Goal: Task Accomplishment & Management: Complete application form

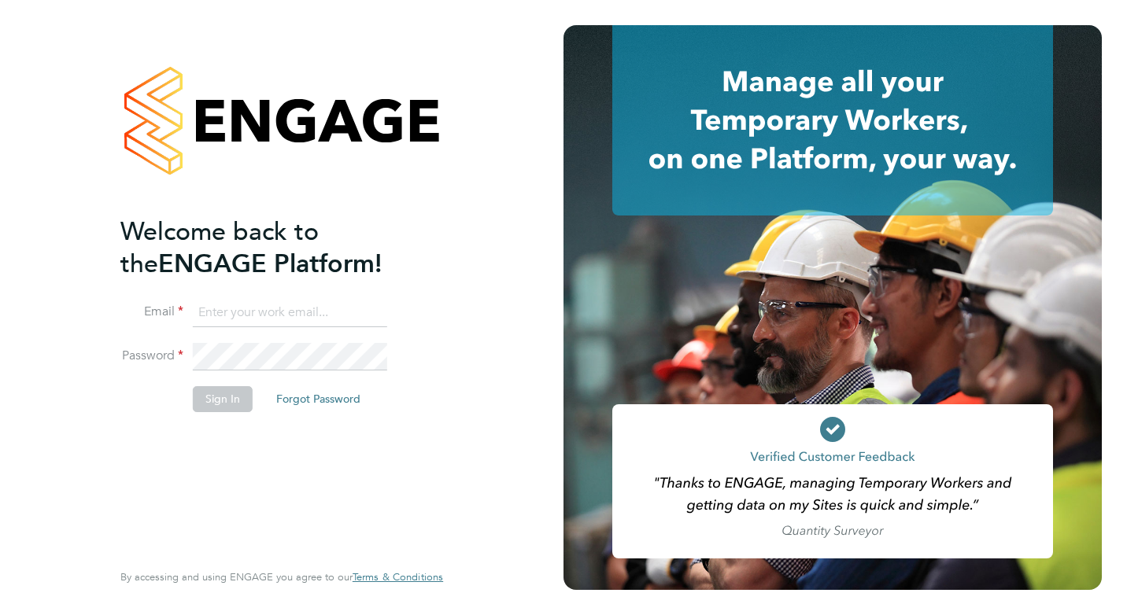
click at [304, 303] on input at bounding box center [290, 313] width 194 height 28
type input "[EMAIL_ADDRESS][DOMAIN_NAME]"
click at [204, 395] on button "Sign In" at bounding box center [223, 398] width 60 height 25
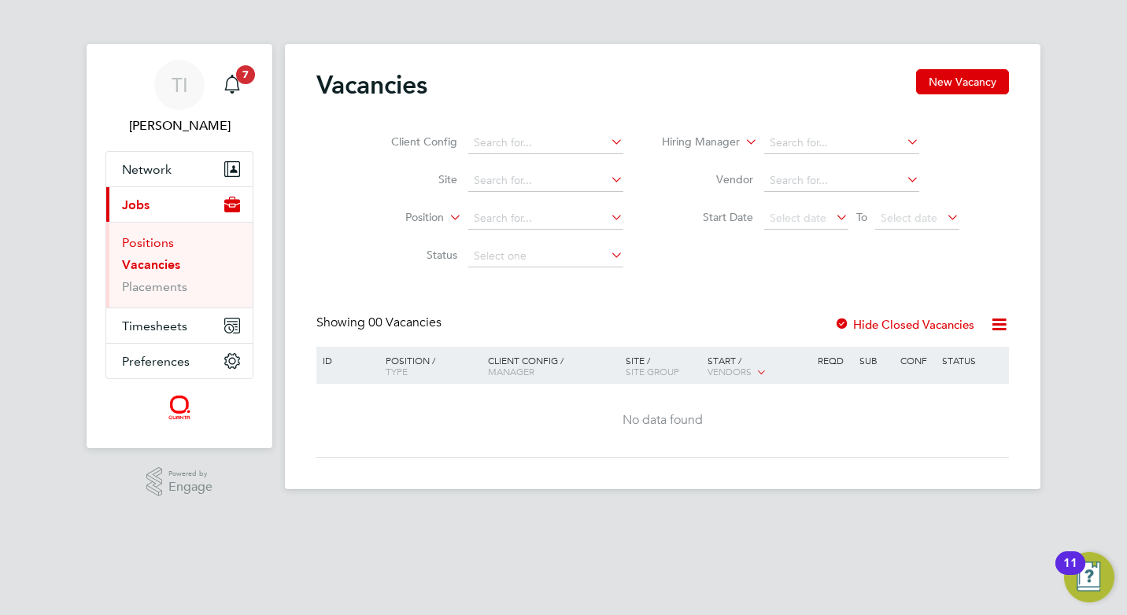
click at [162, 245] on link "Positions" at bounding box center [148, 242] width 52 height 15
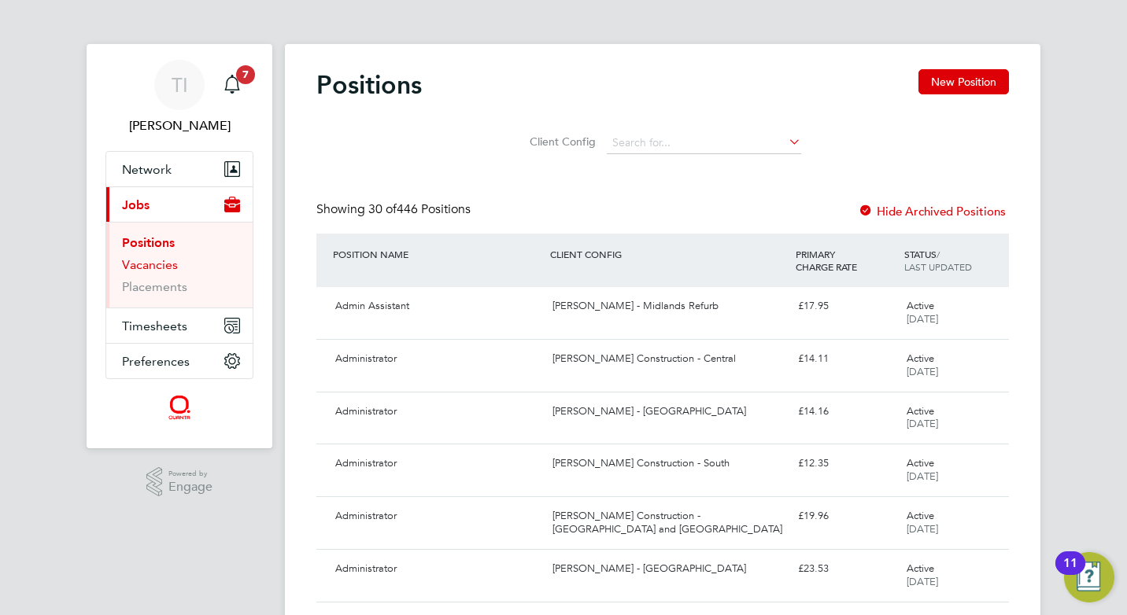
click at [167, 267] on link "Vacancies" at bounding box center [150, 264] width 56 height 15
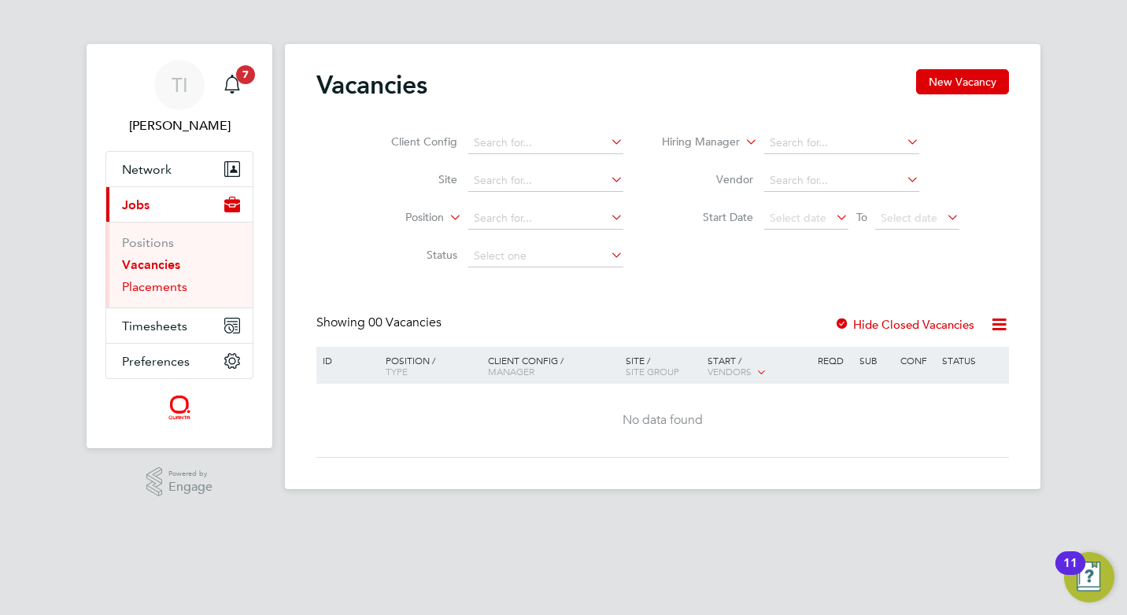
click at [154, 290] on link "Placements" at bounding box center [154, 286] width 65 height 15
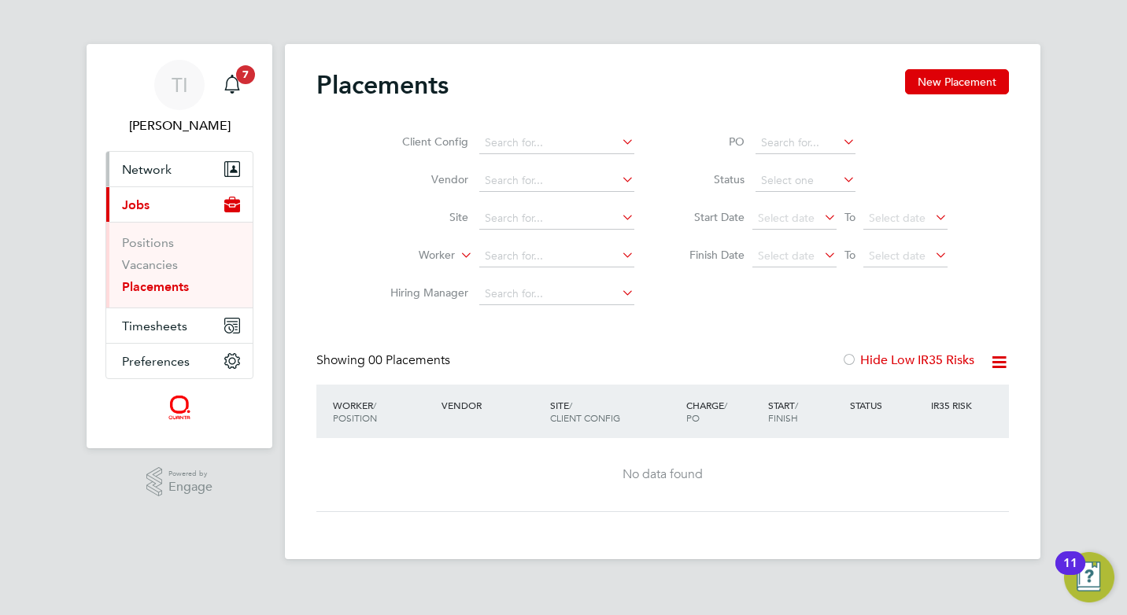
click at [161, 154] on button "Network" at bounding box center [179, 169] width 146 height 35
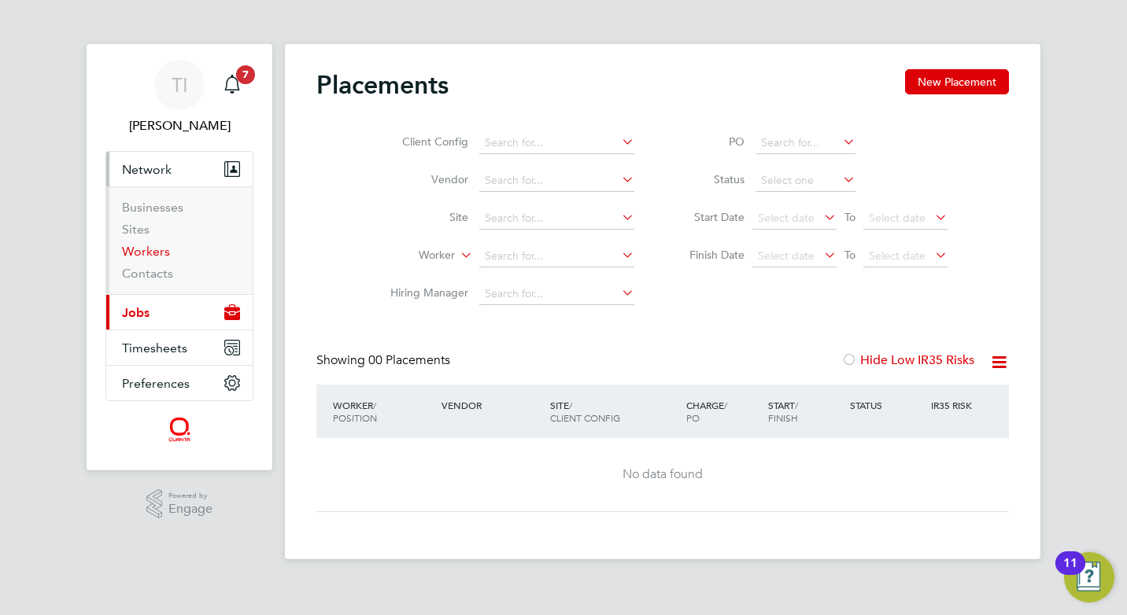
click at [149, 252] on link "Workers" at bounding box center [146, 251] width 48 height 15
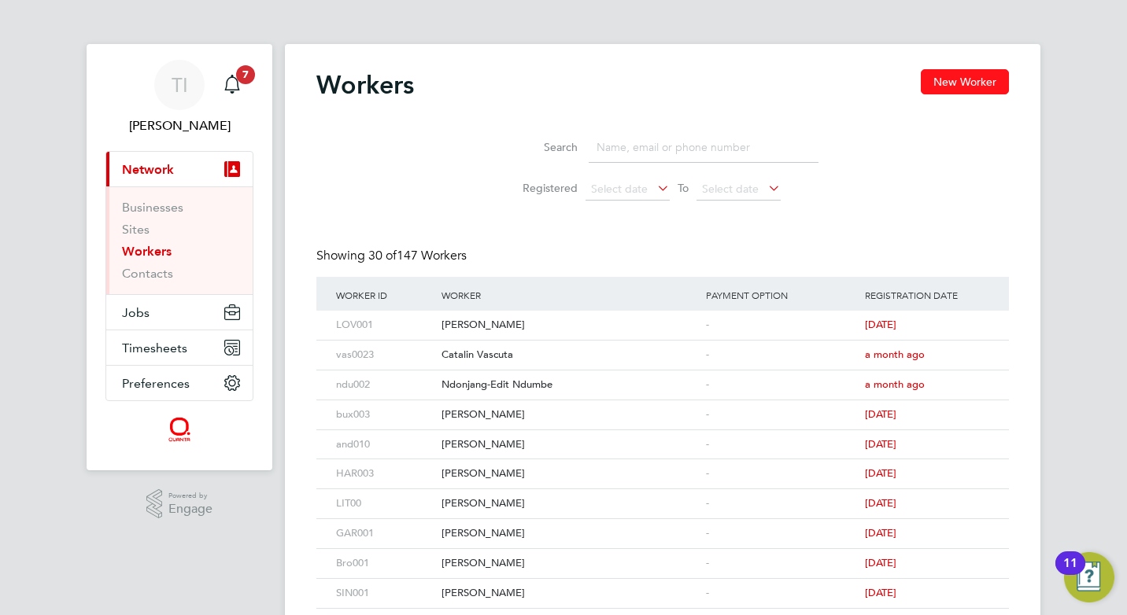
click at [974, 80] on button "New Worker" at bounding box center [965, 81] width 88 height 25
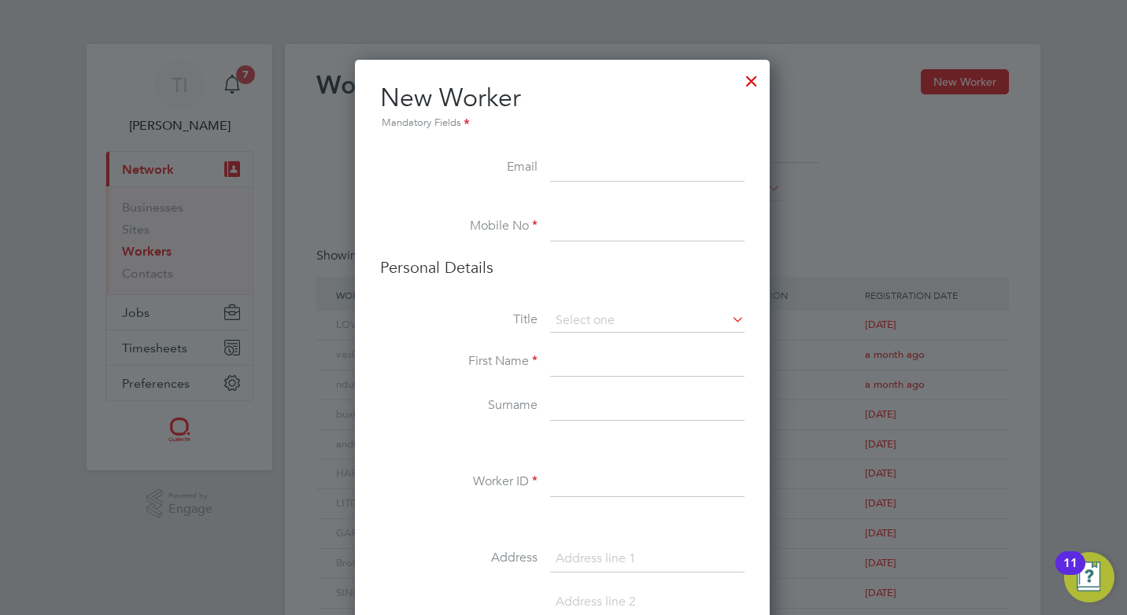
click at [557, 175] on input at bounding box center [647, 168] width 194 height 28
type input "[EMAIL_ADDRESS][DOMAIN_NAME]"
click at [578, 227] on input at bounding box center [647, 227] width 194 height 28
type input "07793650846"
click at [719, 519] on li at bounding box center [562, 521] width 364 height 17
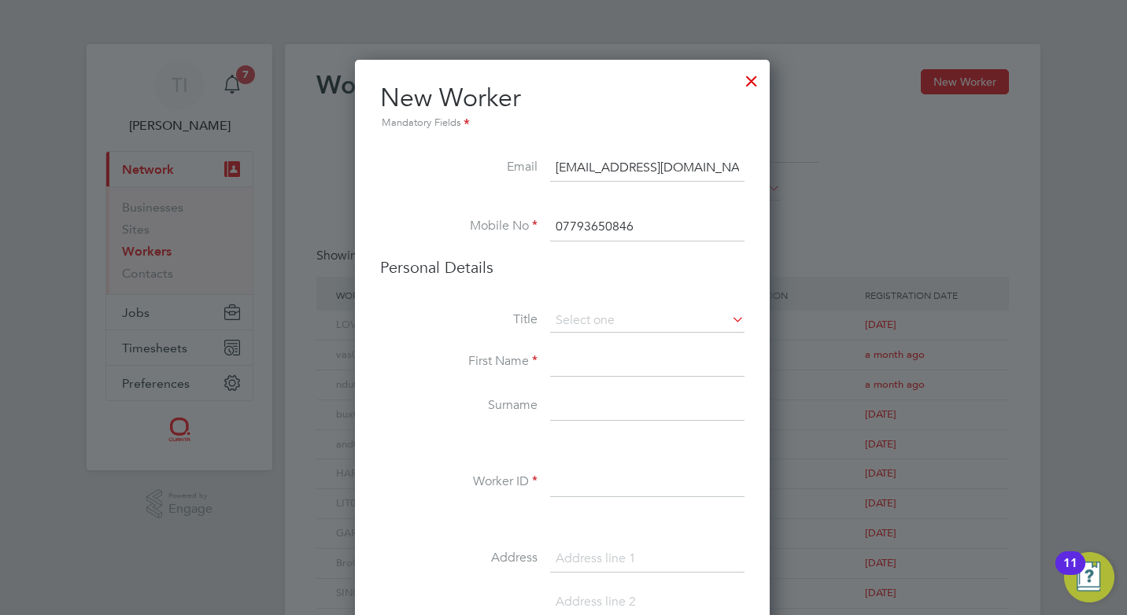
click at [650, 225] on input "07793650846" at bounding box center [647, 227] width 194 height 28
click at [741, 506] on li "Worker ID" at bounding box center [562, 491] width 364 height 44
click at [615, 320] on input at bounding box center [647, 321] width 194 height 24
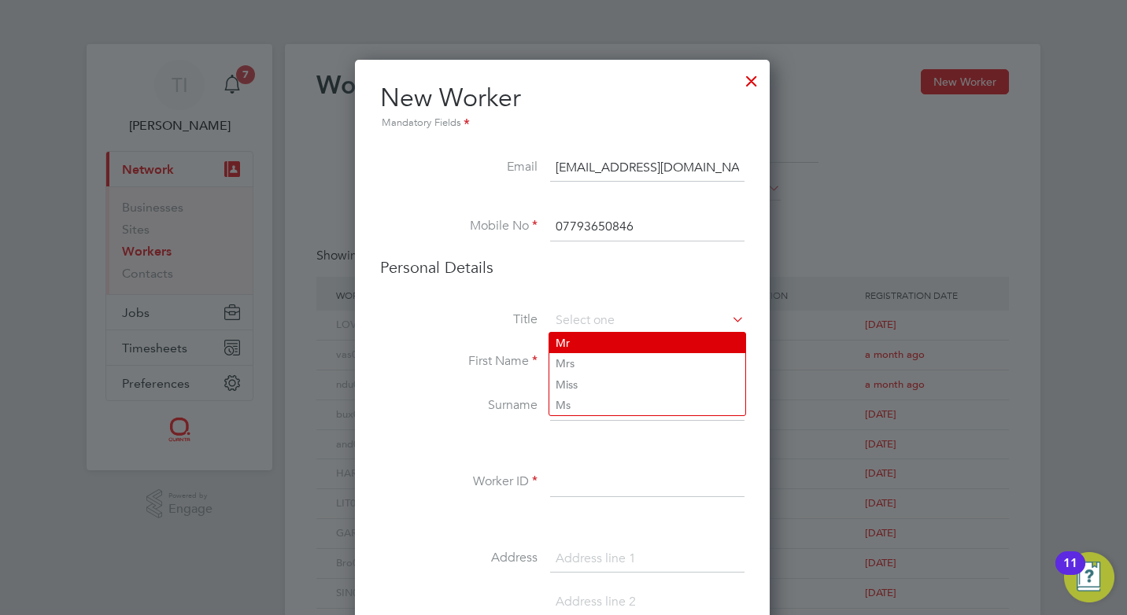
click at [600, 340] on li "Mr" at bounding box center [647, 343] width 196 height 20
type input "Mr"
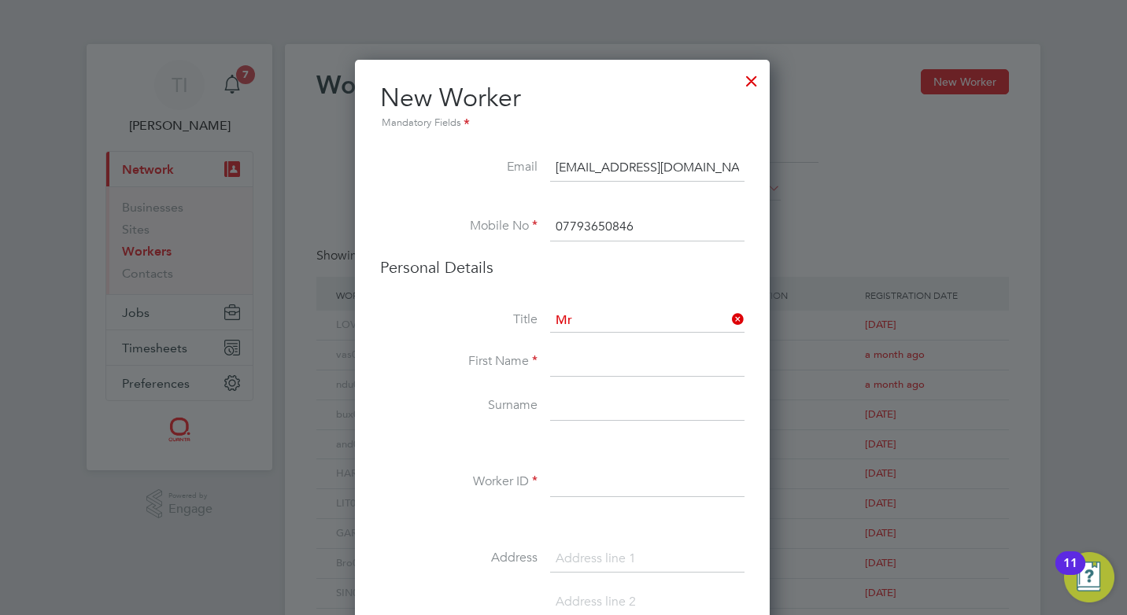
click at [589, 368] on input at bounding box center [647, 363] width 194 height 28
type input "Garcon"
click at [513, 387] on li "First Name Garcon" at bounding box center [562, 371] width 364 height 44
click at [586, 416] on input at bounding box center [647, 407] width 194 height 28
type input "Kaba"
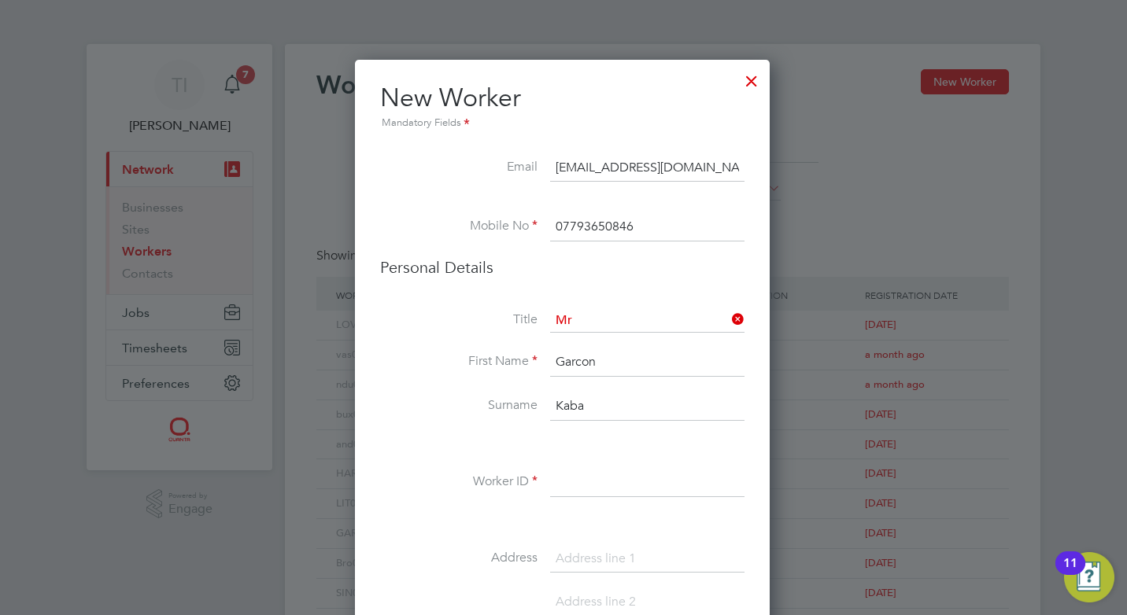
click at [452, 387] on li "First Name Garcon" at bounding box center [562, 371] width 364 height 44
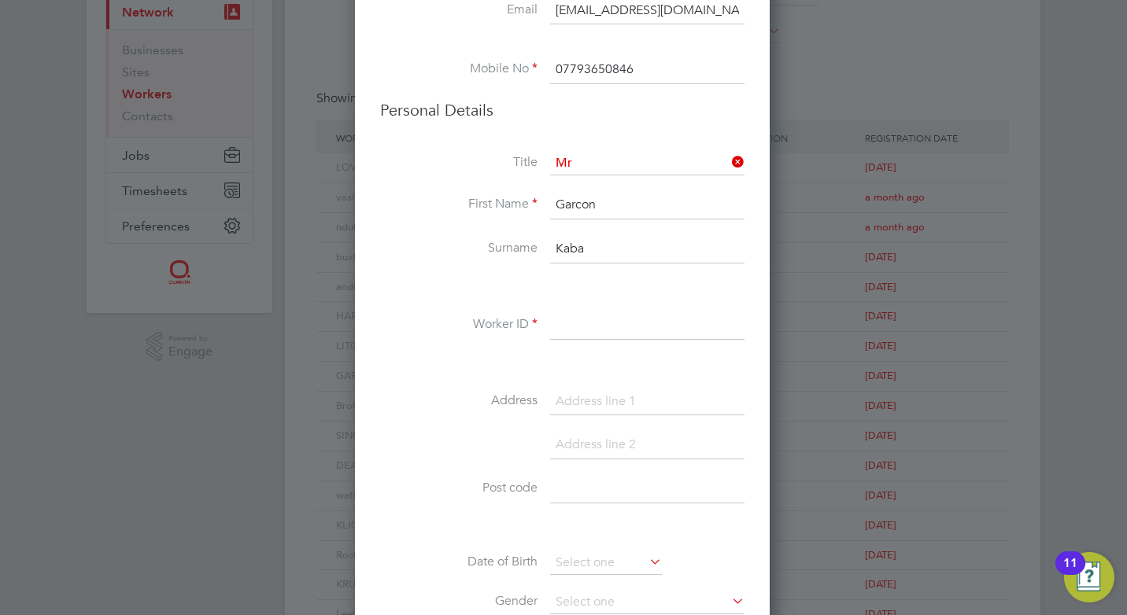
scroll to position [236, 0]
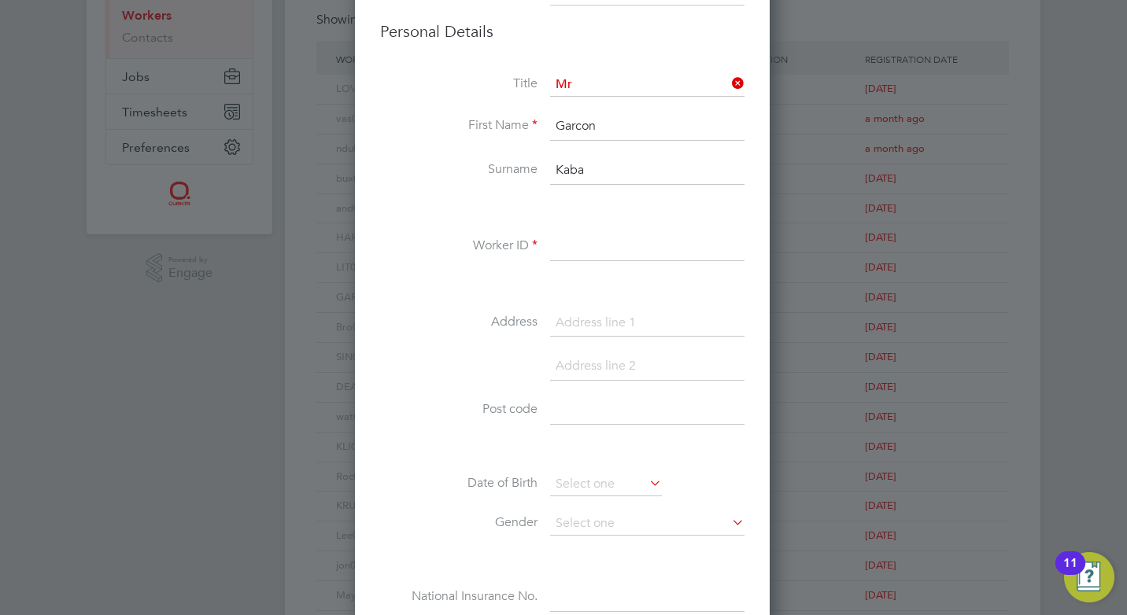
click at [618, 254] on input at bounding box center [647, 247] width 194 height 28
click at [507, 275] on li "Worker ID" at bounding box center [562, 255] width 364 height 44
click at [584, 247] on input at bounding box center [647, 247] width 194 height 28
click at [804, 389] on div at bounding box center [563, 307] width 1127 height 615
click at [648, 255] on input "KABA001" at bounding box center [647, 247] width 194 height 28
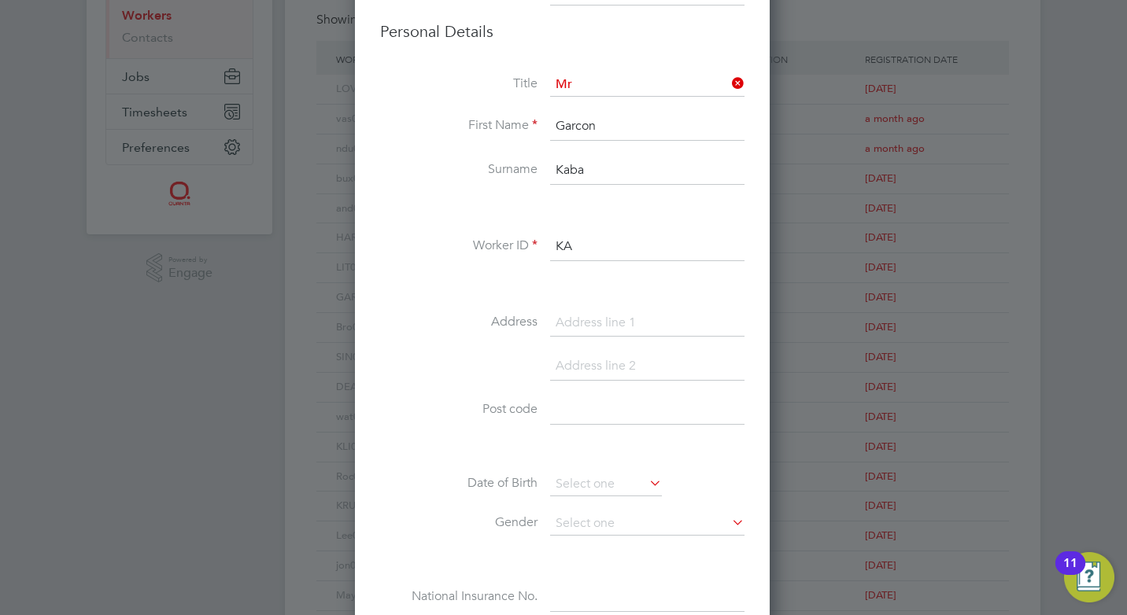
type input "K"
type input "D"
type input "M"
type input "k"
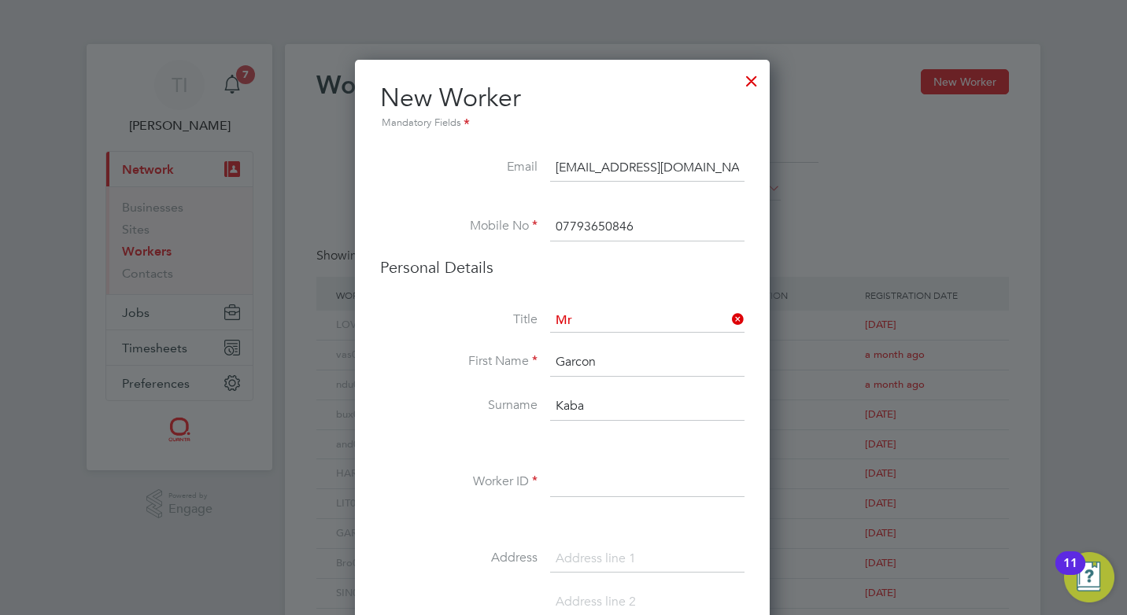
click at [759, 87] on div at bounding box center [751, 77] width 28 height 28
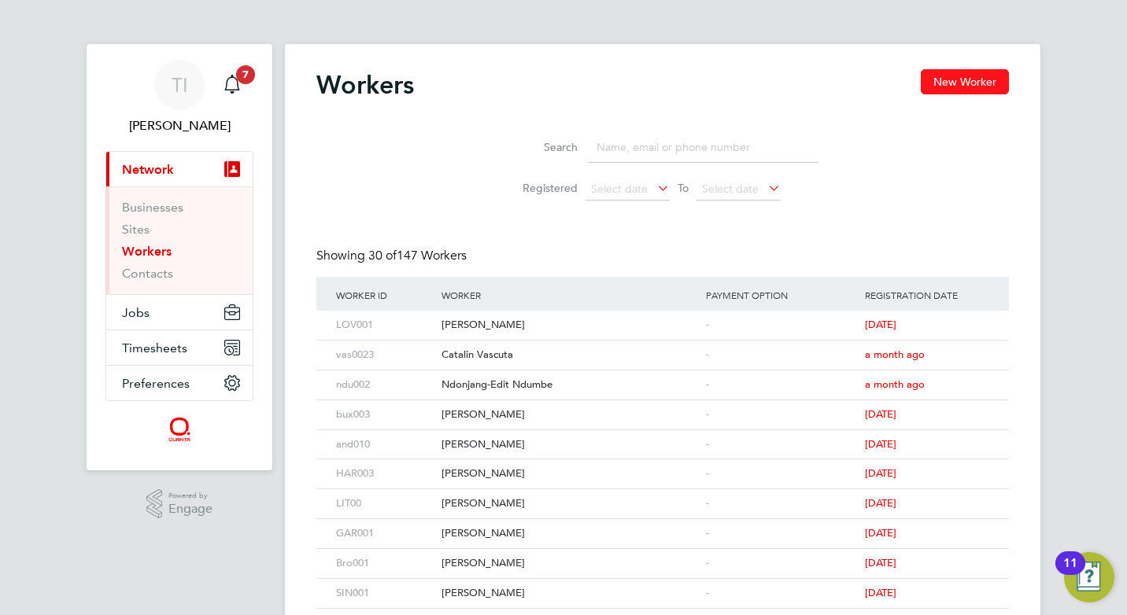
click at [946, 82] on button "New Worker" at bounding box center [965, 81] width 88 height 25
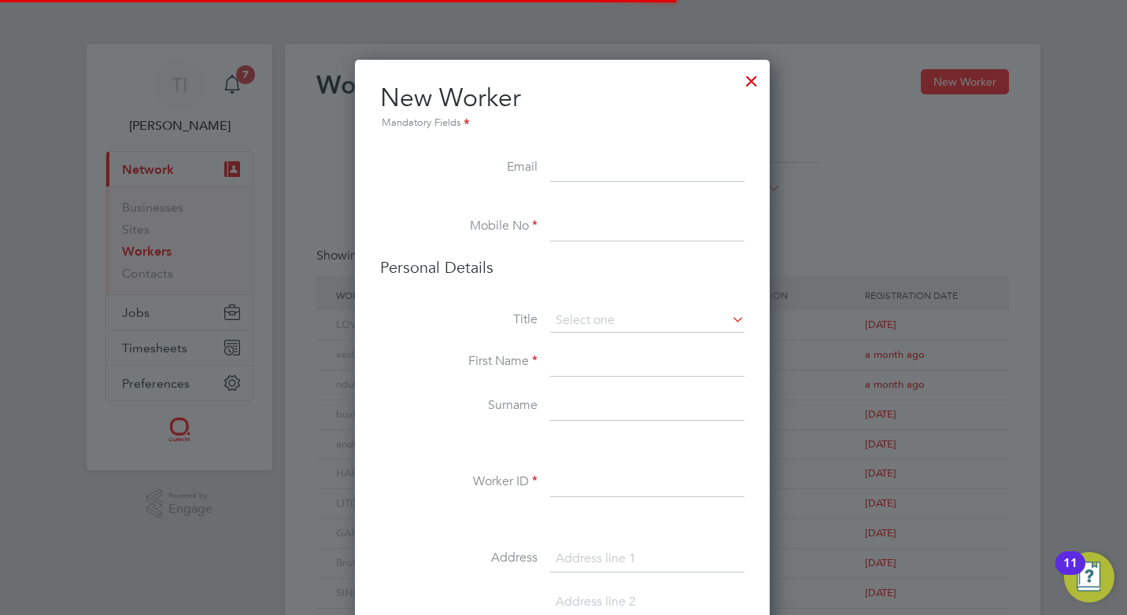
scroll to position [1332, 417]
type input "[EMAIL_ADDRESS][DOMAIN_NAME]"
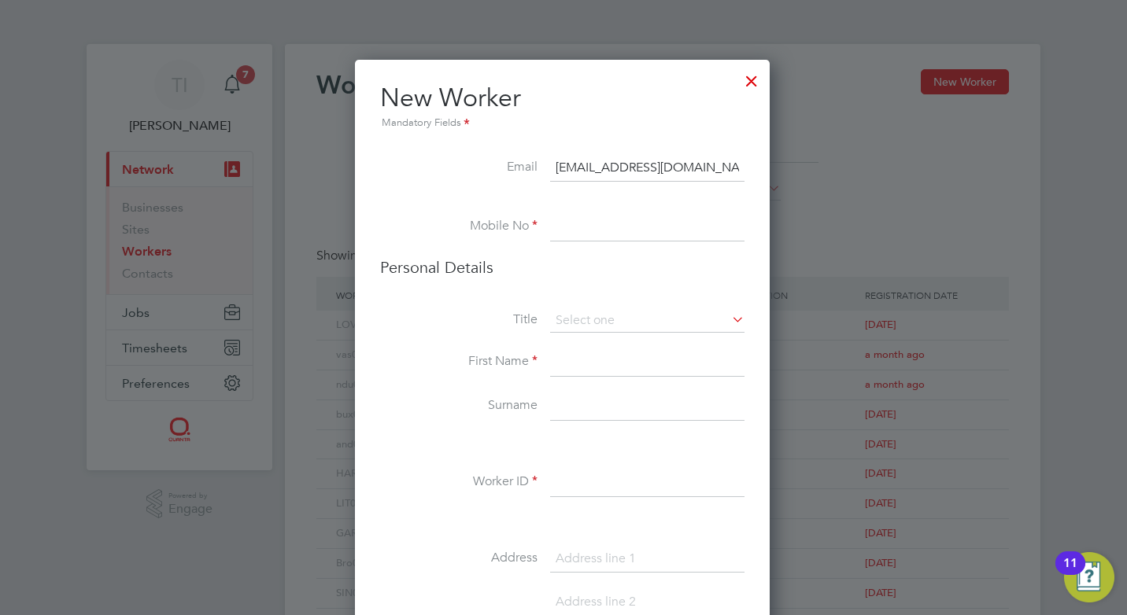
type input "07793650846"
type input "Garcon"
type input "Kaba"
click at [645, 318] on input at bounding box center [647, 321] width 194 height 24
click at [625, 334] on li "Mr" at bounding box center [647, 343] width 196 height 20
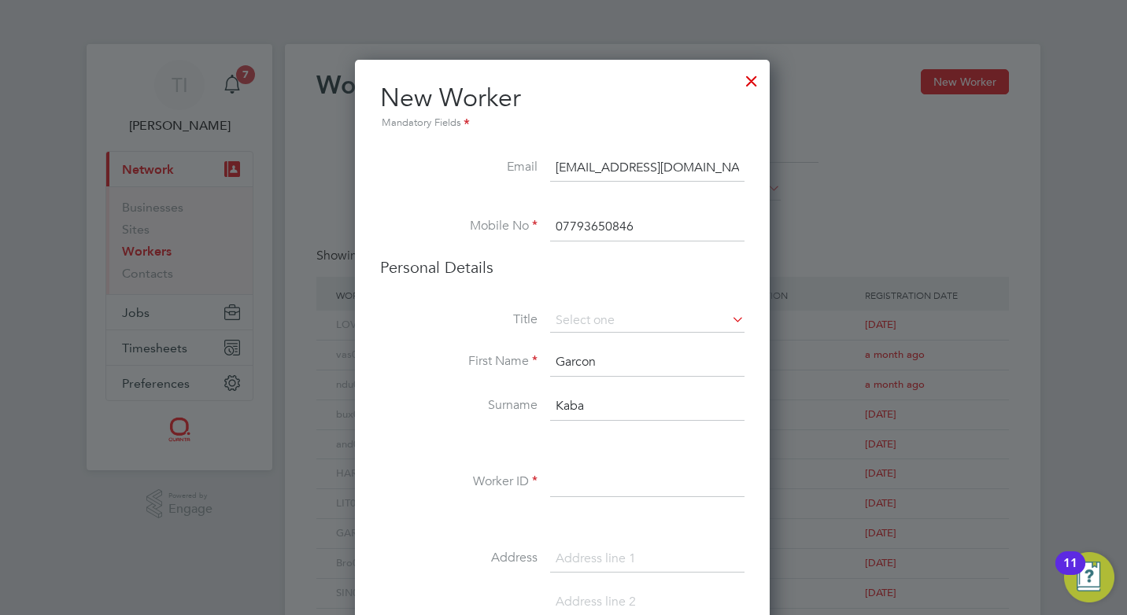
type input "Mr"
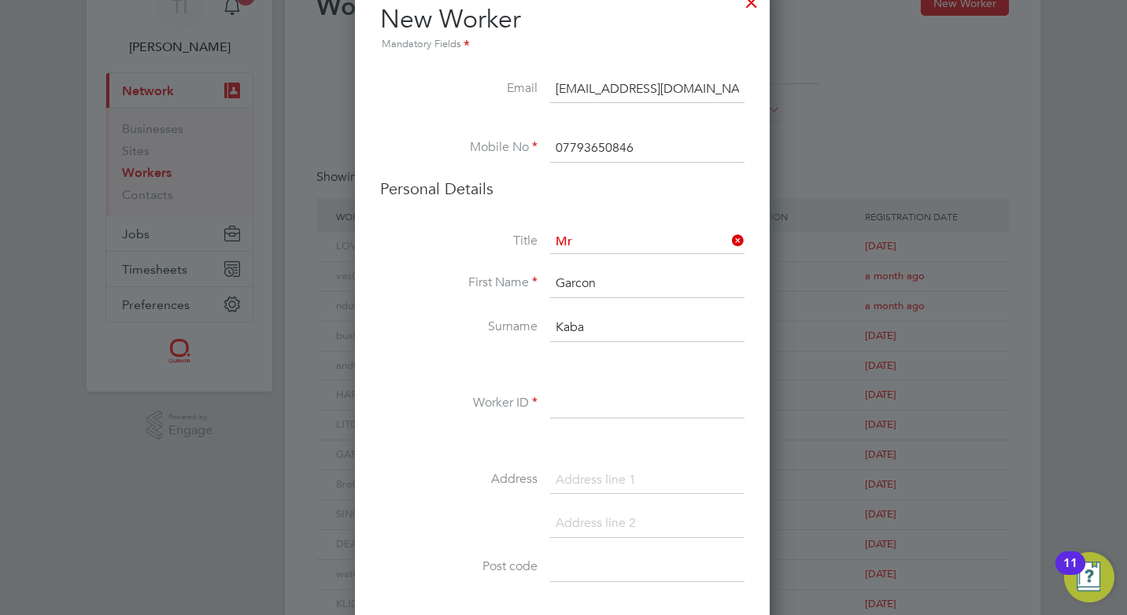
click at [604, 396] on input at bounding box center [647, 404] width 194 height 28
type input "kABA004"
click at [610, 473] on input at bounding box center [647, 481] width 194 height 28
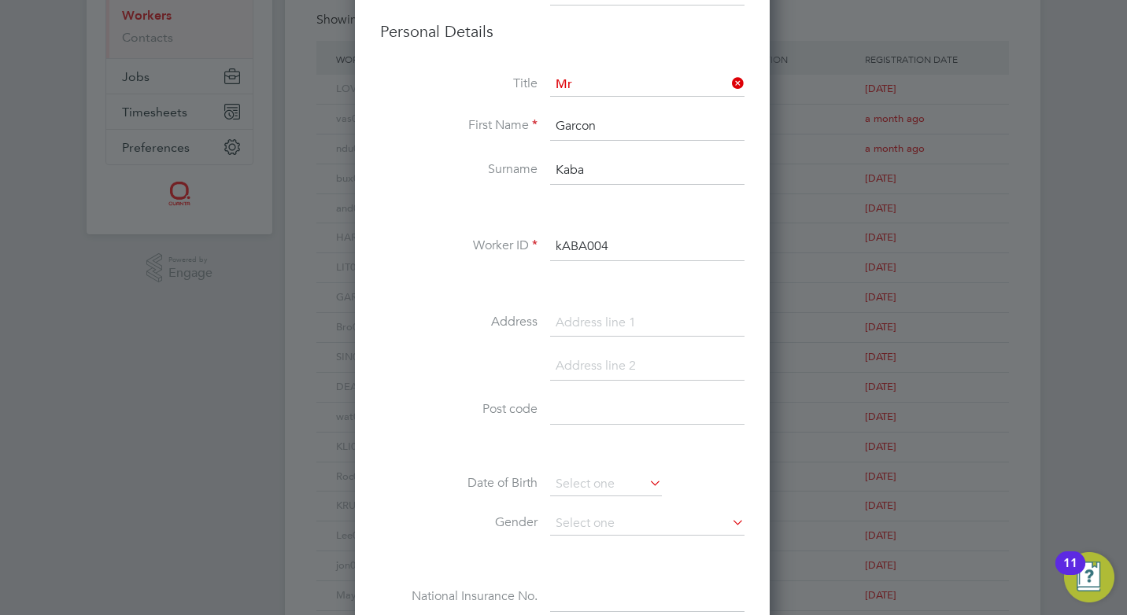
click at [589, 311] on input at bounding box center [647, 323] width 194 height 28
click at [631, 419] on input at bounding box center [647, 411] width 194 height 28
click at [641, 370] on input at bounding box center [647, 367] width 194 height 28
click at [707, 323] on input "69 Harehills Avenue" at bounding box center [647, 323] width 194 height 28
type input "69 Harehills Avenue , Leeds"
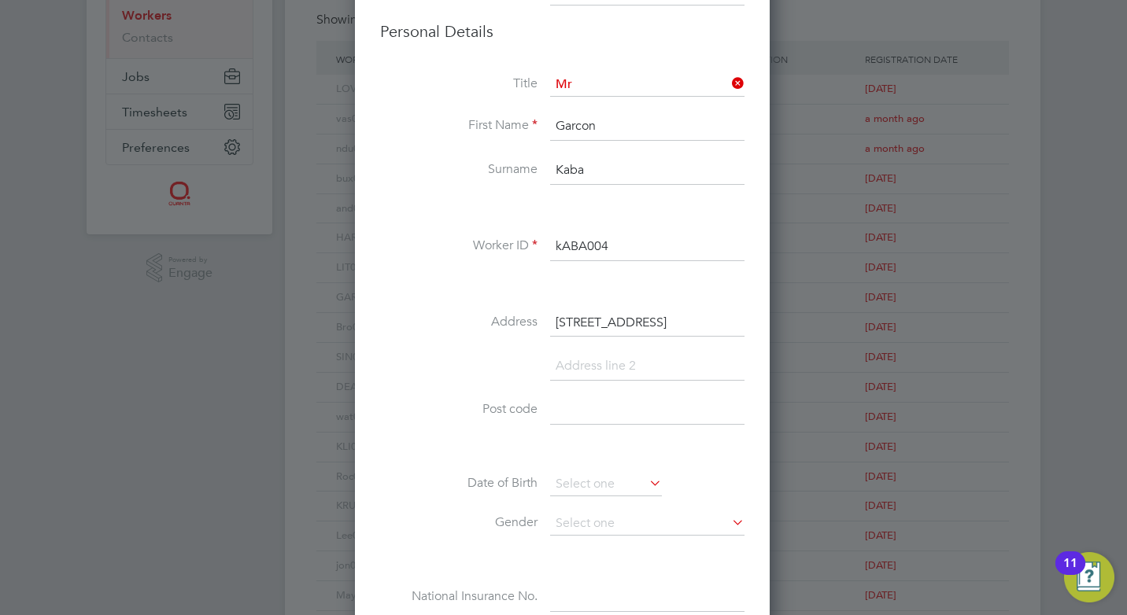
click at [566, 420] on input at bounding box center [647, 411] width 194 height 28
type input "LS8 4EU"
click at [639, 486] on input at bounding box center [606, 485] width 112 height 24
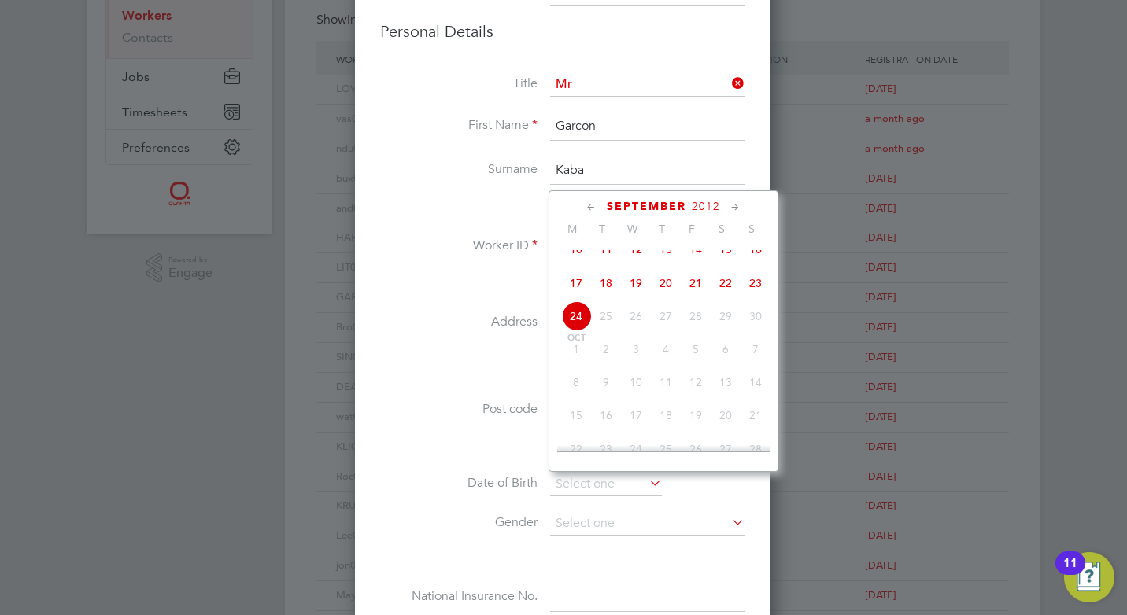
click at [594, 207] on icon at bounding box center [591, 207] width 15 height 17
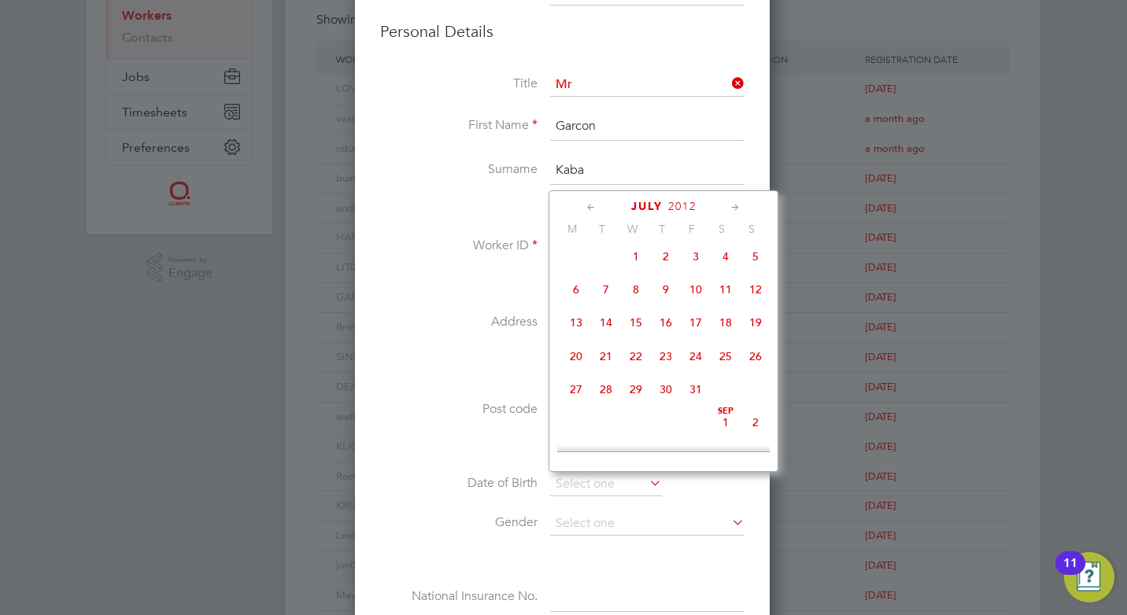
scroll to position [170, 0]
click at [594, 207] on icon at bounding box center [591, 207] width 15 height 17
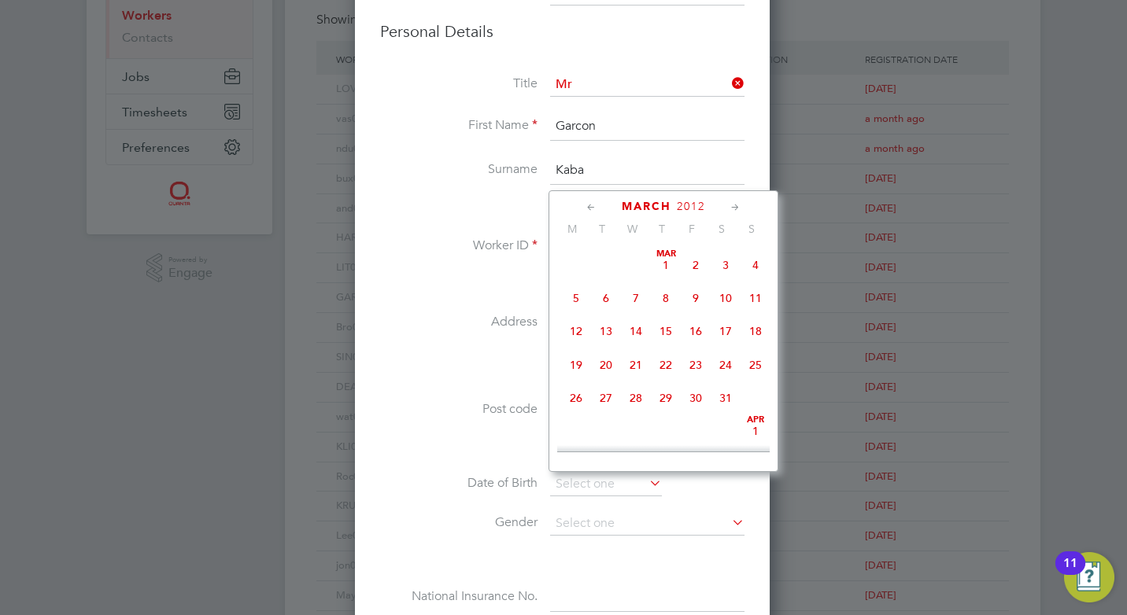
click at [594, 207] on icon at bounding box center [591, 207] width 15 height 17
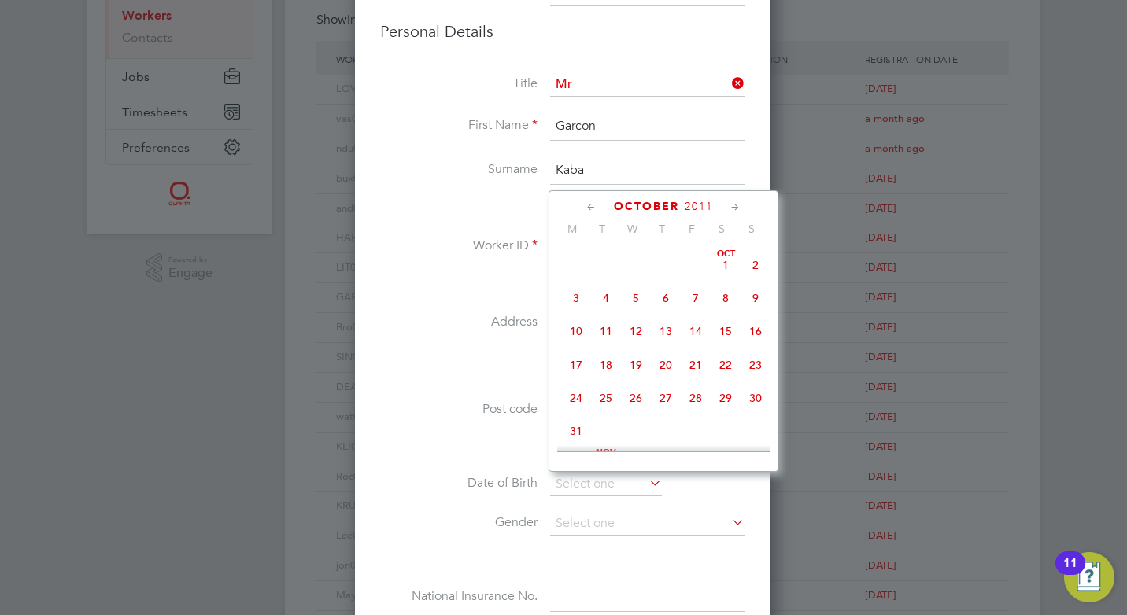
click at [594, 207] on icon at bounding box center [591, 207] width 15 height 17
click at [593, 207] on icon at bounding box center [591, 207] width 15 height 17
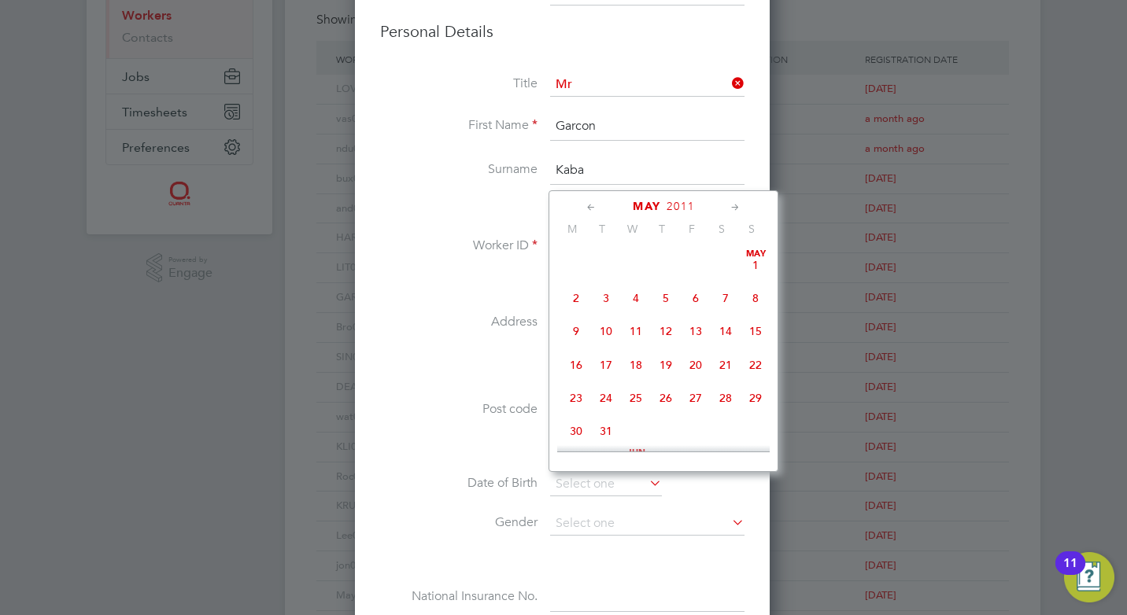
click at [593, 207] on icon at bounding box center [591, 207] width 15 height 17
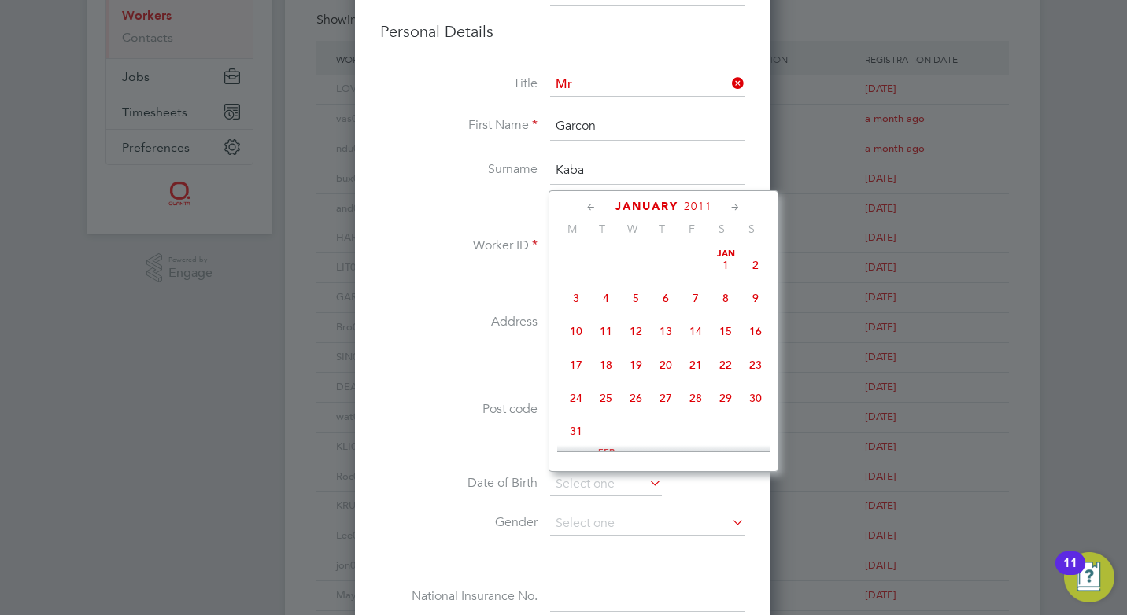
click at [593, 207] on icon at bounding box center [591, 207] width 15 height 17
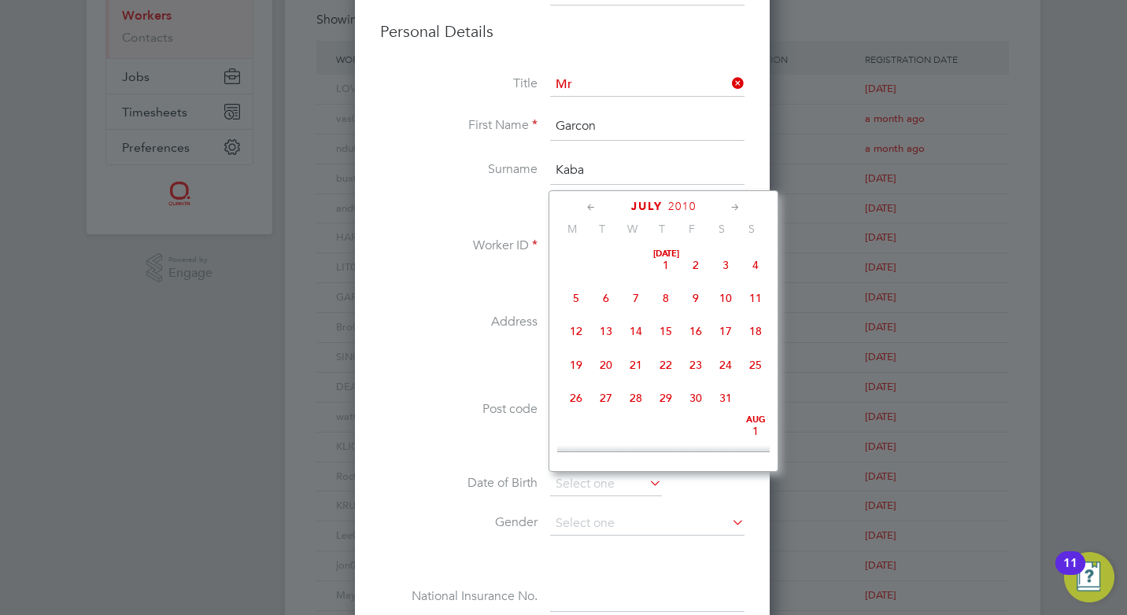
click at [593, 207] on icon at bounding box center [591, 207] width 15 height 17
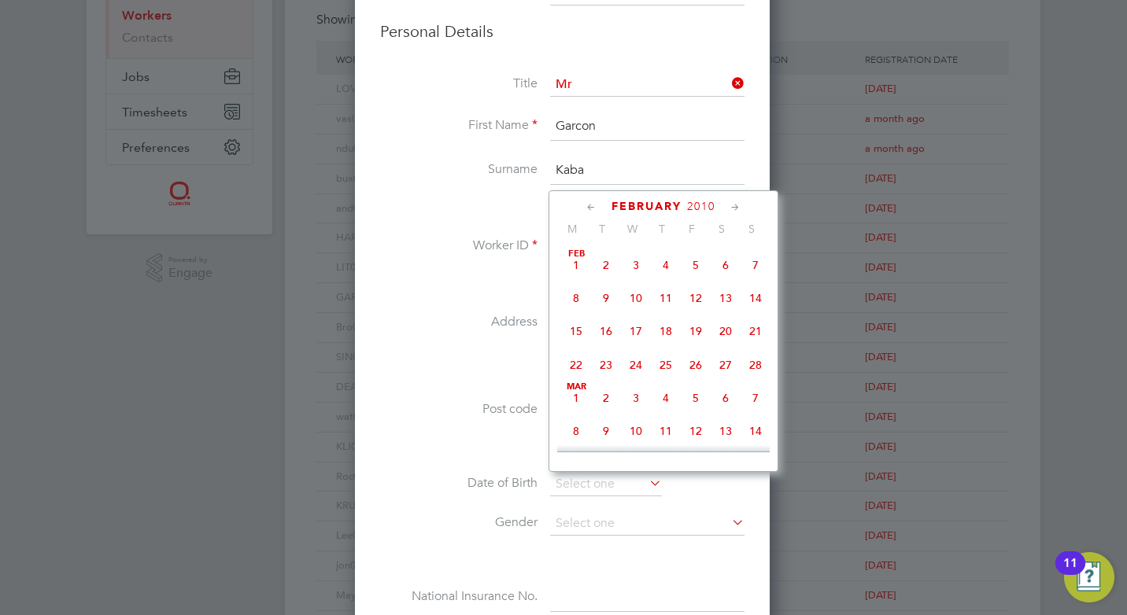
click at [593, 207] on icon at bounding box center [591, 207] width 15 height 17
click at [635, 201] on span "December" at bounding box center [646, 206] width 75 height 13
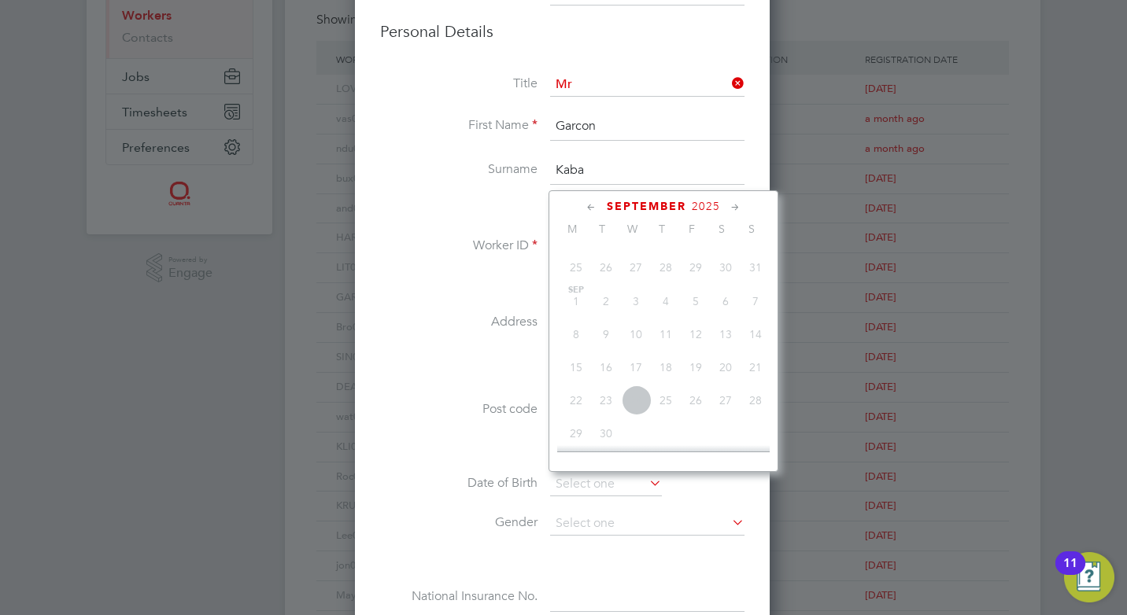
click at [597, 200] on icon at bounding box center [591, 207] width 15 height 17
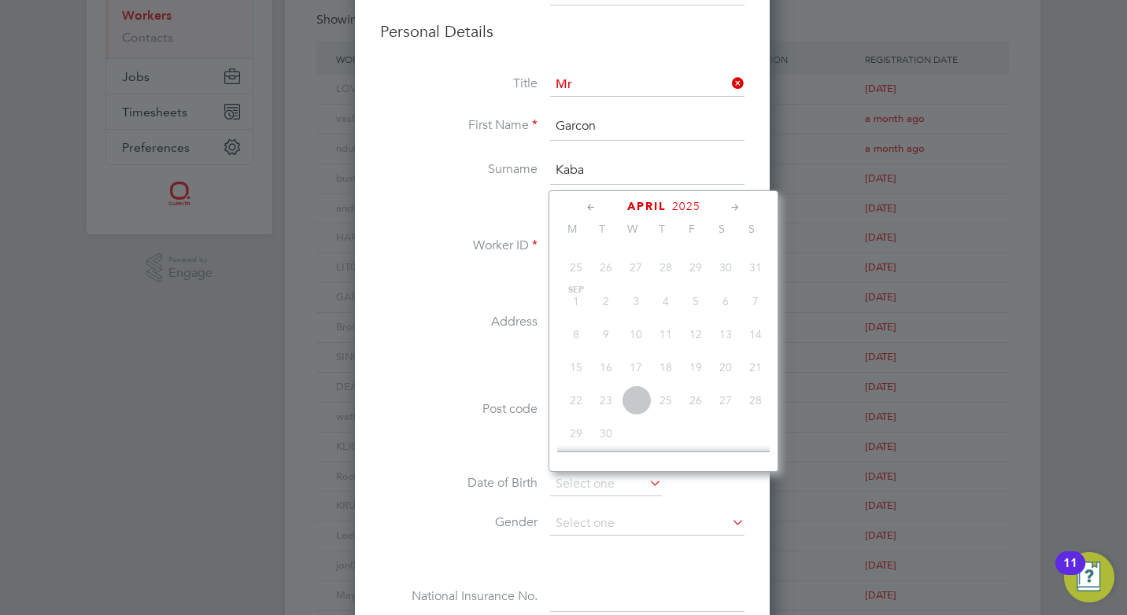
click at [597, 200] on icon at bounding box center [591, 207] width 15 height 17
click at [592, 205] on icon at bounding box center [591, 207] width 15 height 17
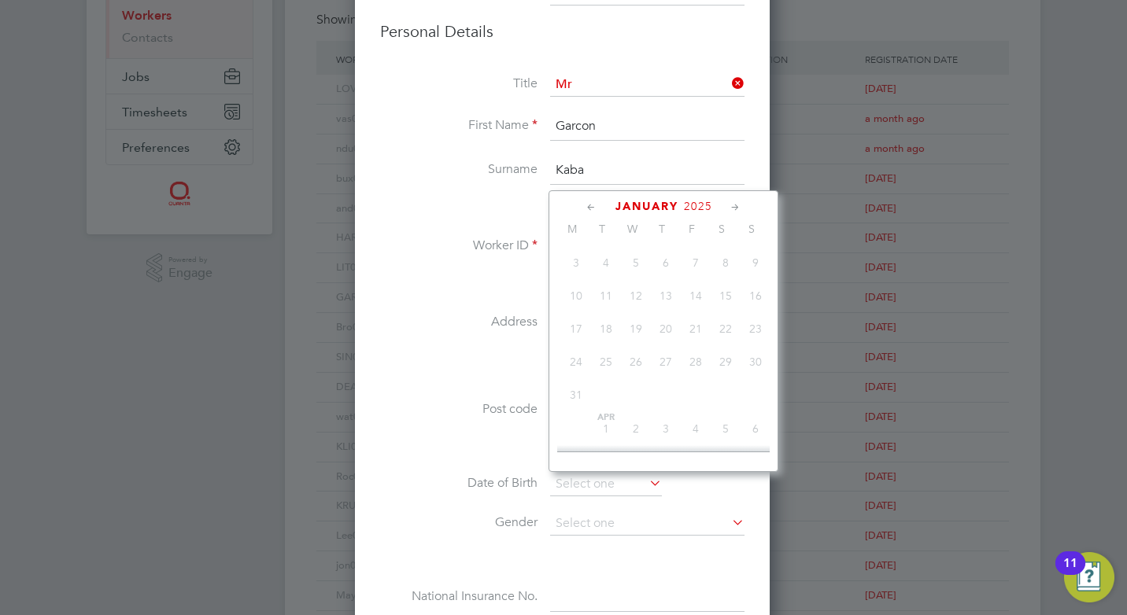
click at [592, 205] on icon at bounding box center [591, 207] width 15 height 17
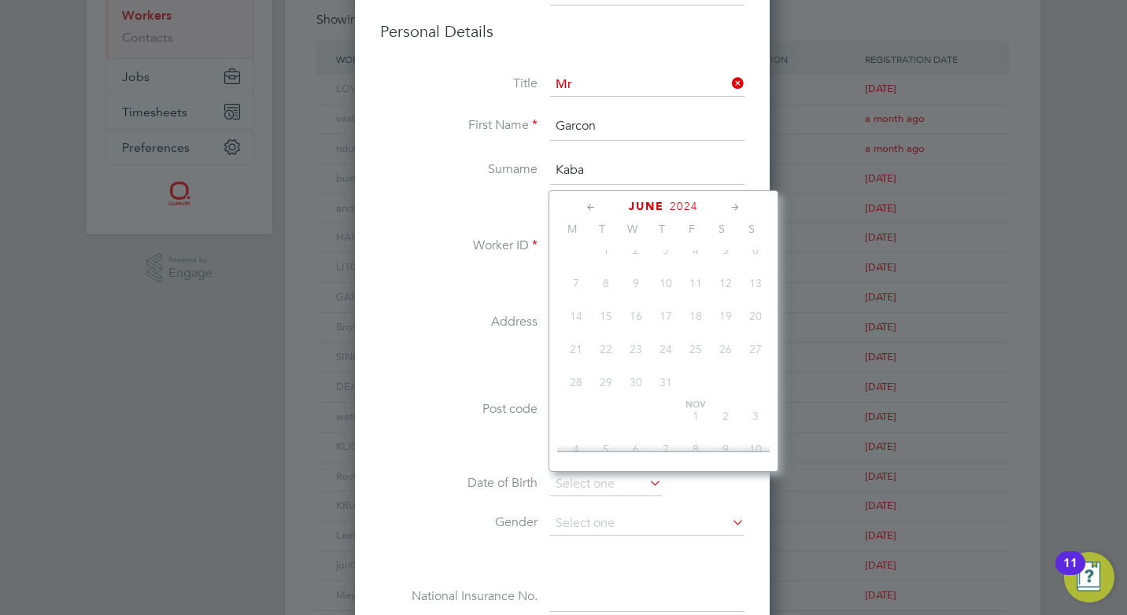
click at [642, 204] on span "June" at bounding box center [646, 206] width 35 height 13
click at [651, 204] on span "September" at bounding box center [646, 206] width 79 height 13
click at [591, 204] on icon at bounding box center [591, 207] width 15 height 17
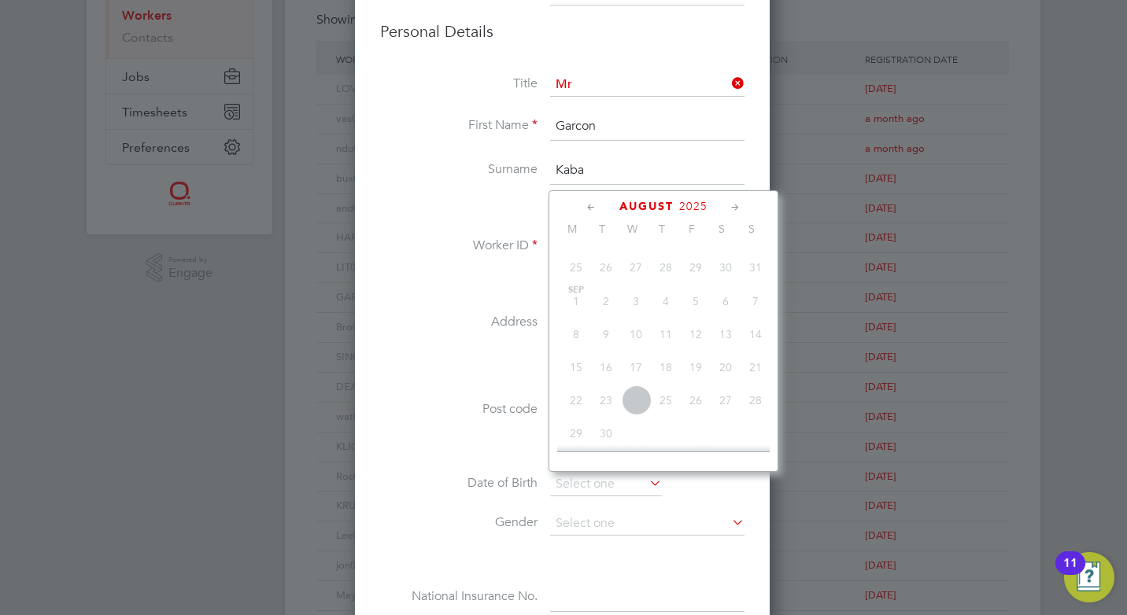
click at [591, 204] on icon at bounding box center [591, 207] width 15 height 17
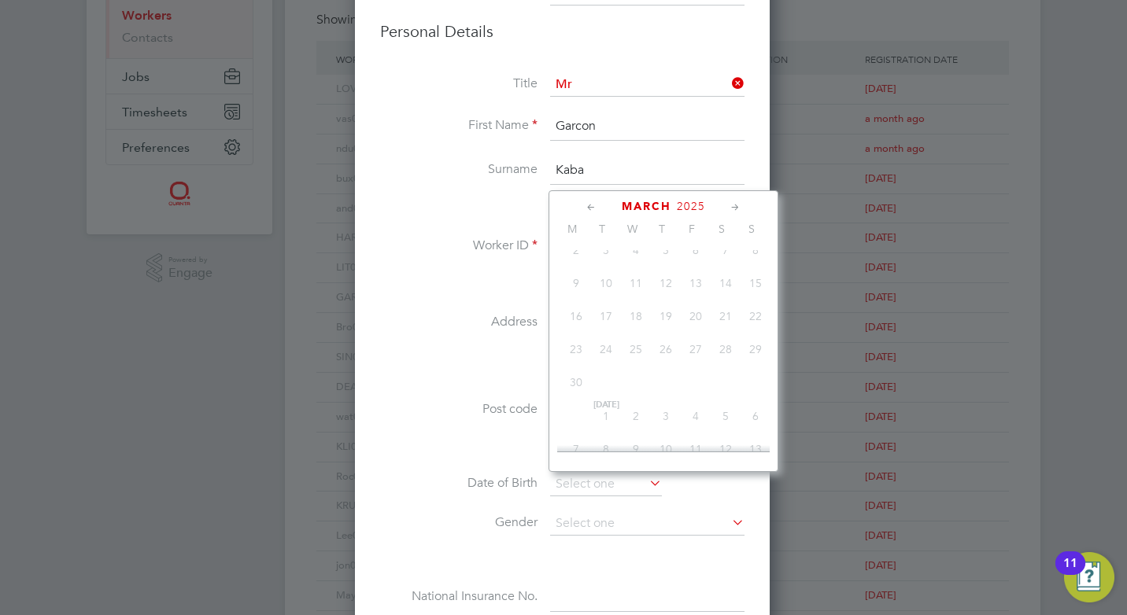
click at [591, 204] on icon at bounding box center [591, 207] width 15 height 17
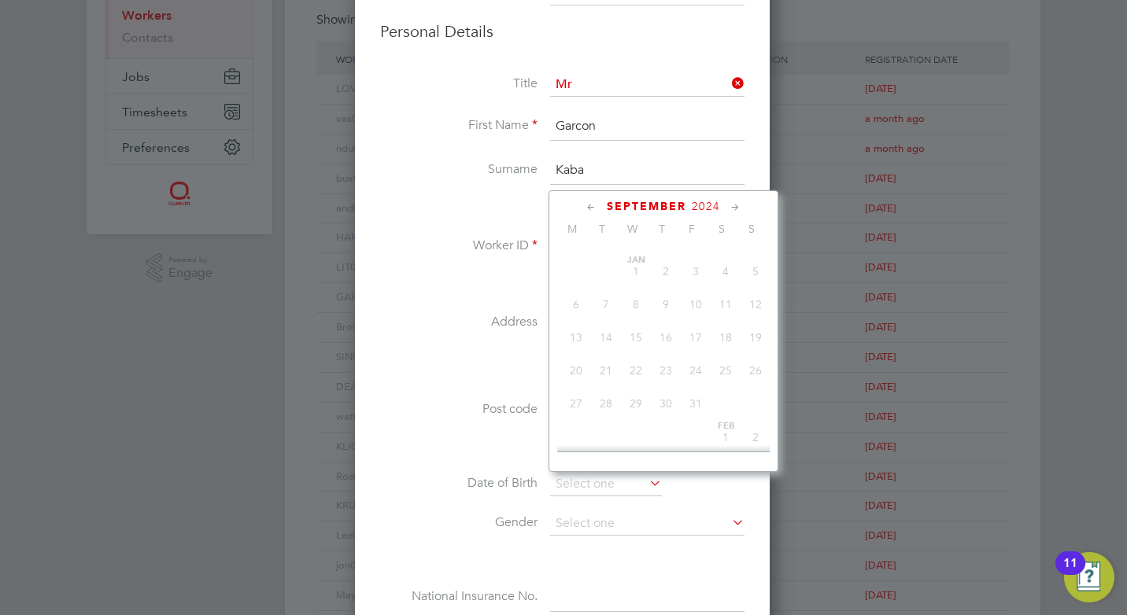
click at [591, 204] on icon at bounding box center [591, 207] width 15 height 17
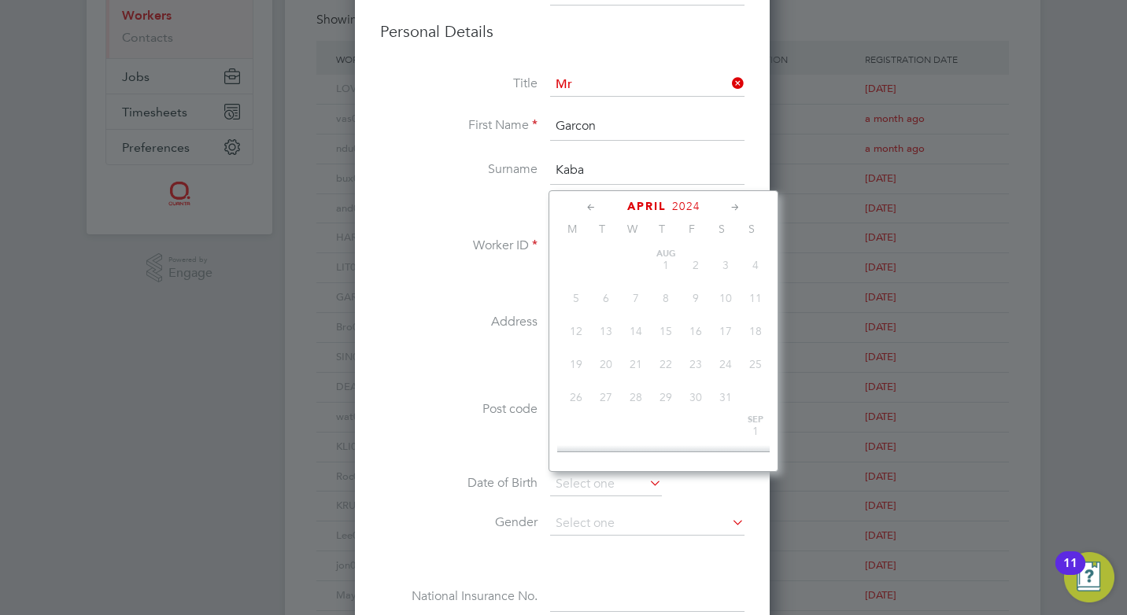
click at [591, 204] on icon at bounding box center [591, 207] width 15 height 17
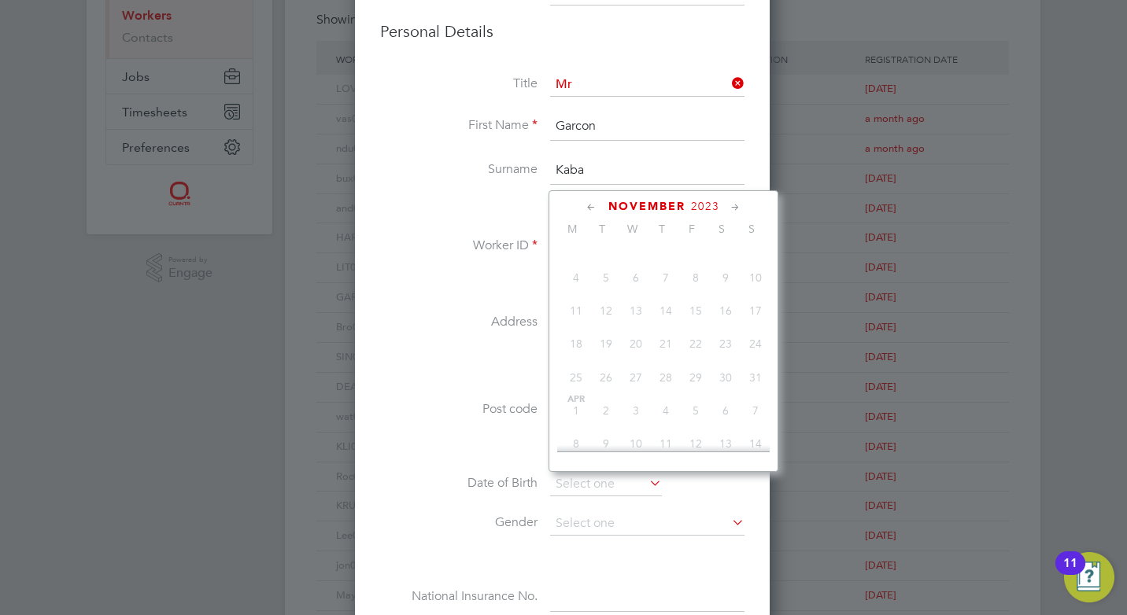
click at [591, 204] on icon at bounding box center [591, 207] width 15 height 17
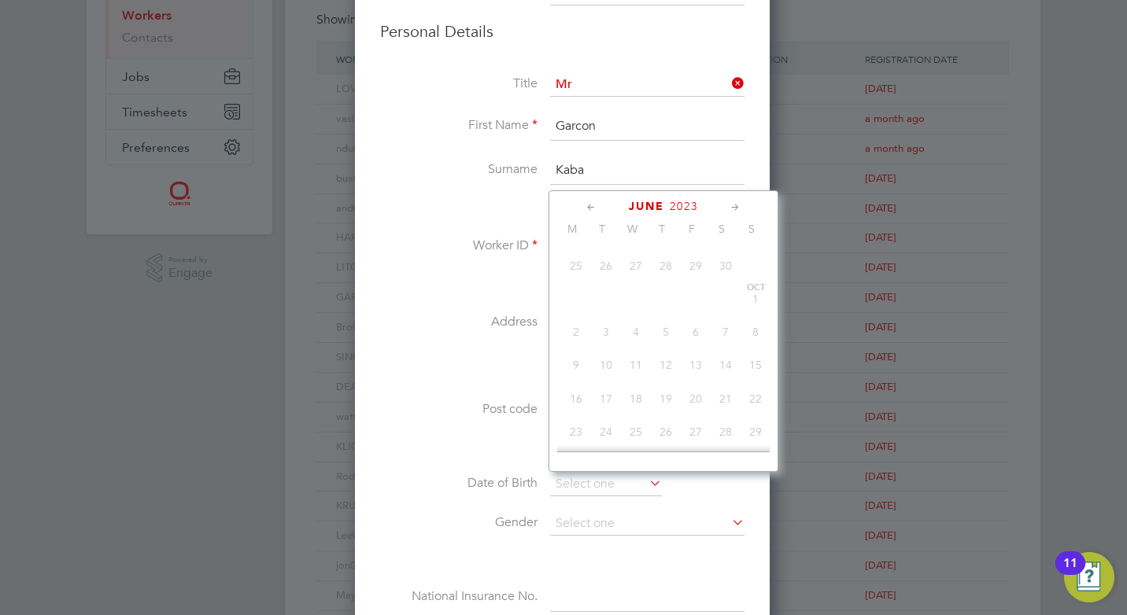
click at [591, 204] on icon at bounding box center [591, 207] width 15 height 17
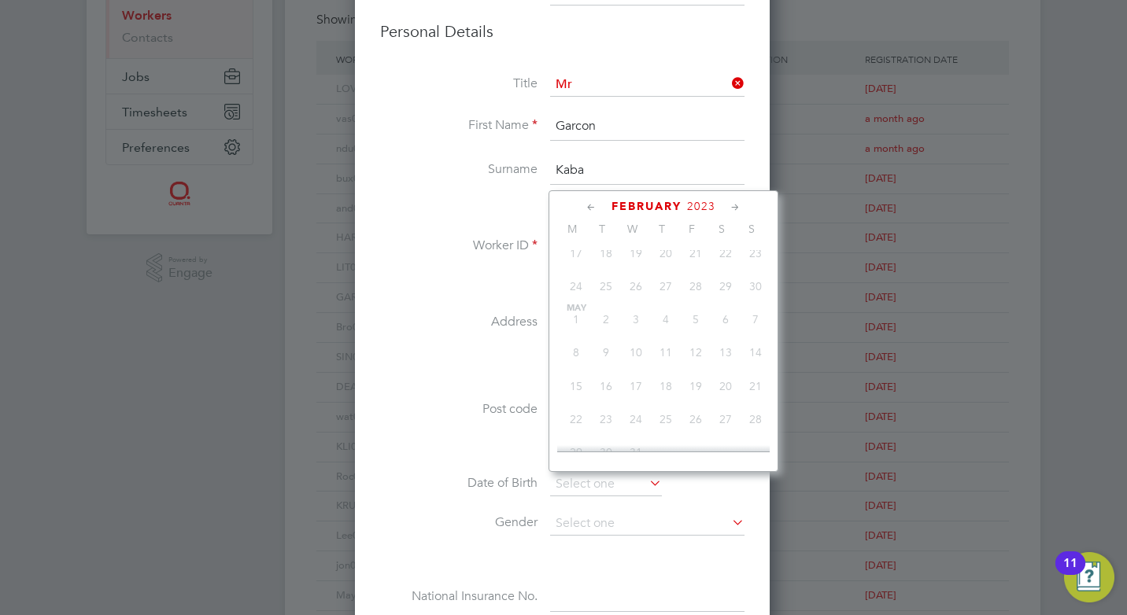
click at [591, 204] on icon at bounding box center [591, 207] width 15 height 17
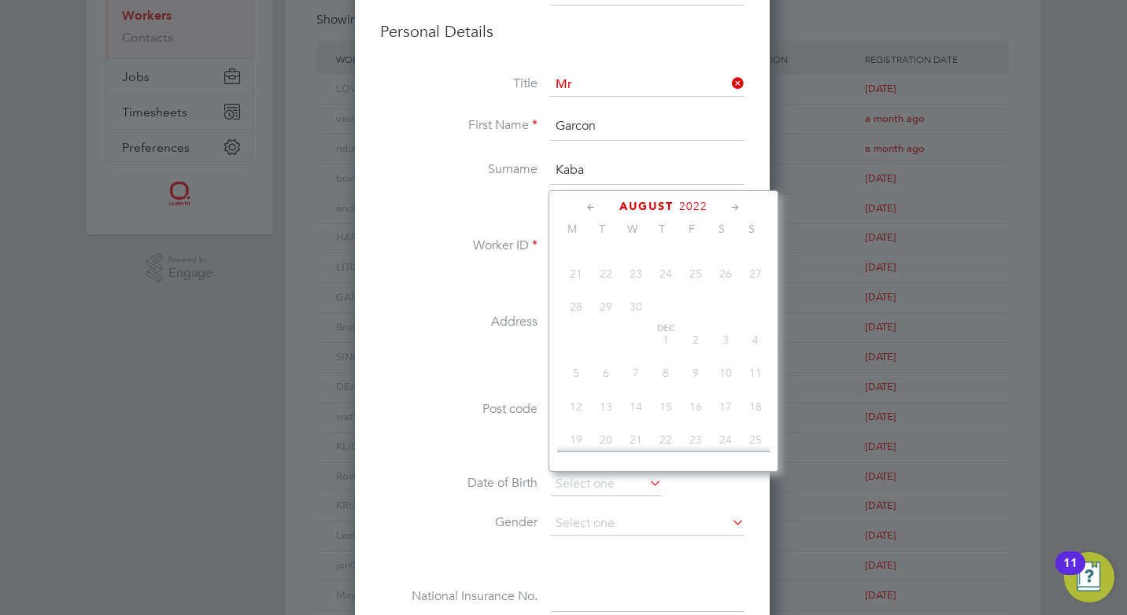
click at [591, 204] on icon at bounding box center [591, 207] width 15 height 17
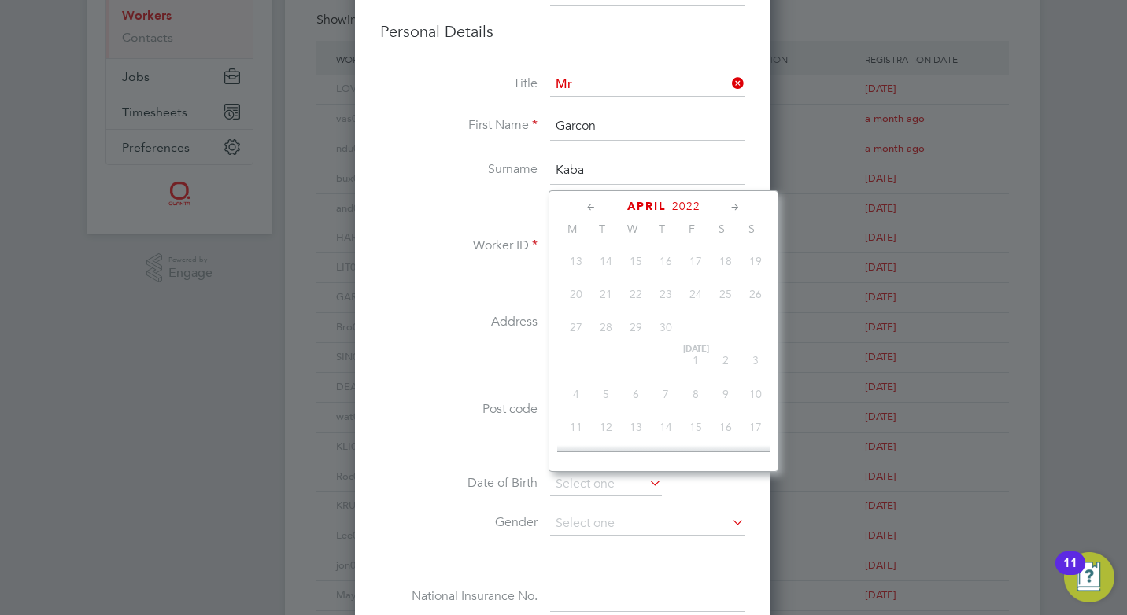
click at [591, 204] on icon at bounding box center [591, 207] width 15 height 17
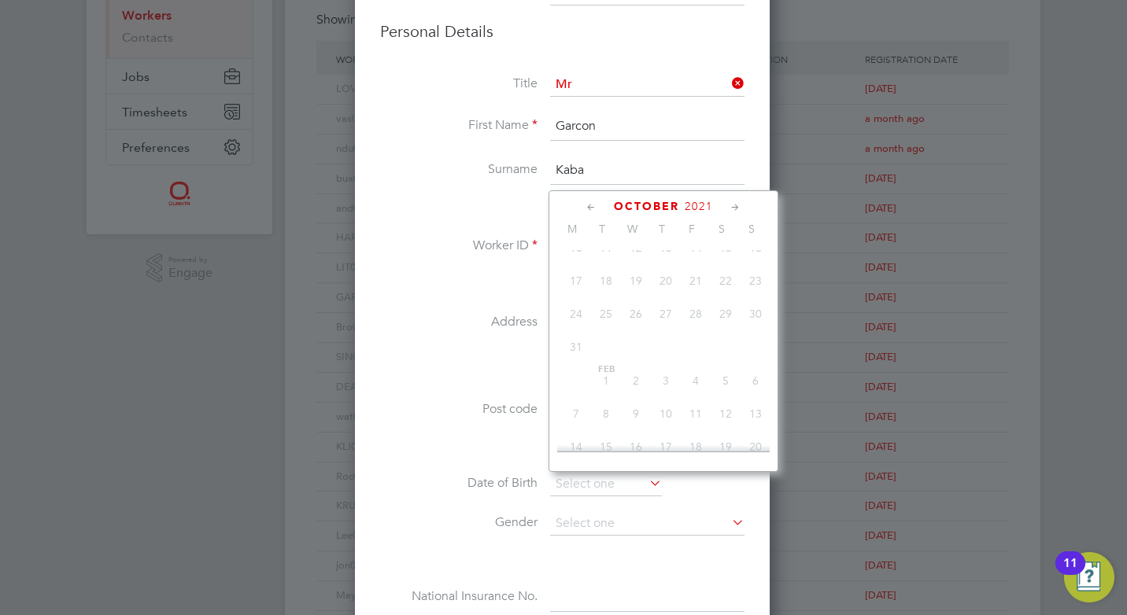
click at [591, 204] on icon at bounding box center [591, 207] width 15 height 17
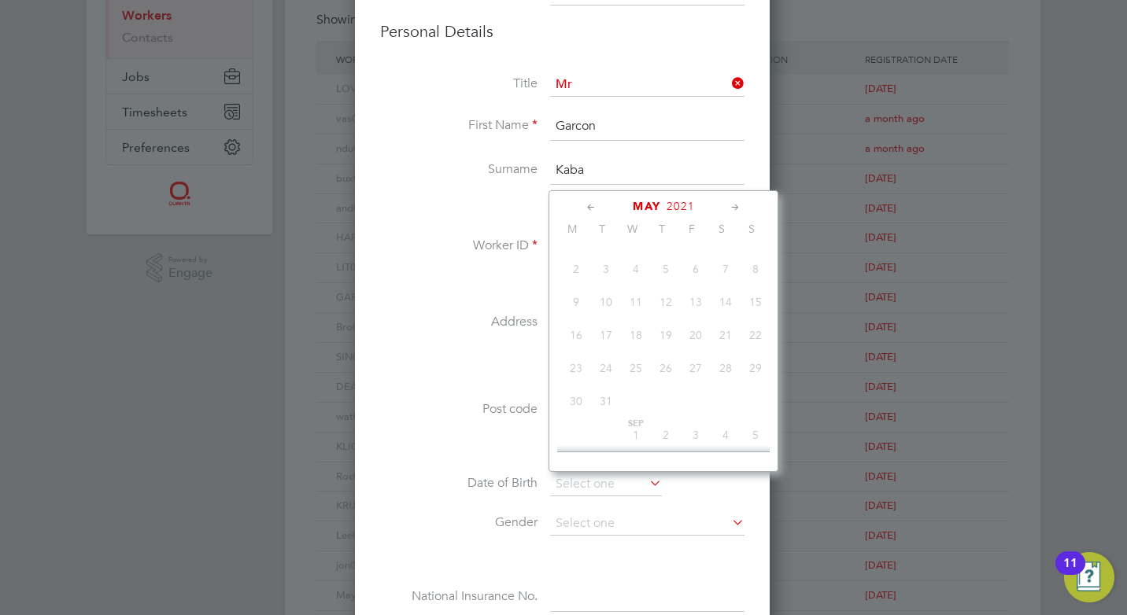
click at [591, 204] on icon at bounding box center [591, 207] width 15 height 17
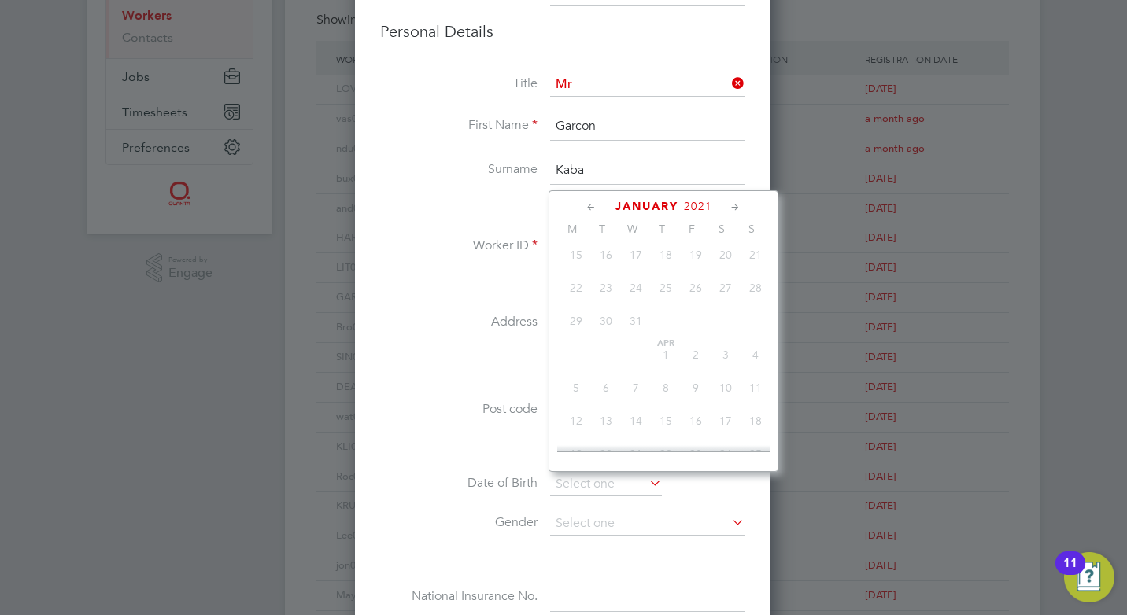
click at [591, 204] on icon at bounding box center [591, 207] width 15 height 17
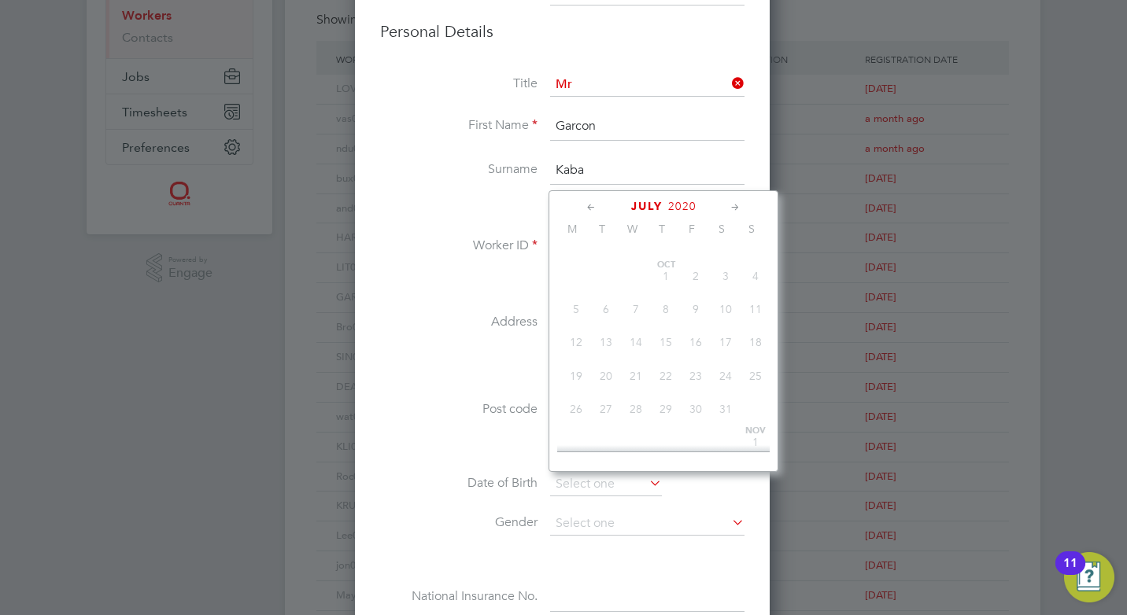
click at [591, 204] on icon at bounding box center [591, 207] width 15 height 17
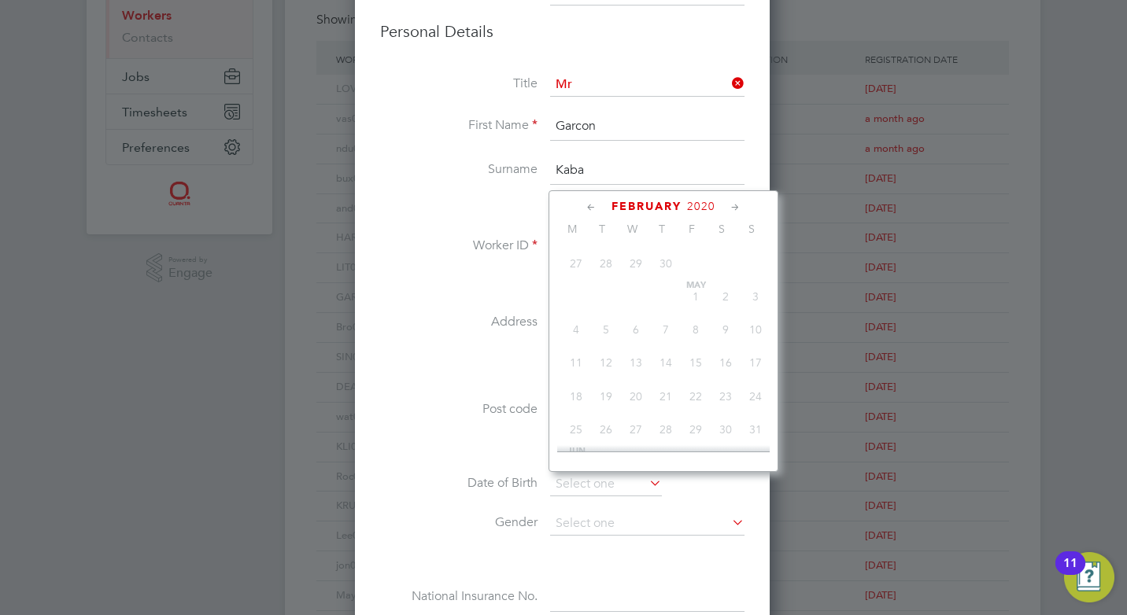
click at [591, 204] on icon at bounding box center [591, 207] width 15 height 17
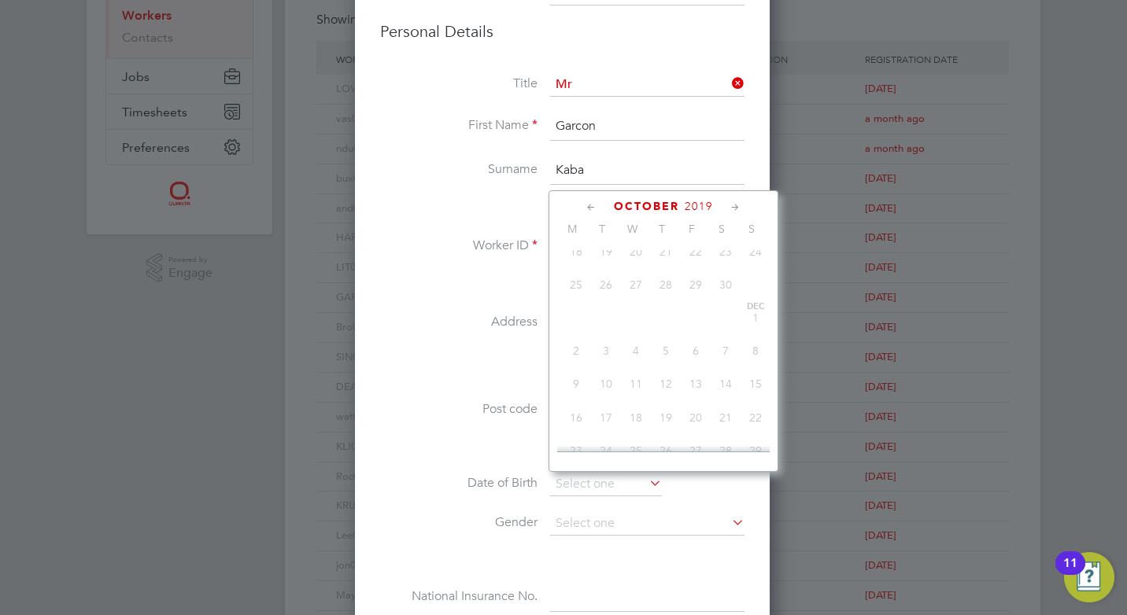
click at [591, 204] on icon at bounding box center [591, 207] width 15 height 17
click at [453, 273] on li "Worker ID kABA004" at bounding box center [562, 255] width 364 height 44
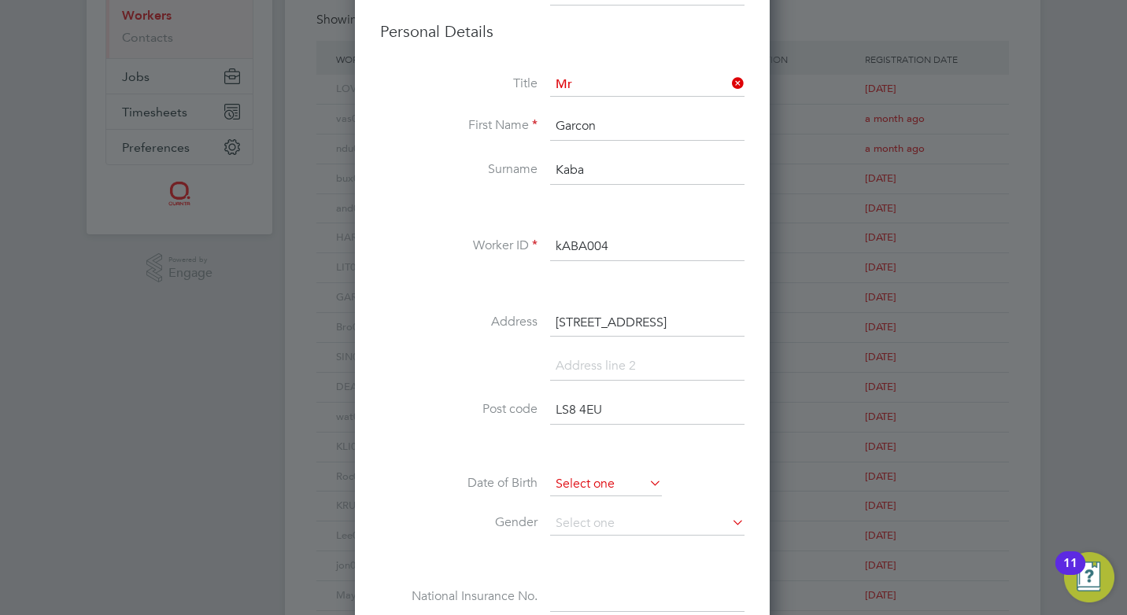
scroll to position [613, 0]
click at [610, 482] on input at bounding box center [606, 485] width 112 height 24
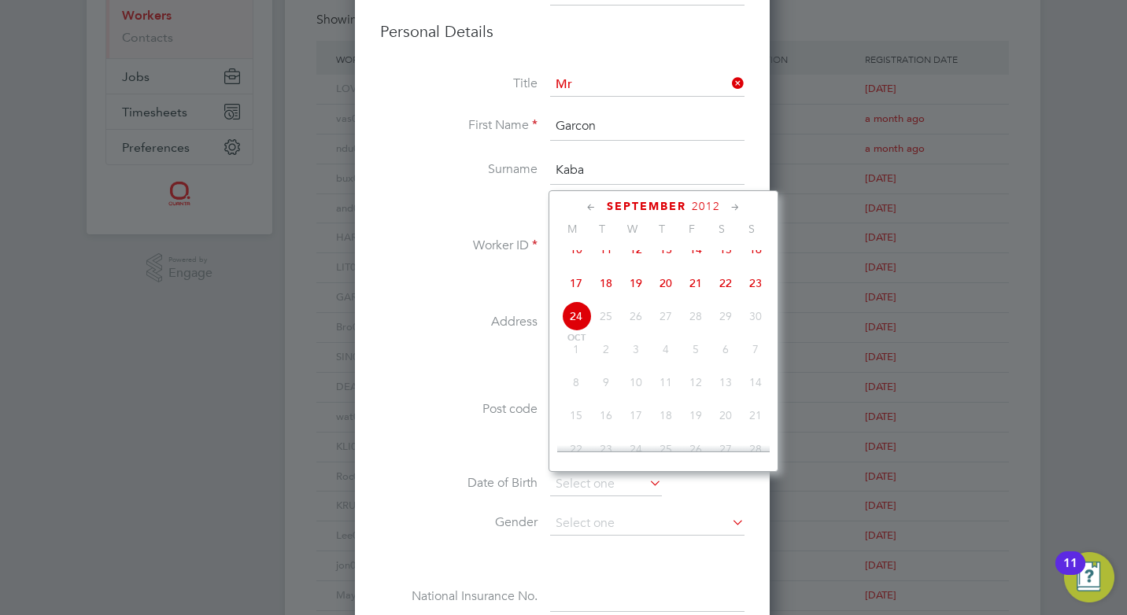
drag, startPoint x: 610, startPoint y: 482, endPoint x: 673, endPoint y: 440, distance: 76.0
click at [671, 443] on div "Workers New Worker Search Registered Select date To Select date Showing 30 of 1…" at bounding box center [663, 428] width 756 height 1240
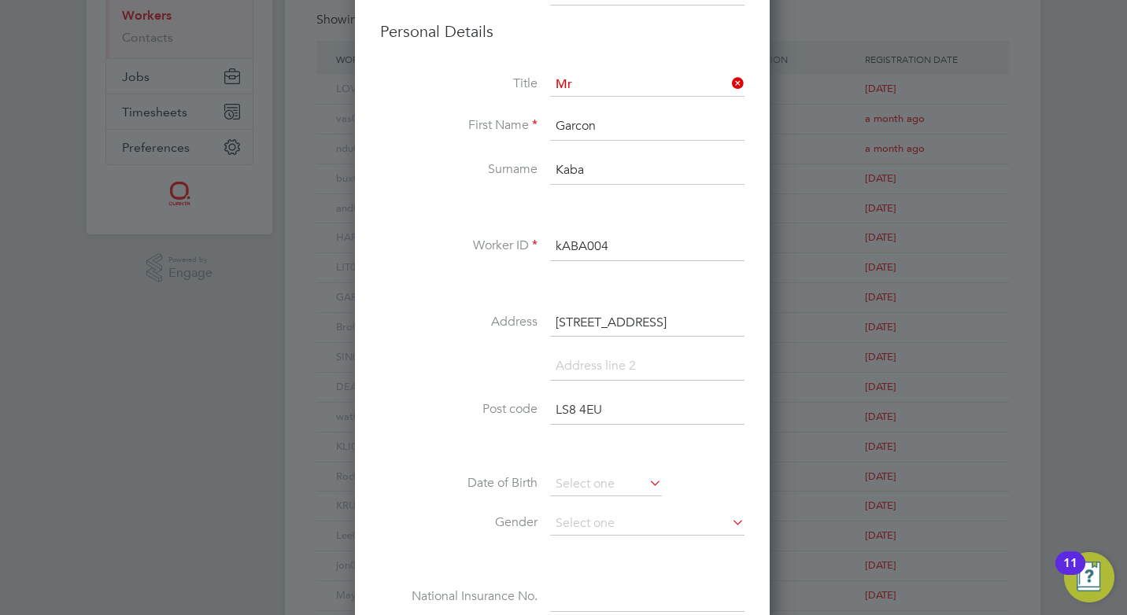
click at [646, 482] on icon at bounding box center [646, 483] width 0 height 22
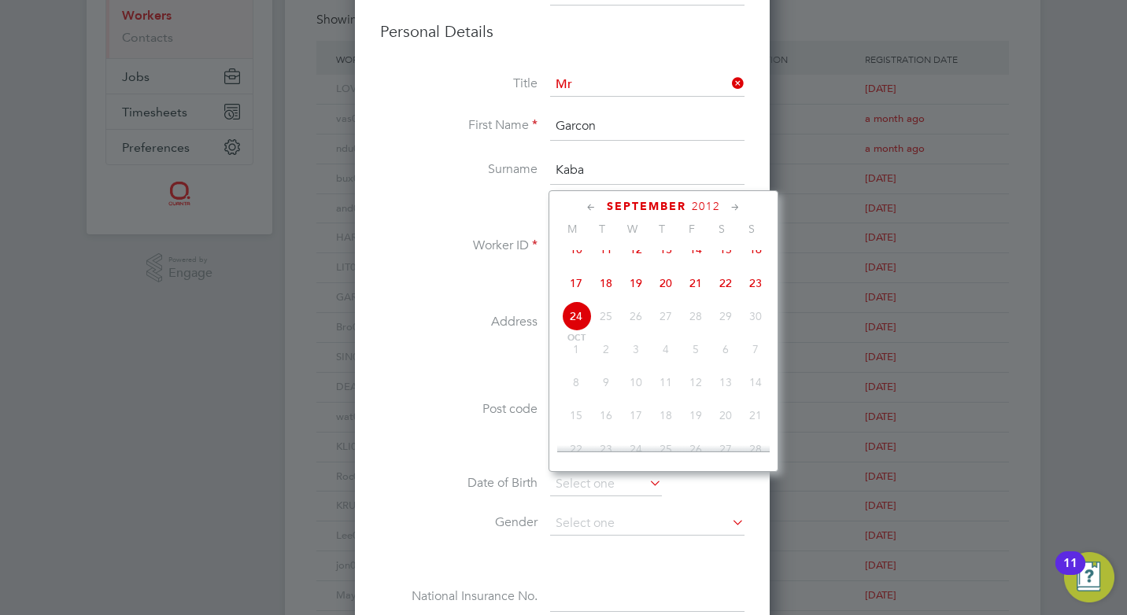
click at [592, 203] on icon at bounding box center [591, 207] width 15 height 17
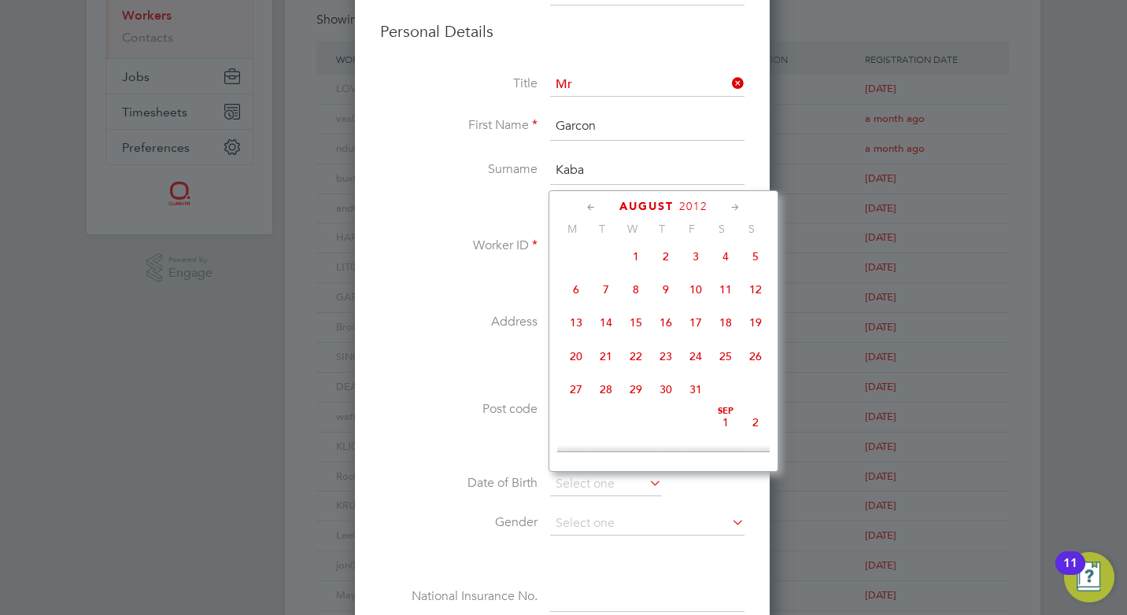
click at [592, 203] on icon at bounding box center [591, 207] width 15 height 17
click at [731, 212] on icon at bounding box center [735, 207] width 15 height 17
click at [731, 209] on icon at bounding box center [735, 207] width 15 height 17
click at [737, 206] on icon at bounding box center [735, 207] width 15 height 17
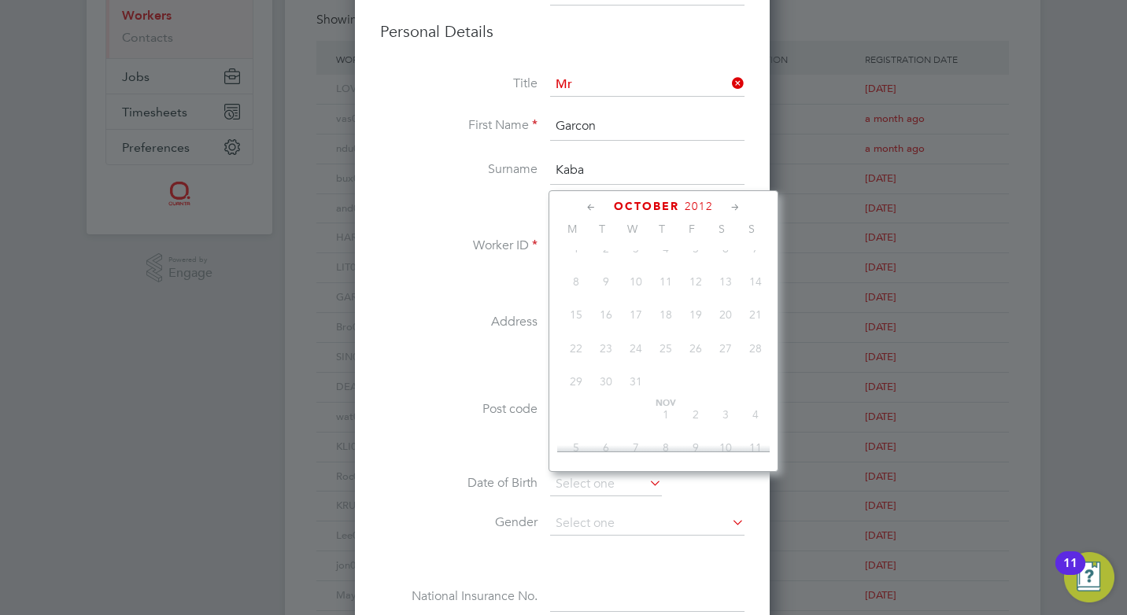
click at [737, 206] on icon at bounding box center [735, 207] width 15 height 17
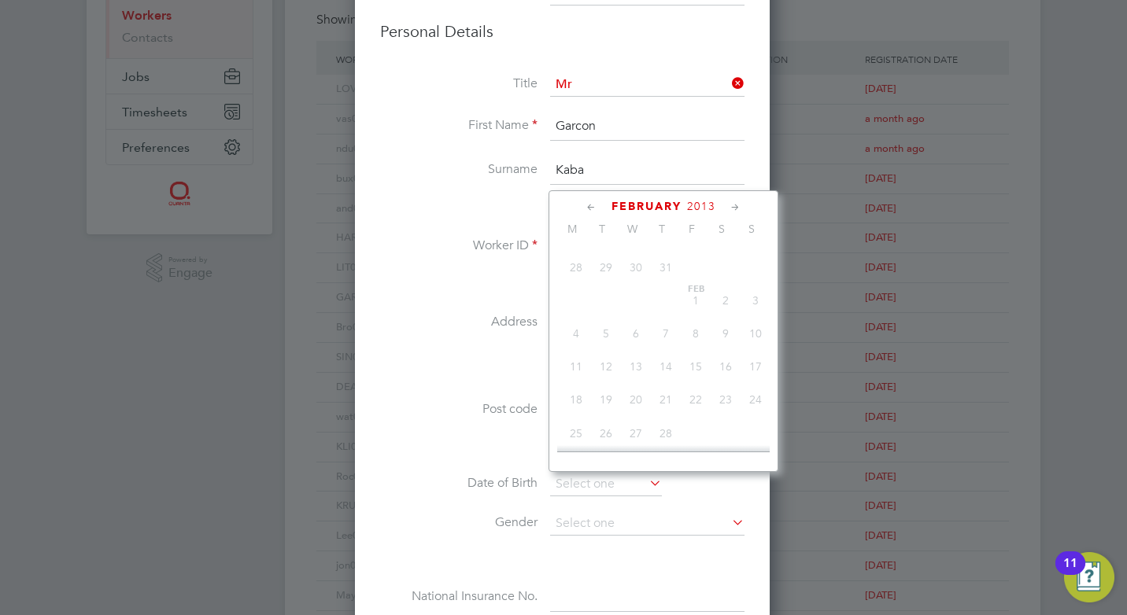
click at [737, 206] on icon at bounding box center [735, 207] width 15 height 17
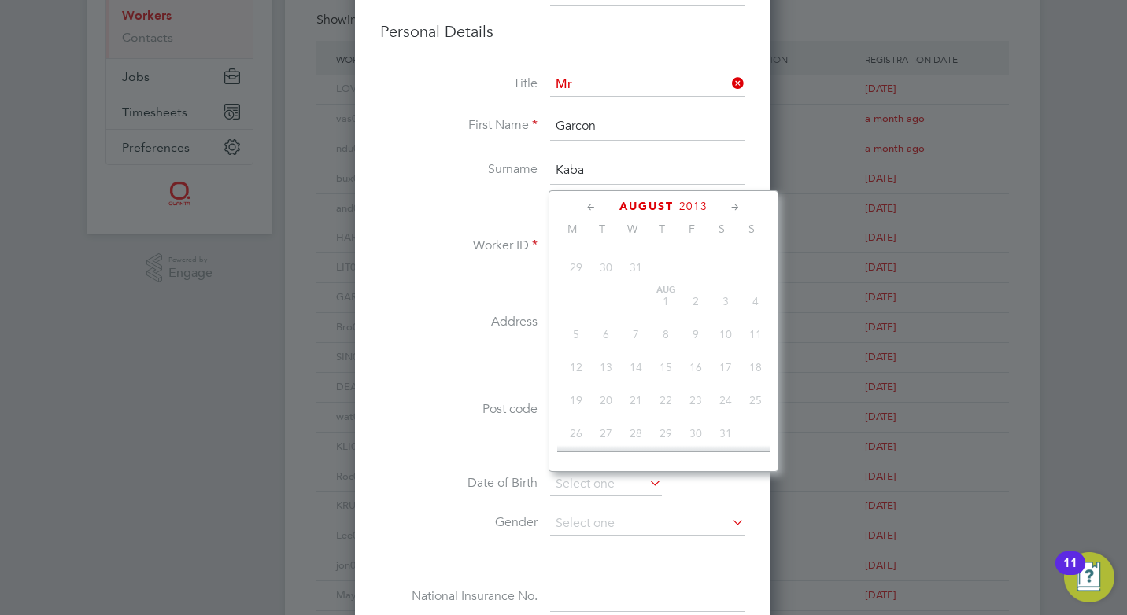
click at [737, 206] on icon at bounding box center [735, 207] width 15 height 17
click at [589, 206] on icon at bounding box center [591, 207] width 15 height 17
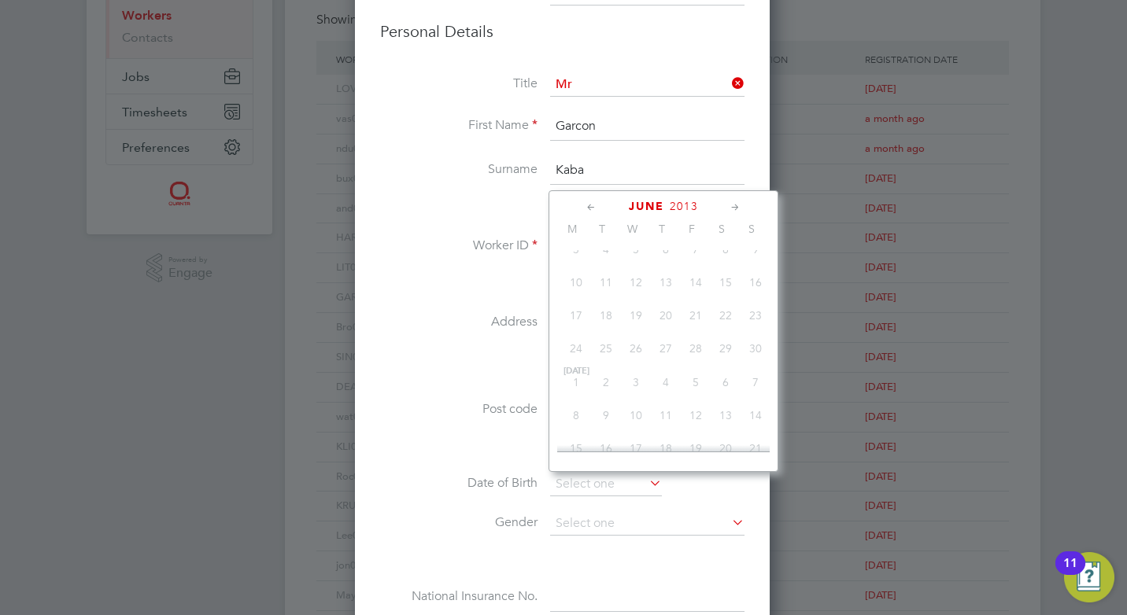
click at [589, 206] on icon at bounding box center [591, 207] width 15 height 17
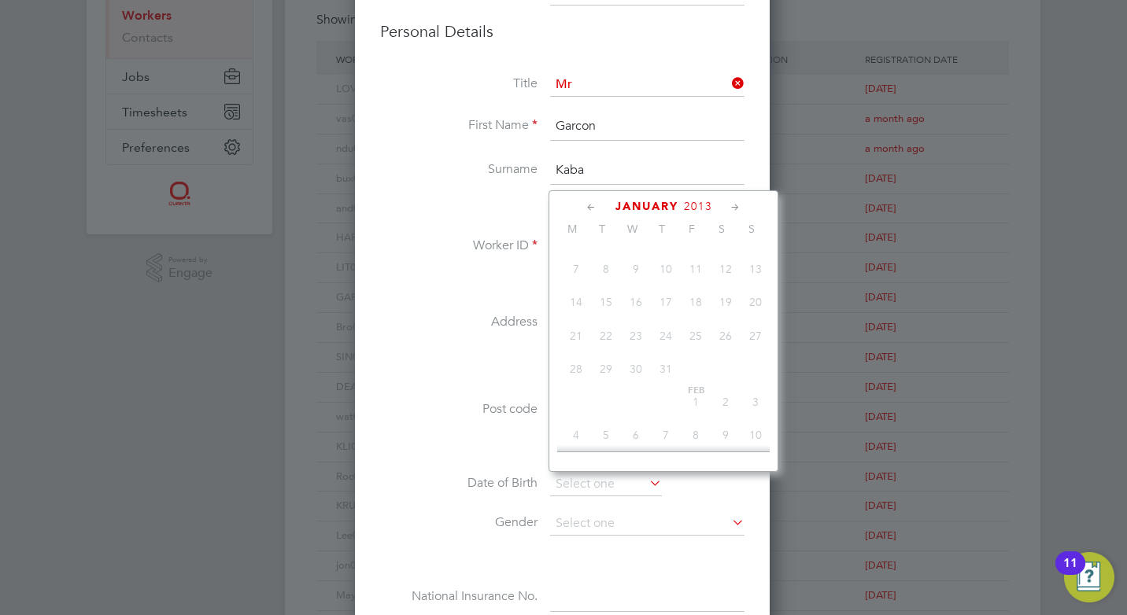
click at [589, 206] on icon at bounding box center [591, 207] width 15 height 17
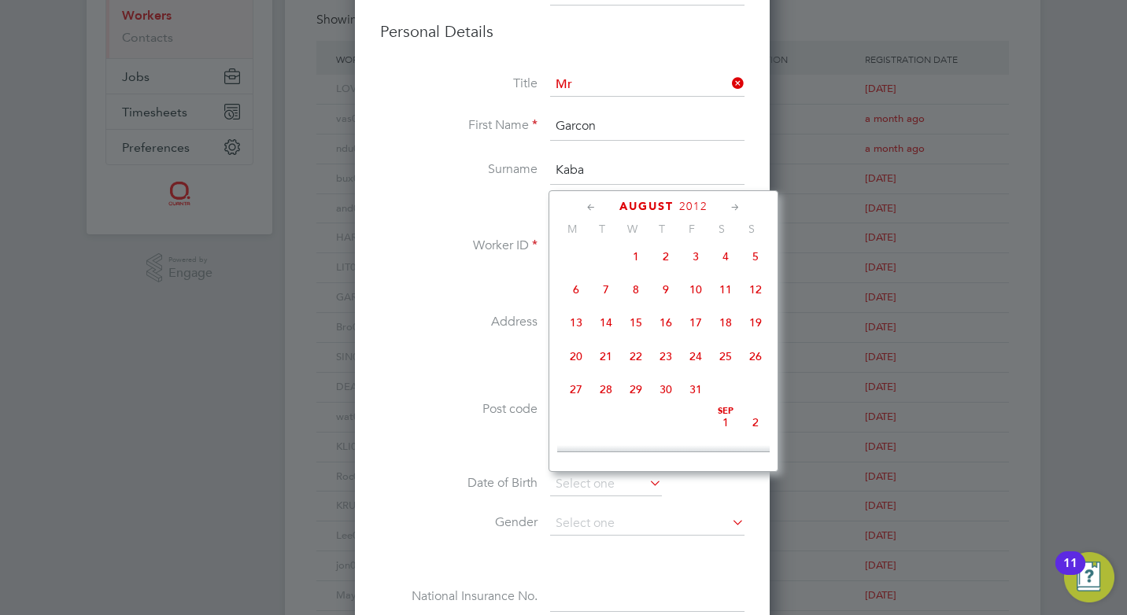
click at [589, 206] on icon at bounding box center [591, 207] width 15 height 17
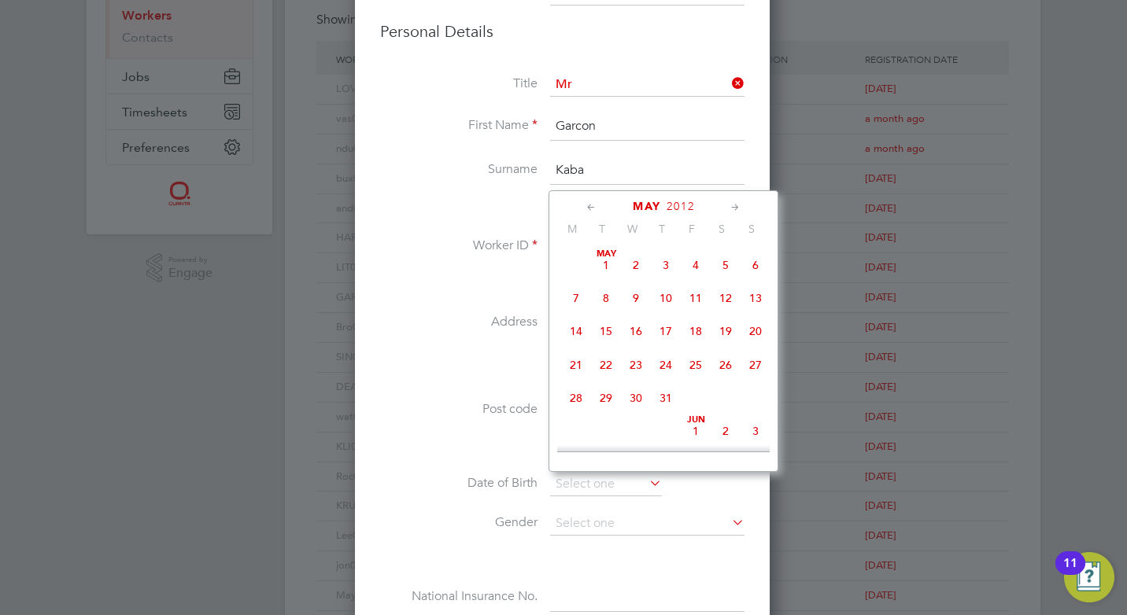
click at [589, 206] on icon at bounding box center [591, 207] width 15 height 17
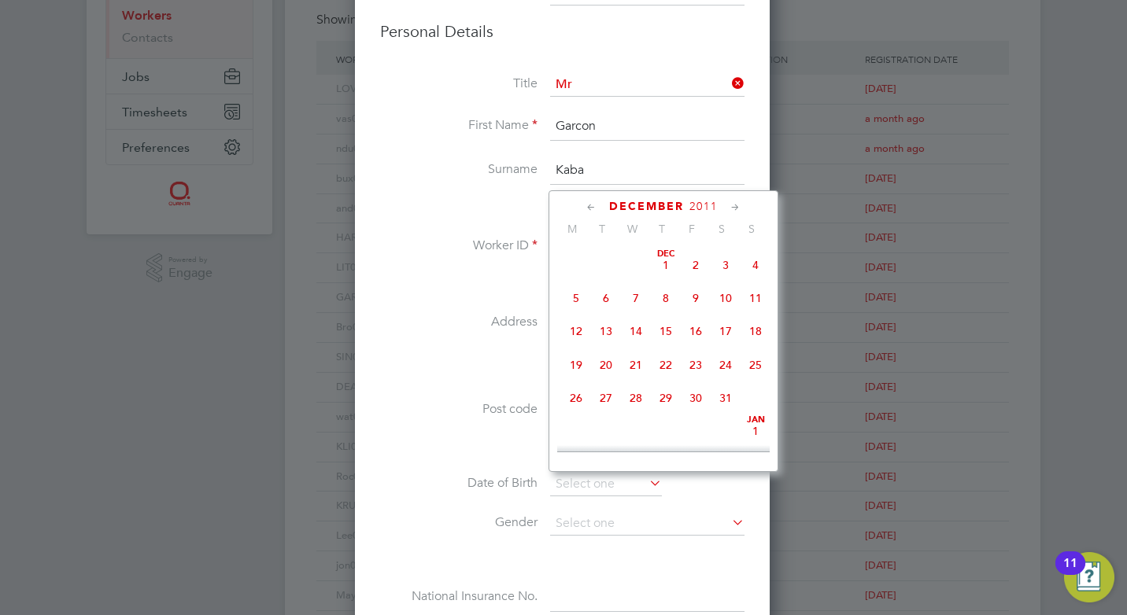
click at [589, 206] on icon at bounding box center [591, 207] width 15 height 17
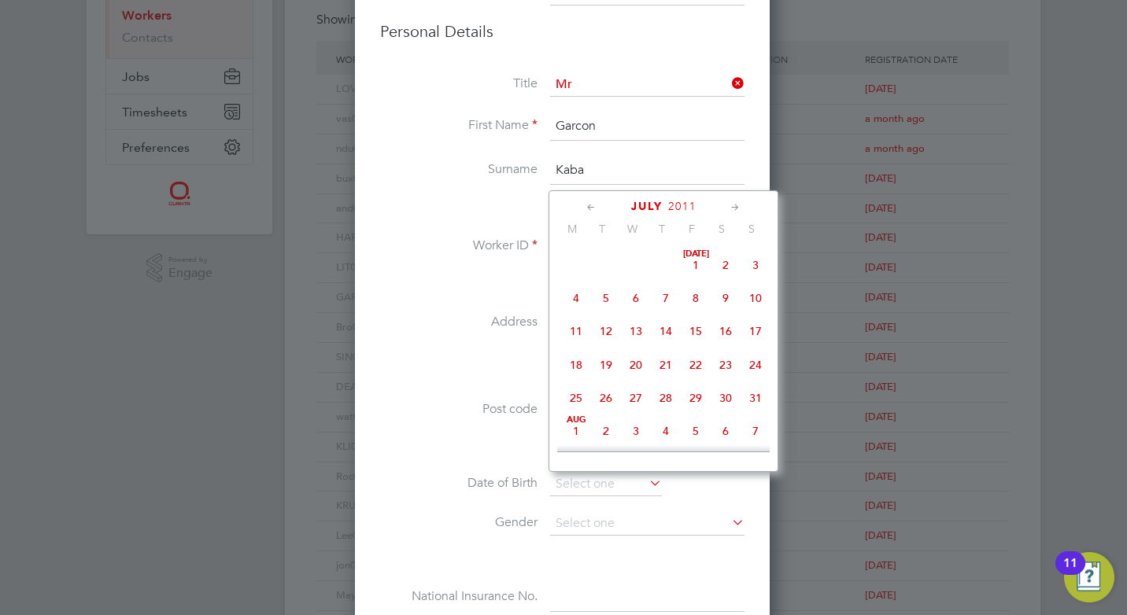
click at [589, 206] on icon at bounding box center [591, 207] width 15 height 17
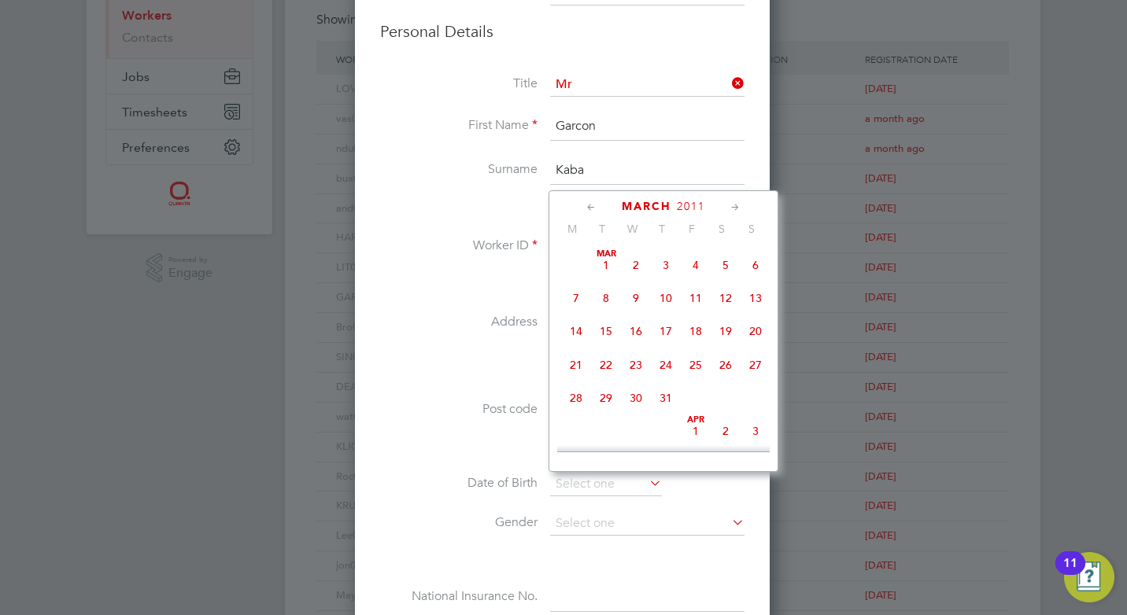
click at [589, 206] on icon at bounding box center [591, 207] width 15 height 17
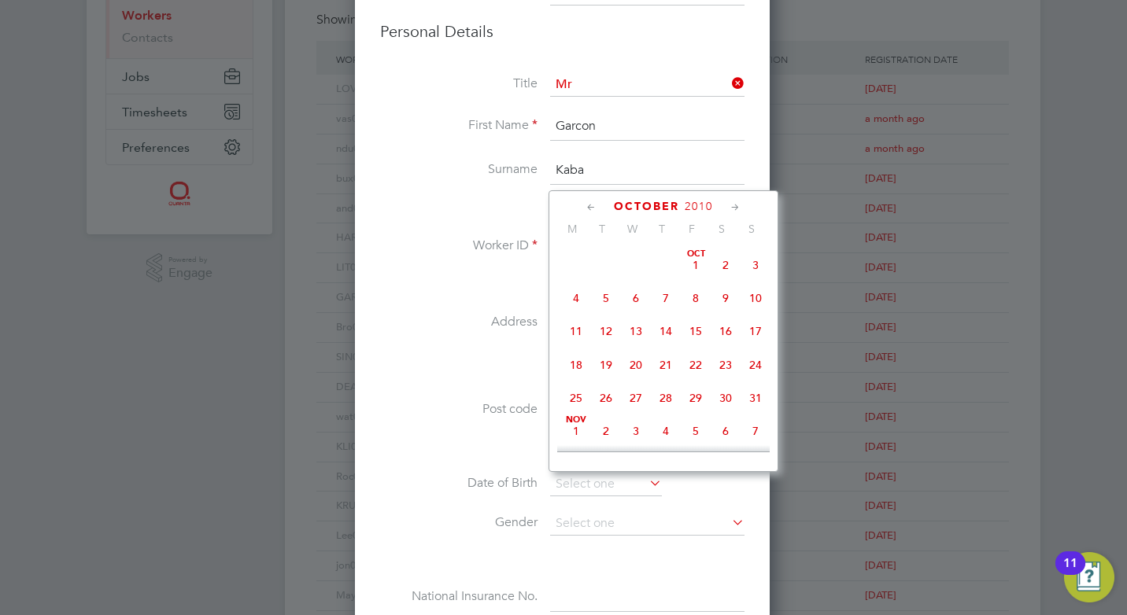
click at [589, 206] on icon at bounding box center [591, 207] width 15 height 17
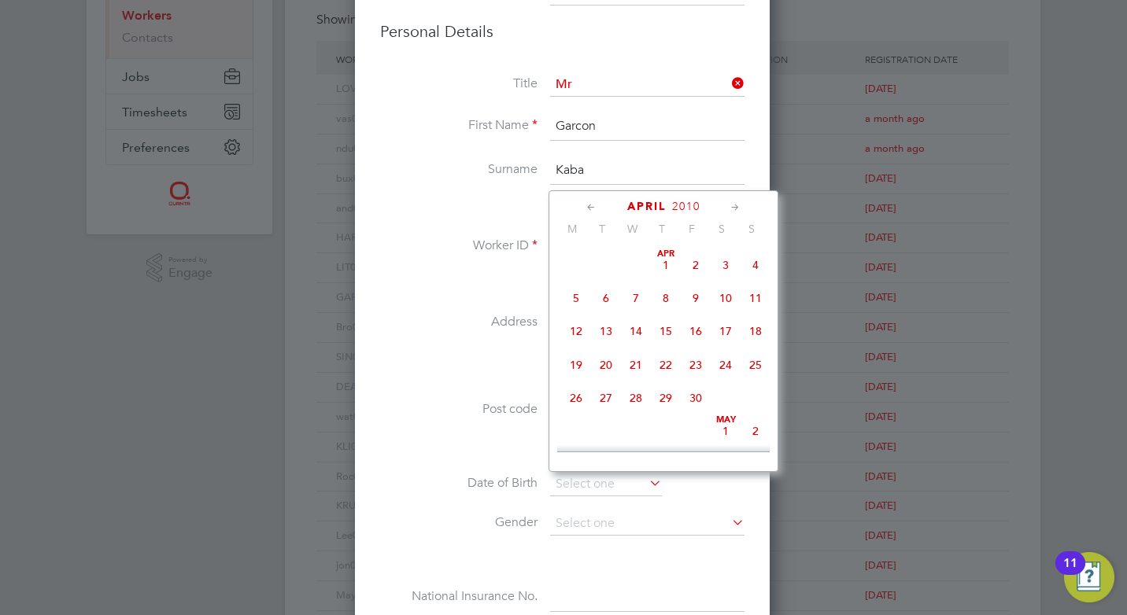
click at [589, 206] on icon at bounding box center [591, 207] width 15 height 17
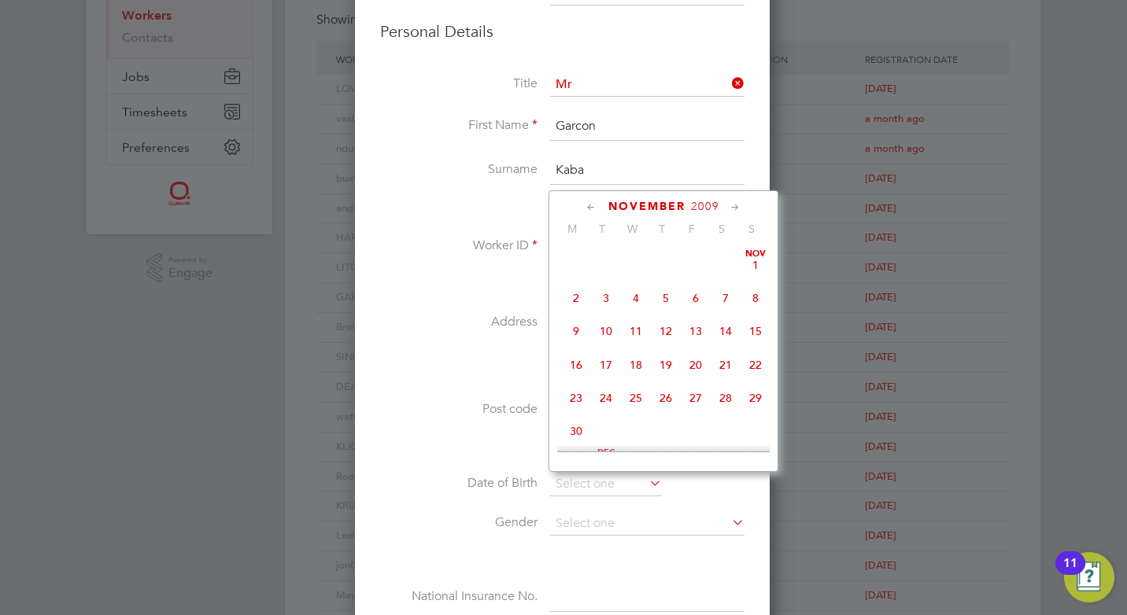
click at [589, 206] on icon at bounding box center [591, 207] width 15 height 17
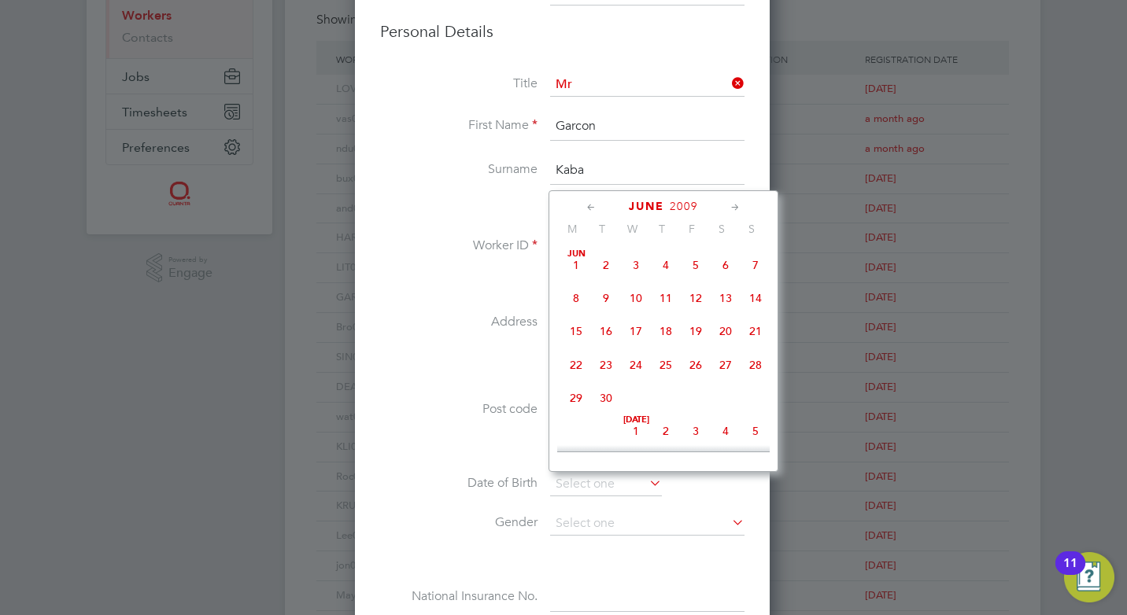
click at [589, 206] on icon at bounding box center [591, 207] width 15 height 17
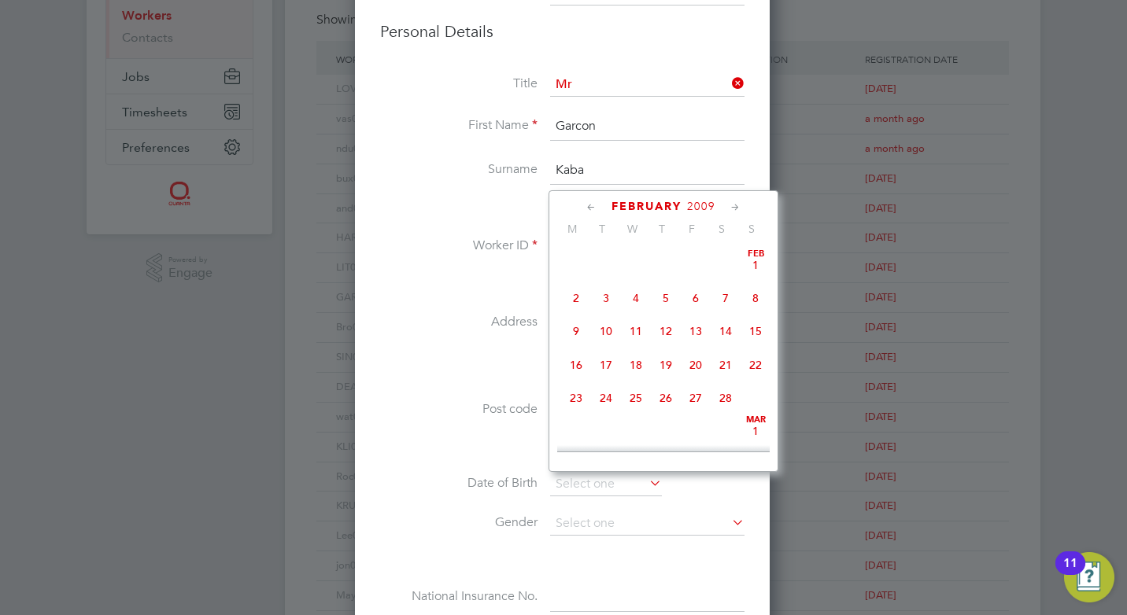
click at [589, 206] on icon at bounding box center [591, 207] width 15 height 17
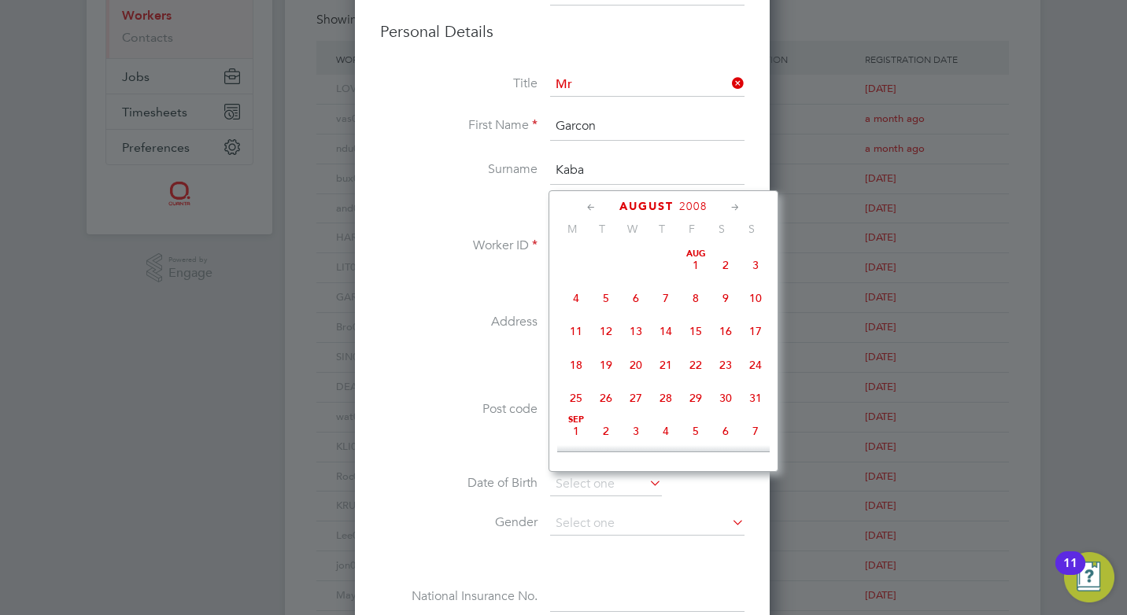
click at [589, 206] on icon at bounding box center [591, 207] width 15 height 17
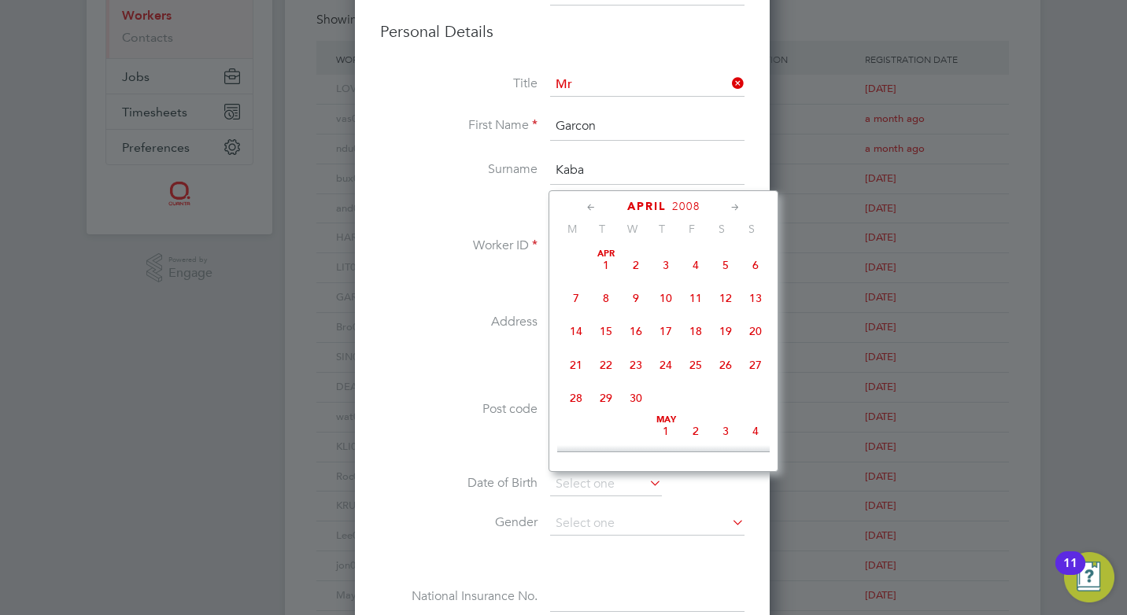
click at [589, 206] on icon at bounding box center [591, 207] width 15 height 17
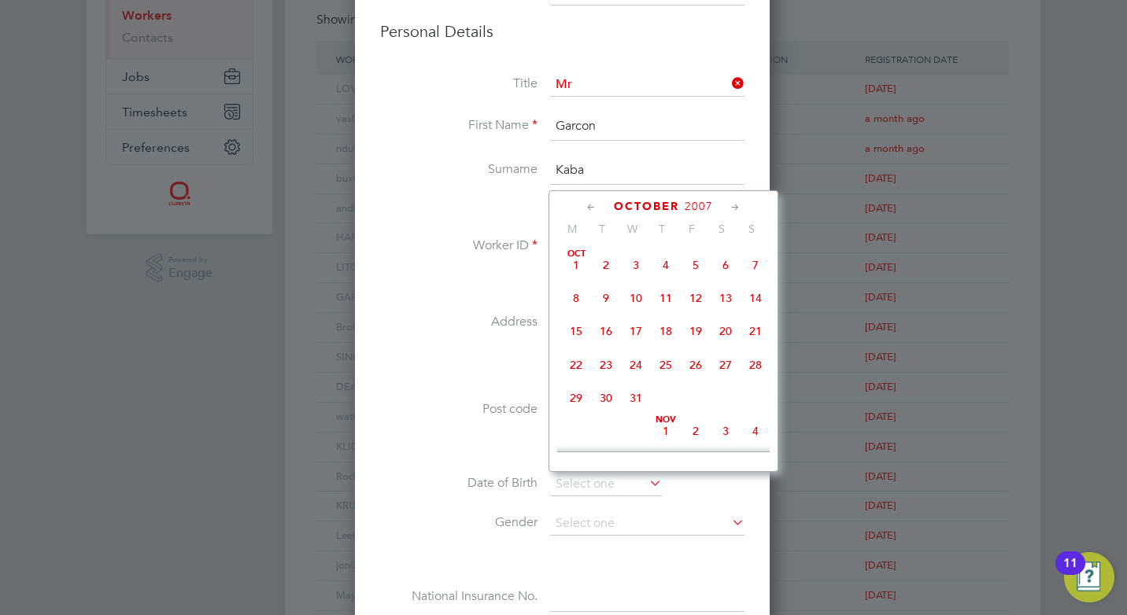
click at [589, 206] on icon at bounding box center [591, 207] width 15 height 17
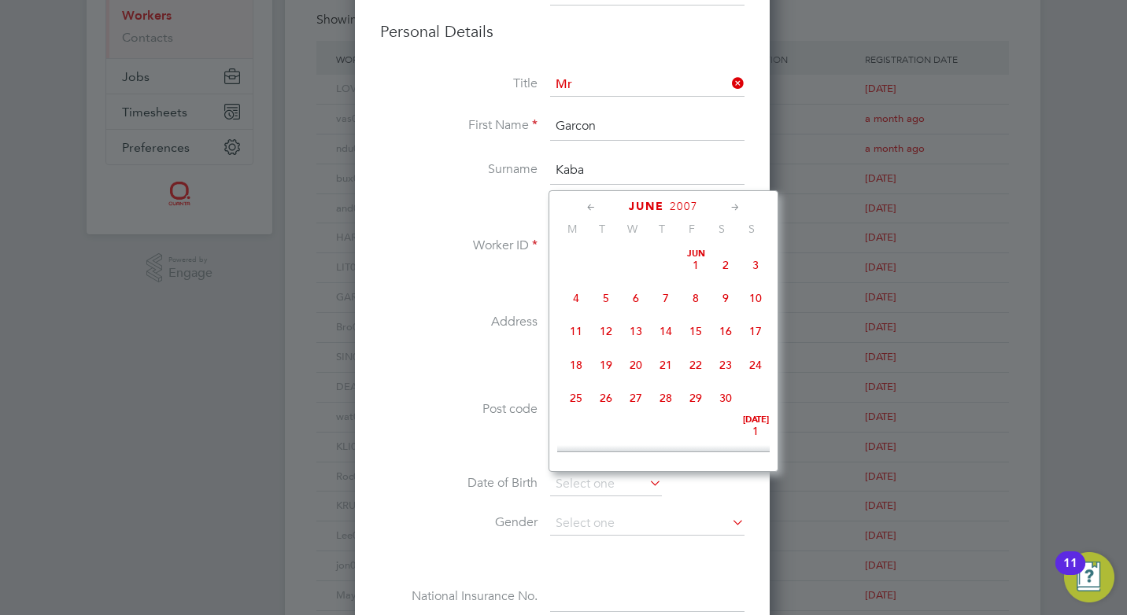
click at [589, 206] on icon at bounding box center [591, 207] width 15 height 17
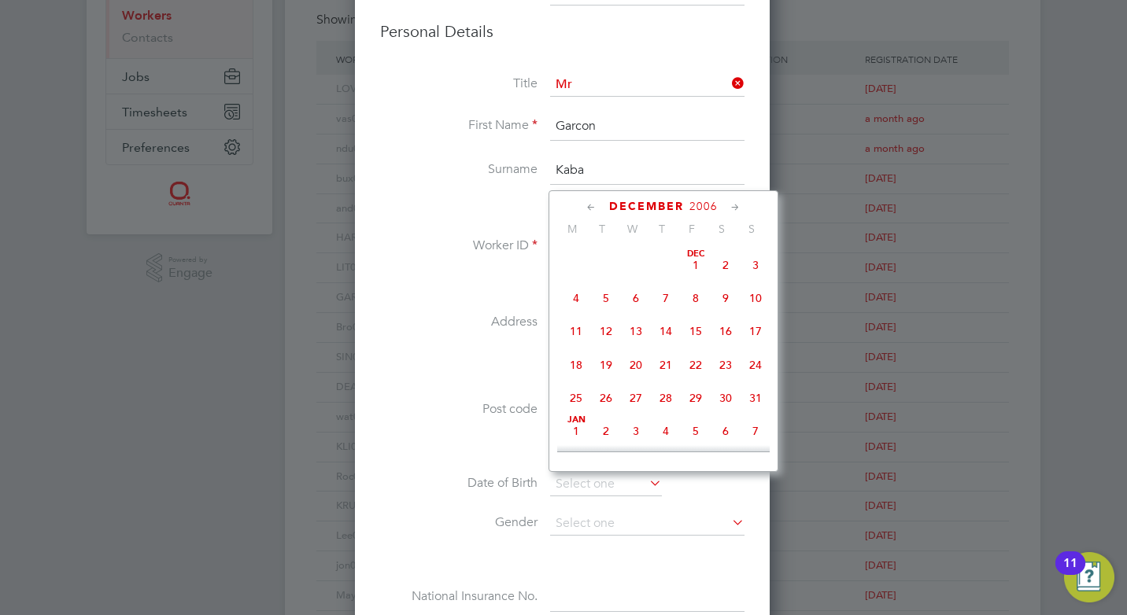
click at [589, 206] on icon at bounding box center [591, 207] width 15 height 17
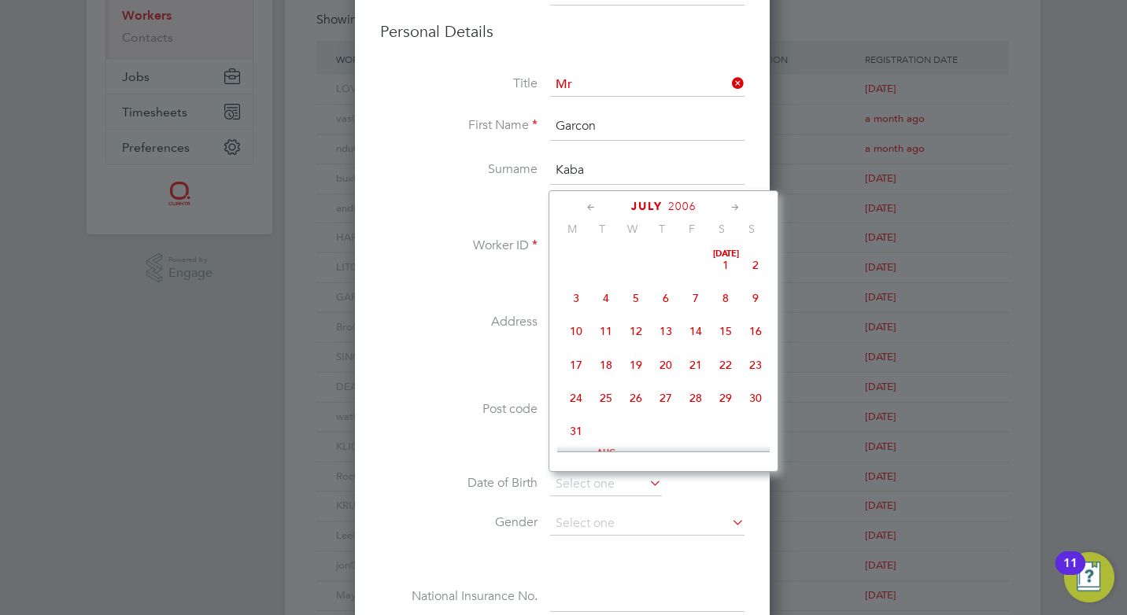
click at [589, 206] on icon at bounding box center [591, 207] width 15 height 17
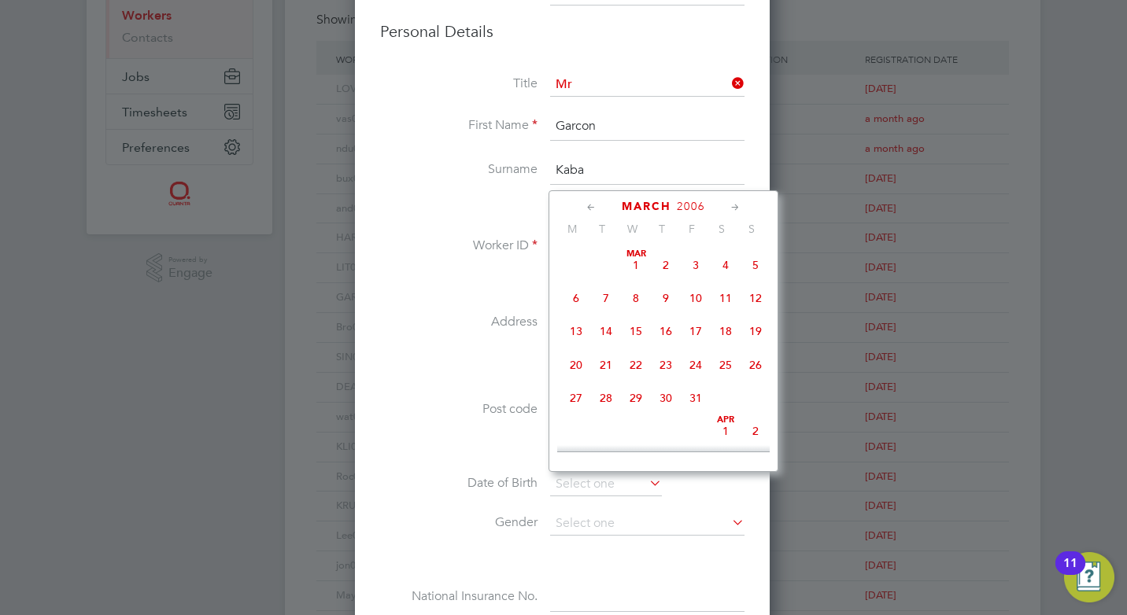
click at [589, 206] on icon at bounding box center [591, 207] width 15 height 17
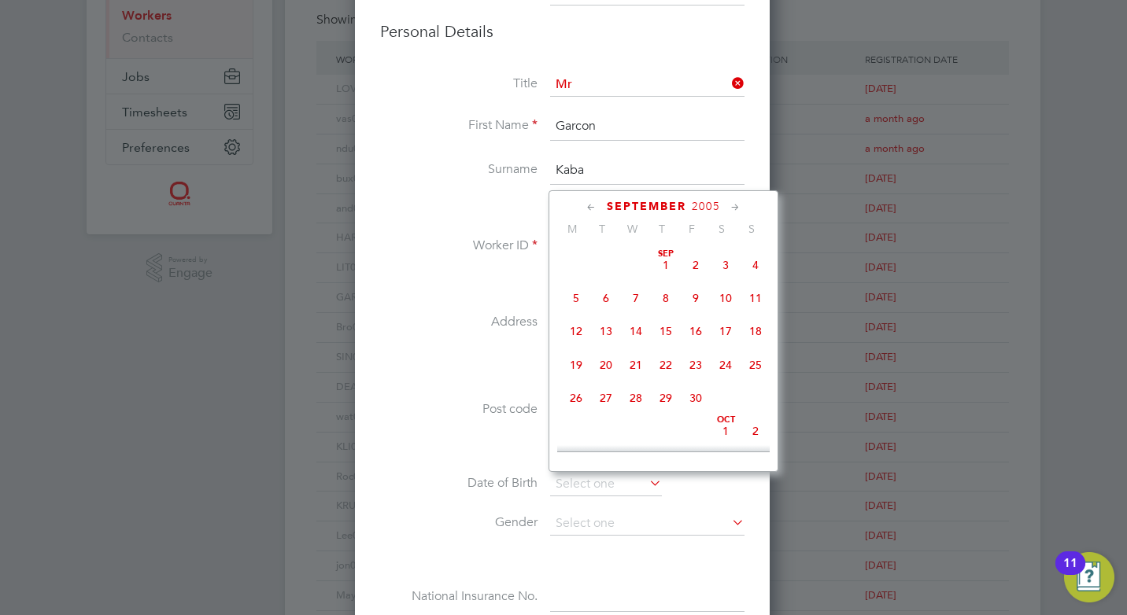
click at [589, 206] on icon at bounding box center [591, 207] width 15 height 17
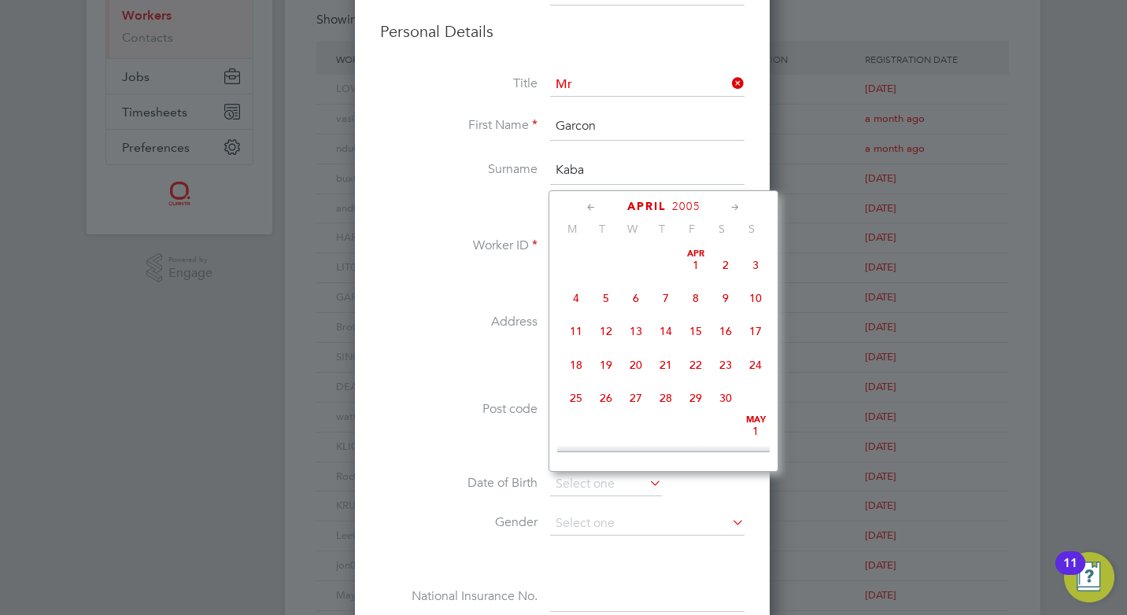
click at [589, 206] on icon at bounding box center [591, 207] width 15 height 17
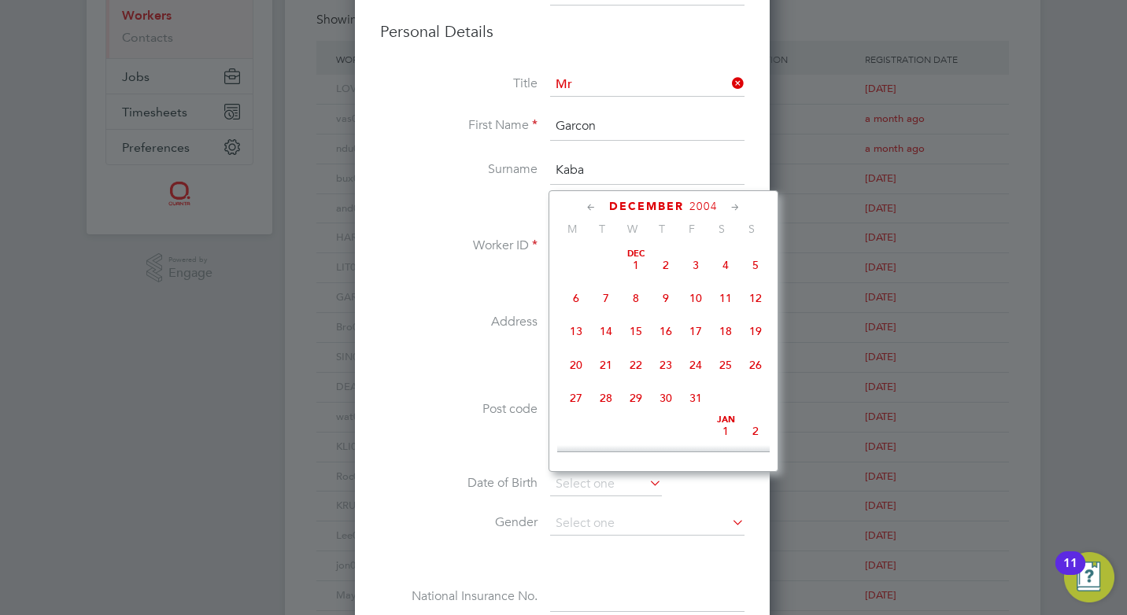
click at [589, 206] on icon at bounding box center [591, 207] width 15 height 17
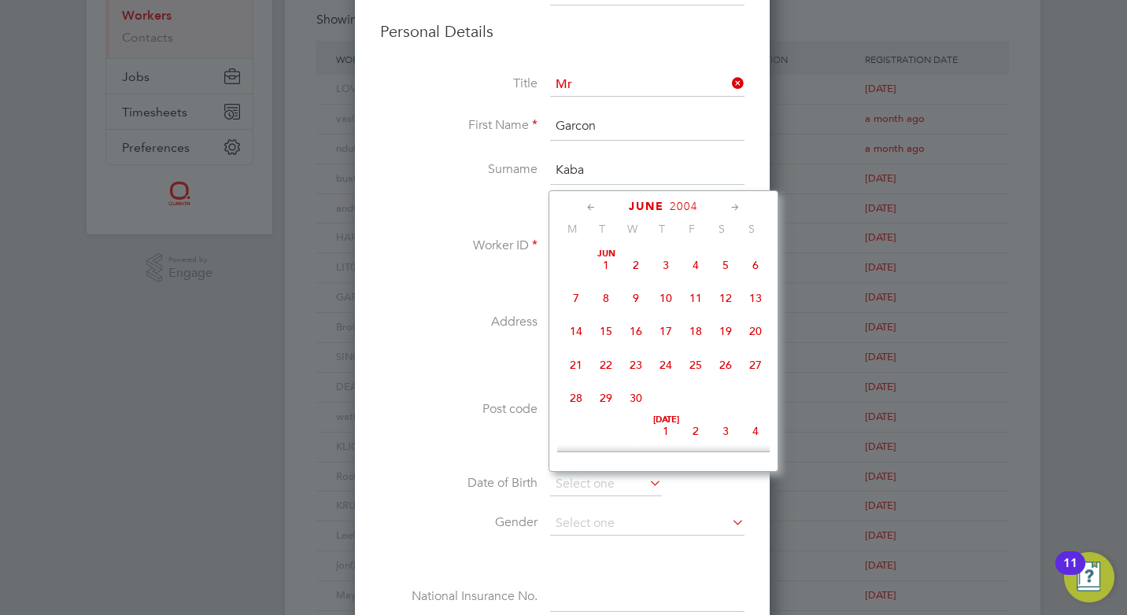
click at [589, 206] on icon at bounding box center [591, 207] width 15 height 17
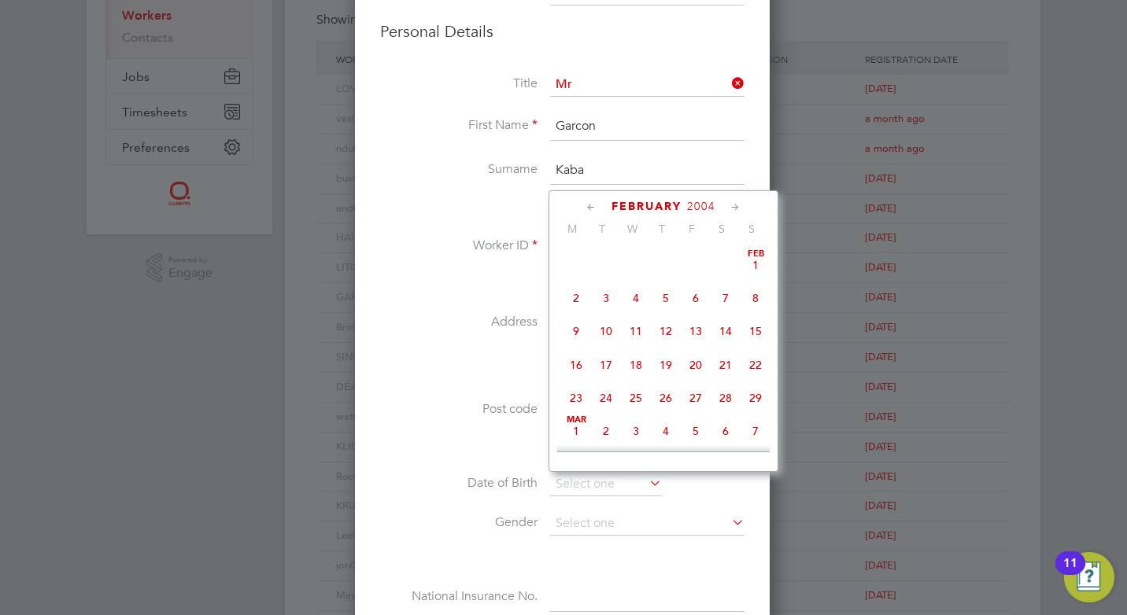
click at [589, 206] on icon at bounding box center [591, 207] width 15 height 17
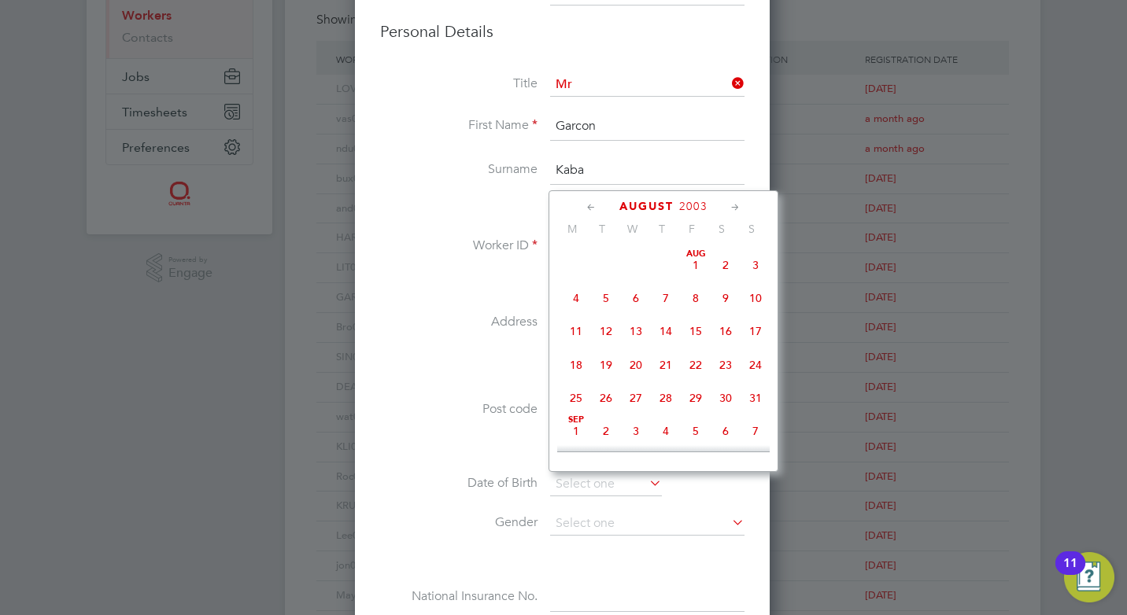
click at [589, 206] on icon at bounding box center [591, 207] width 15 height 17
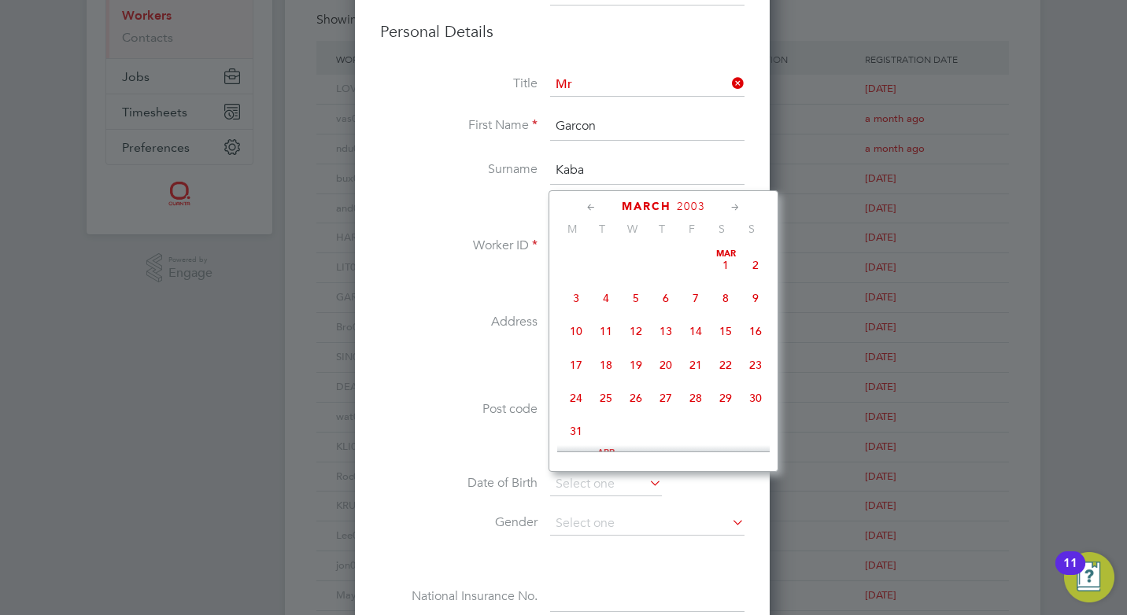
click at [589, 206] on icon at bounding box center [591, 207] width 15 height 17
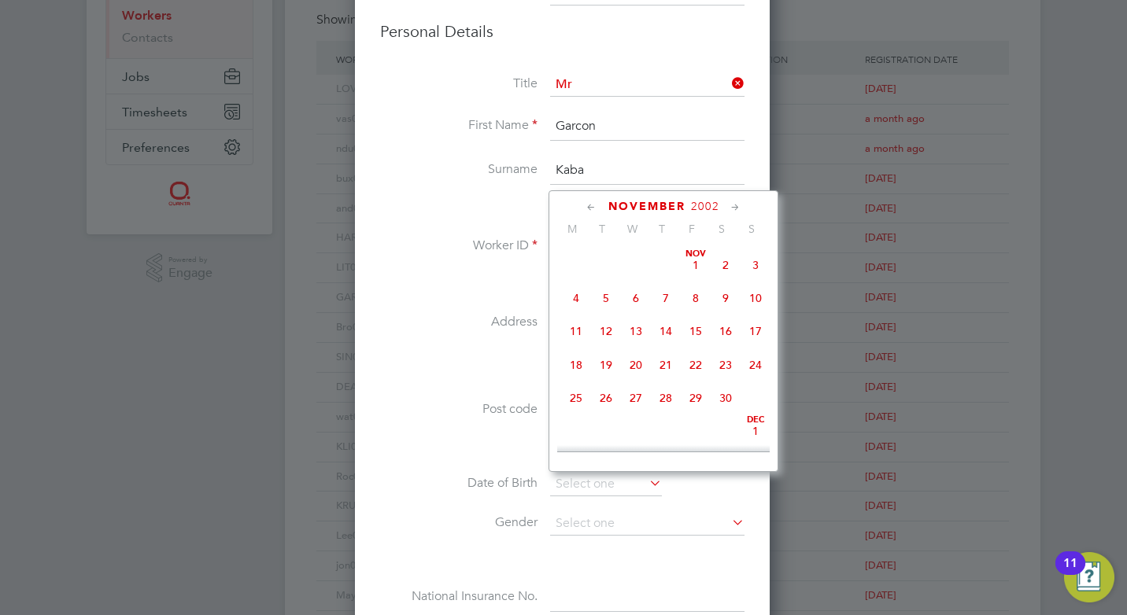
click at [589, 206] on icon at bounding box center [591, 207] width 15 height 17
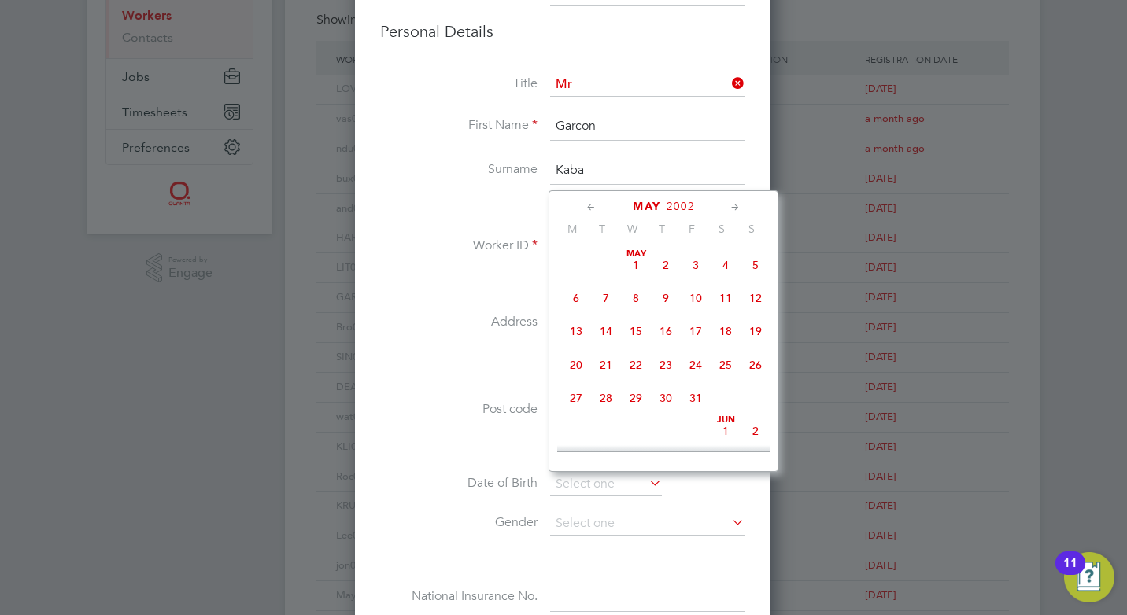
click at [589, 206] on icon at bounding box center [591, 207] width 15 height 17
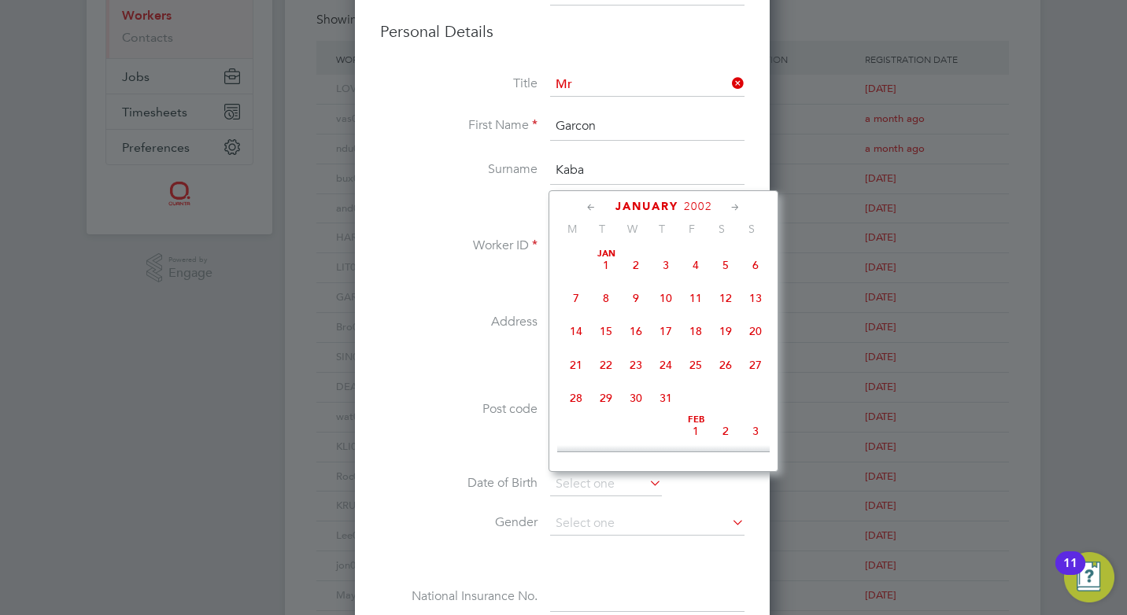
click at [589, 206] on icon at bounding box center [591, 207] width 15 height 17
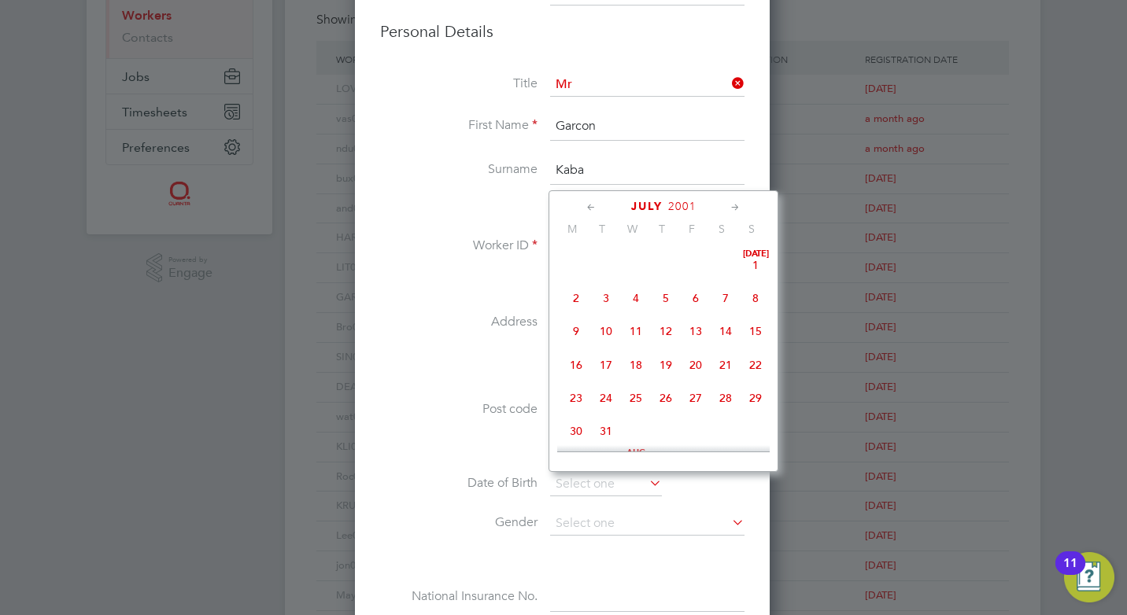
click at [589, 206] on icon at bounding box center [591, 207] width 15 height 17
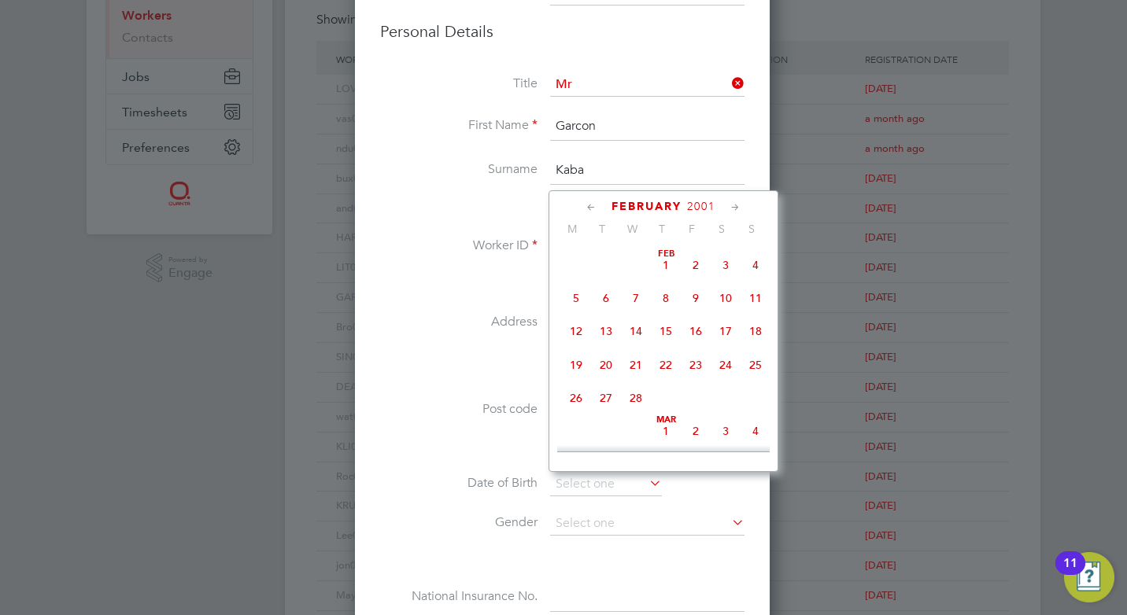
click at [589, 206] on icon at bounding box center [591, 207] width 15 height 17
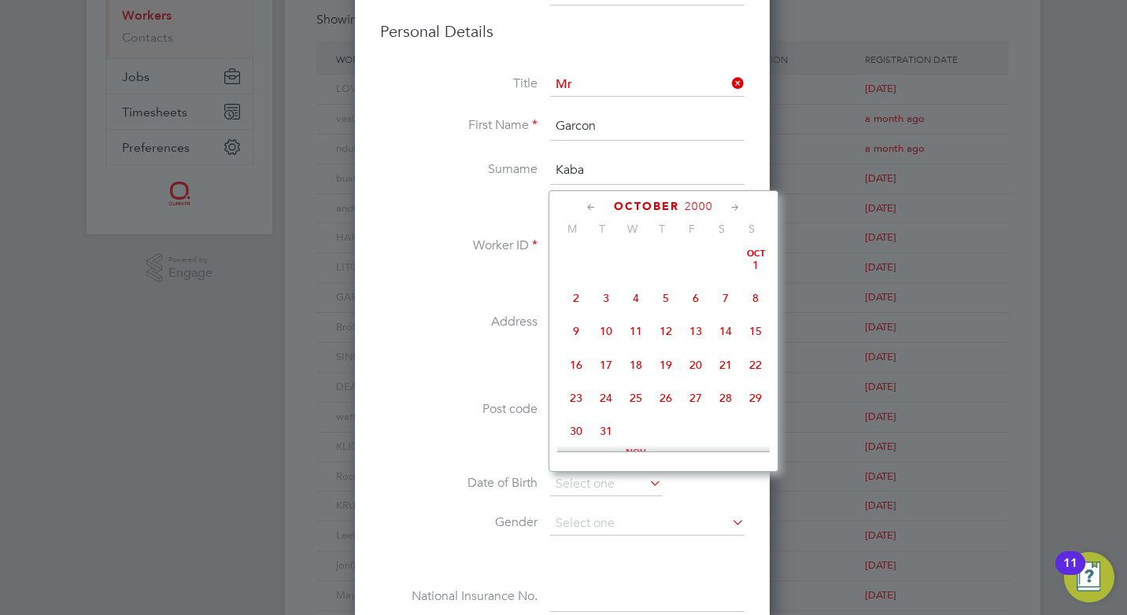
click at [589, 206] on icon at bounding box center [591, 207] width 15 height 17
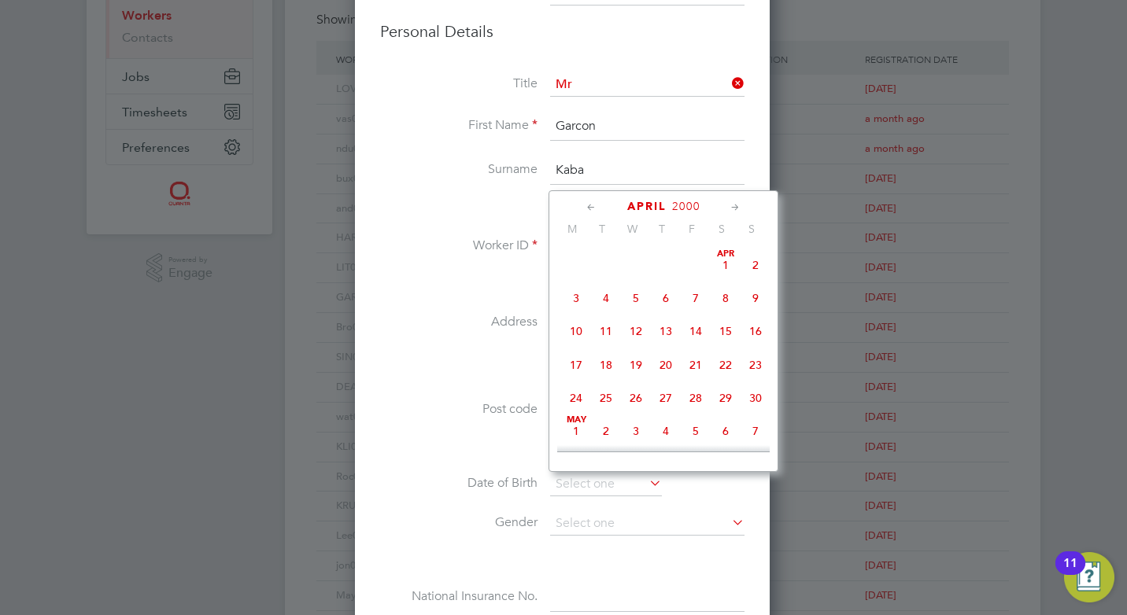
click at [589, 206] on icon at bounding box center [591, 207] width 15 height 17
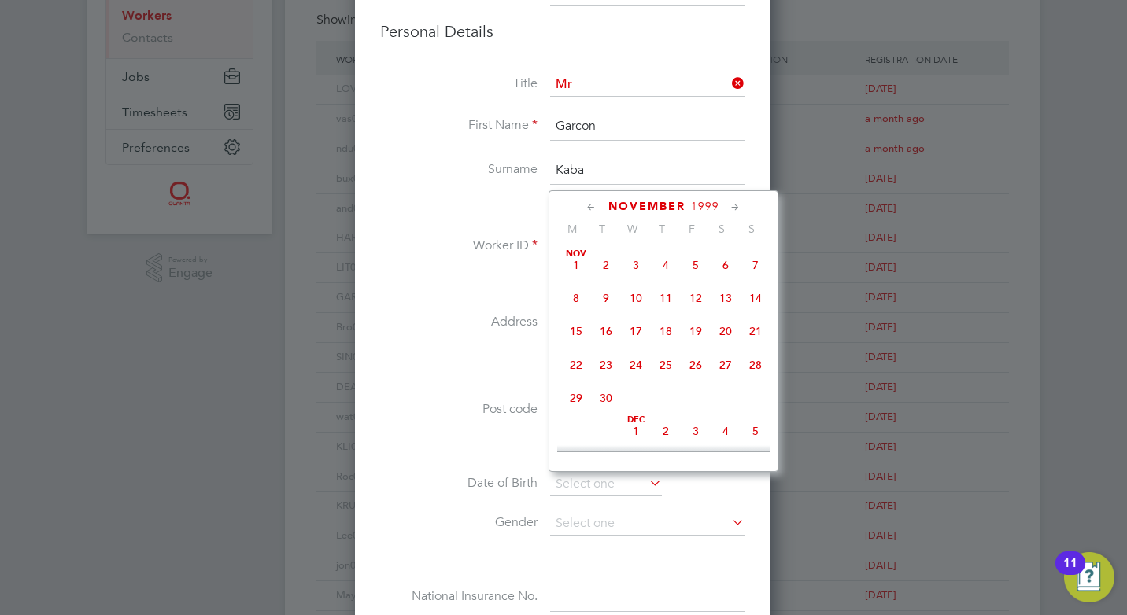
click at [589, 206] on icon at bounding box center [591, 207] width 15 height 17
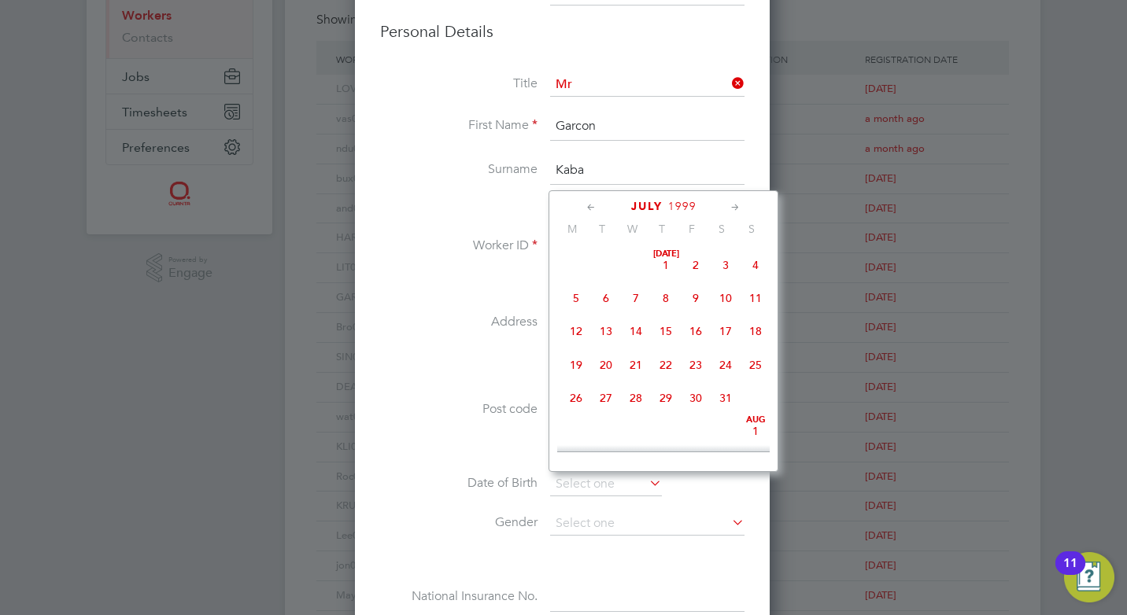
click at [589, 206] on icon at bounding box center [591, 207] width 15 height 17
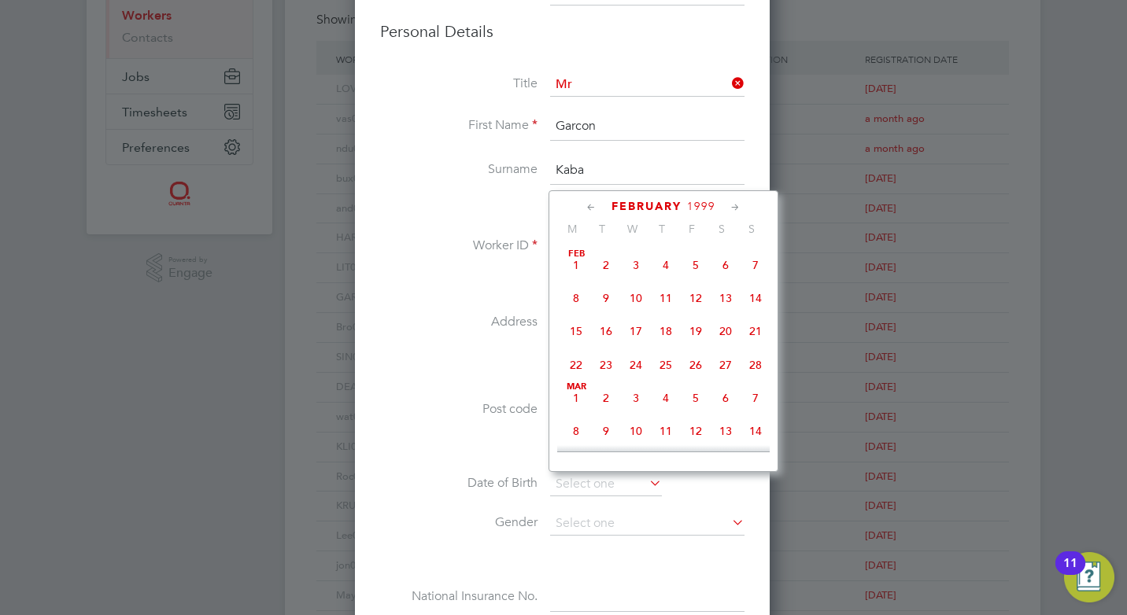
click at [589, 206] on icon at bounding box center [591, 207] width 15 height 17
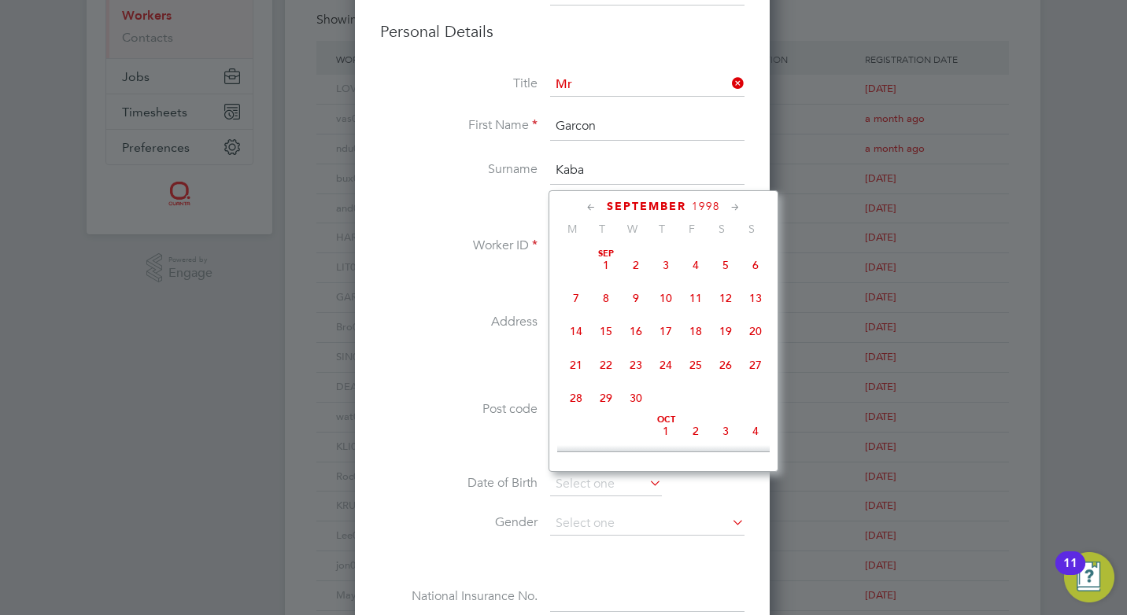
click at [589, 206] on icon at bounding box center [591, 207] width 15 height 17
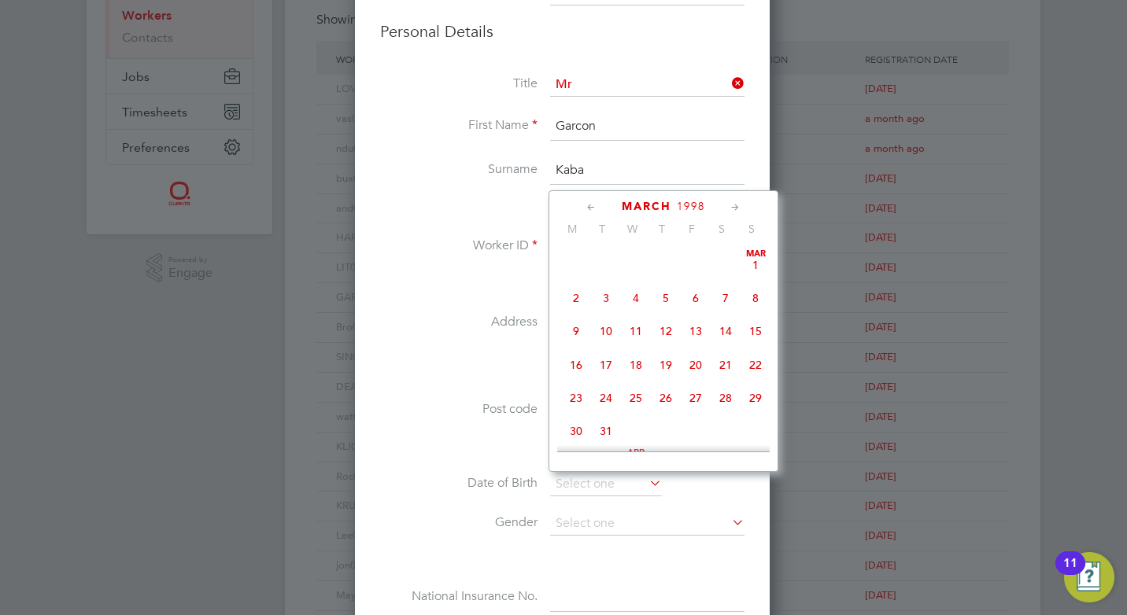
click at [589, 206] on icon at bounding box center [591, 207] width 15 height 17
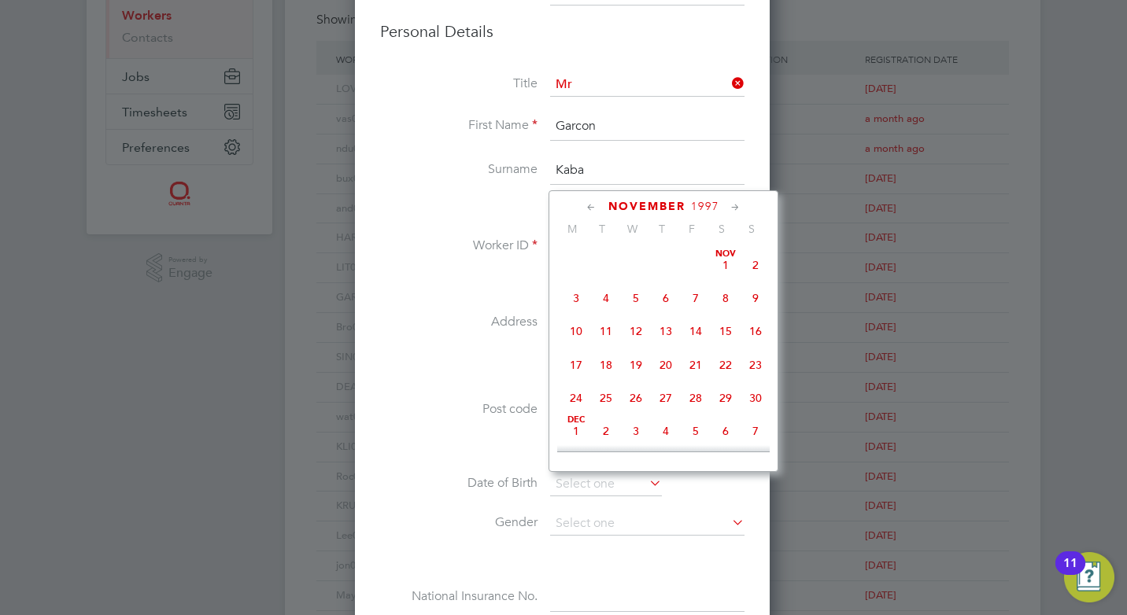
click at [589, 206] on icon at bounding box center [591, 207] width 15 height 17
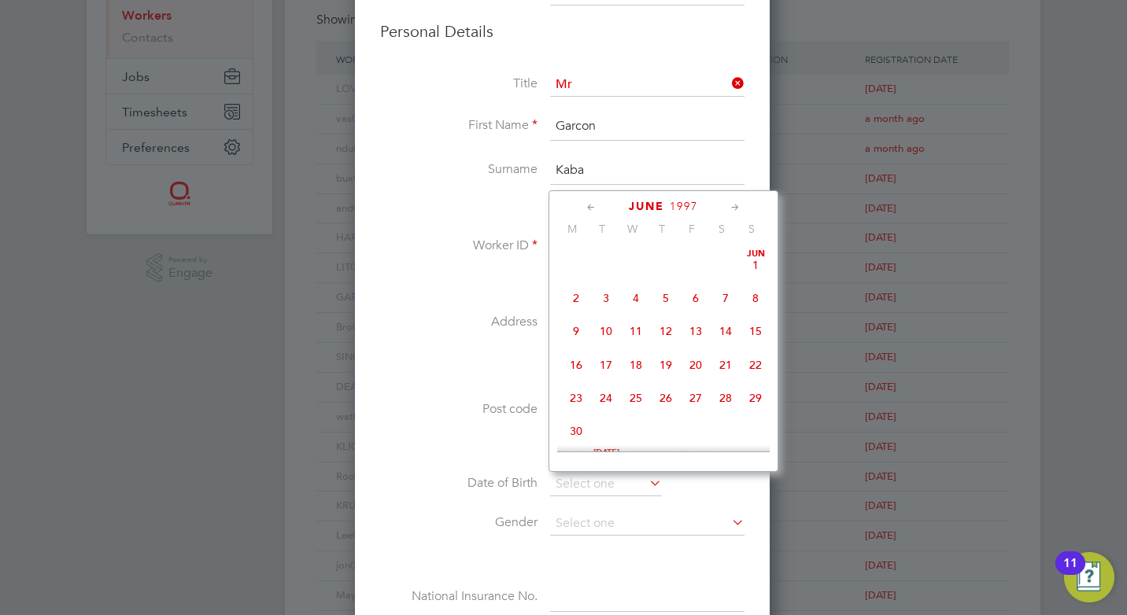
click at [589, 206] on icon at bounding box center [591, 207] width 15 height 17
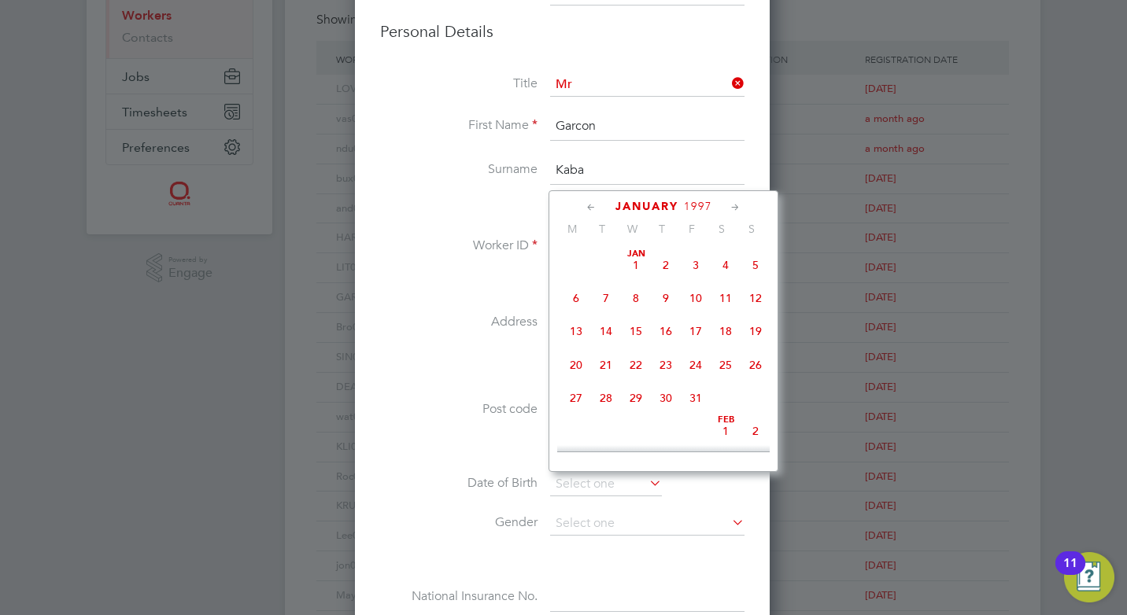
click at [589, 206] on icon at bounding box center [591, 207] width 15 height 17
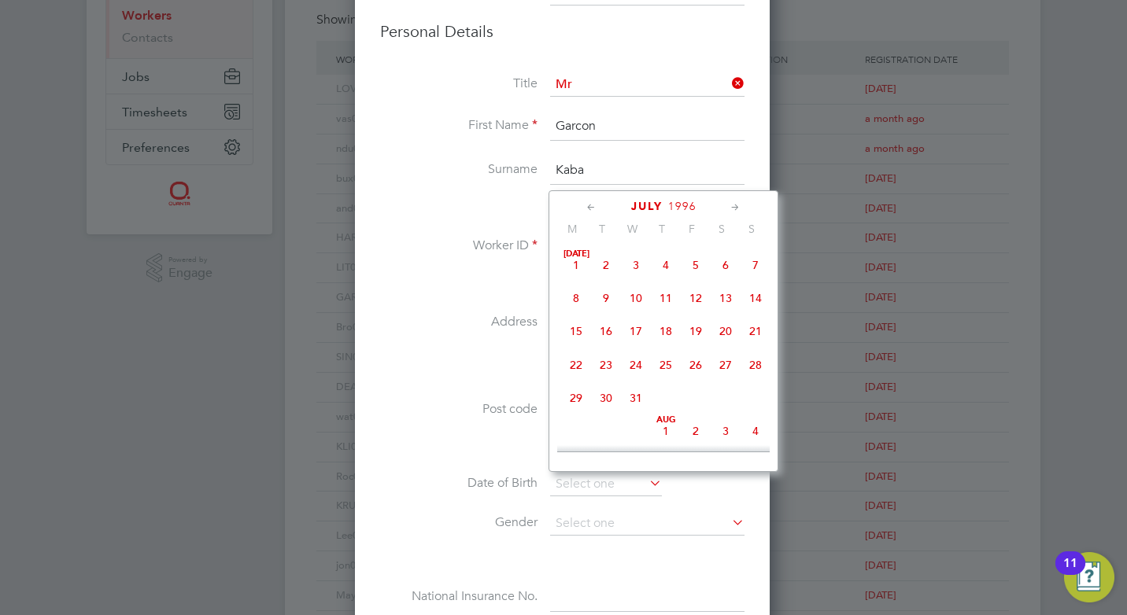
click at [589, 206] on icon at bounding box center [591, 207] width 15 height 17
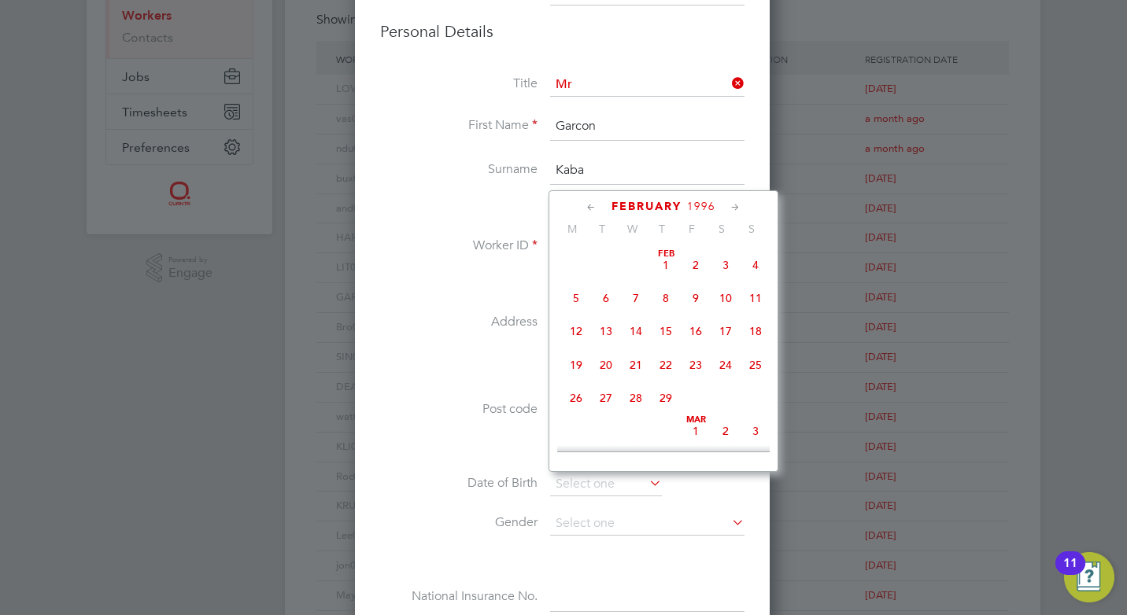
click at [589, 206] on icon at bounding box center [591, 207] width 15 height 17
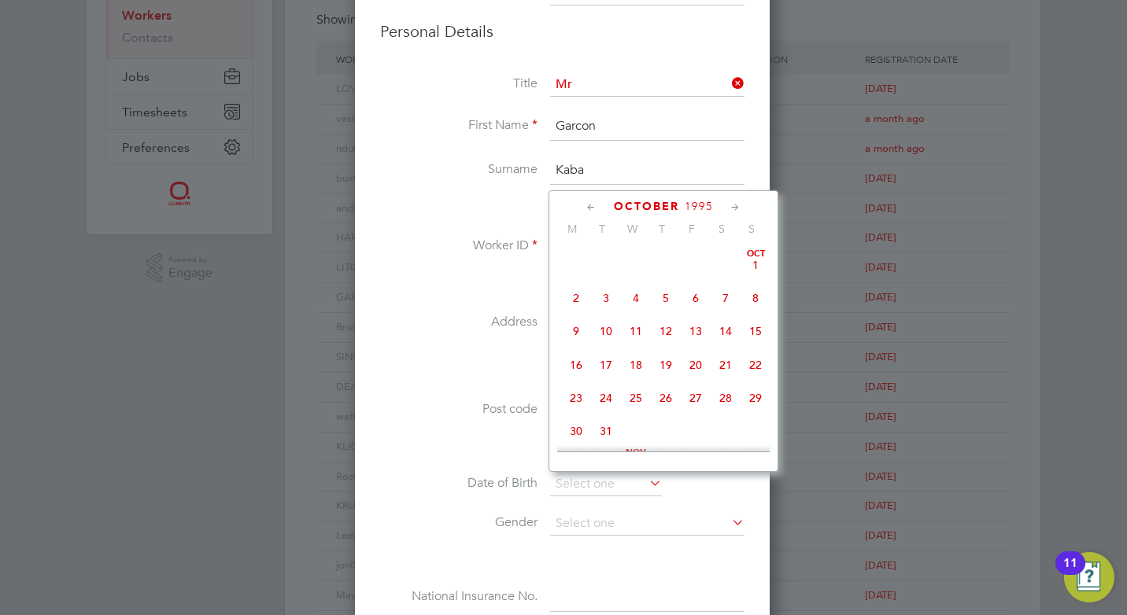
click at [589, 206] on icon at bounding box center [591, 207] width 15 height 17
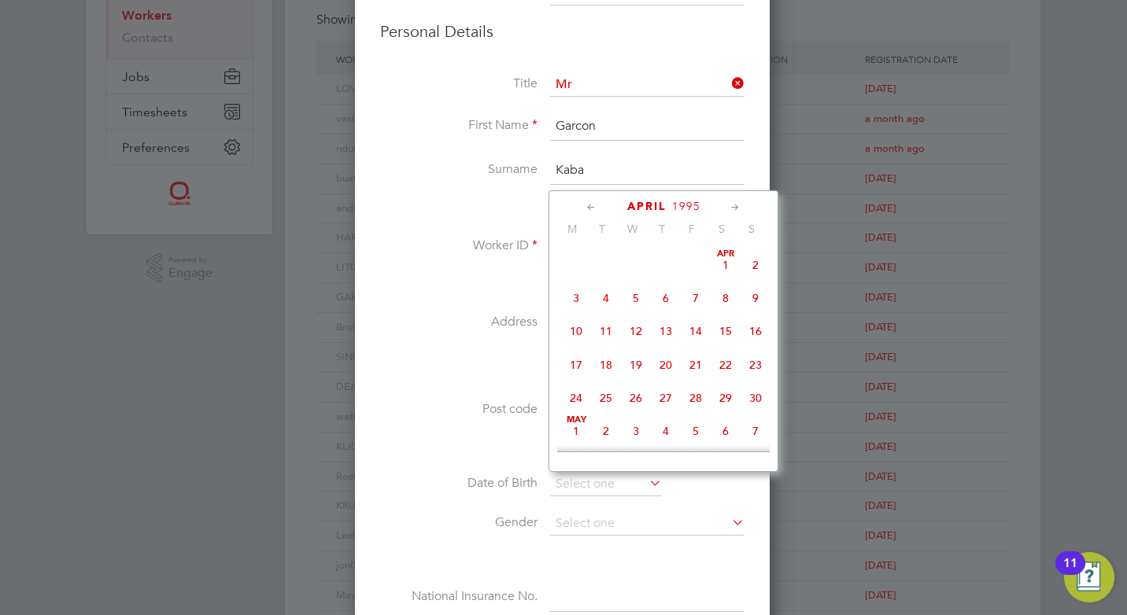
click at [589, 206] on icon at bounding box center [591, 207] width 15 height 17
click at [724, 399] on span "31" at bounding box center [726, 398] width 30 height 30
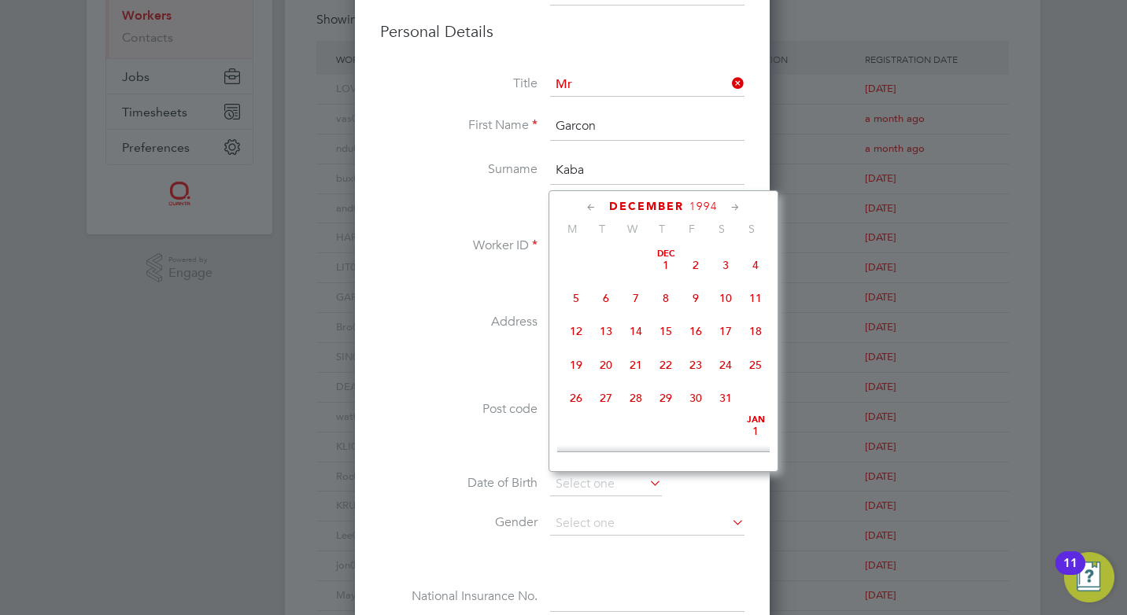
type input "31 Dec 1994"
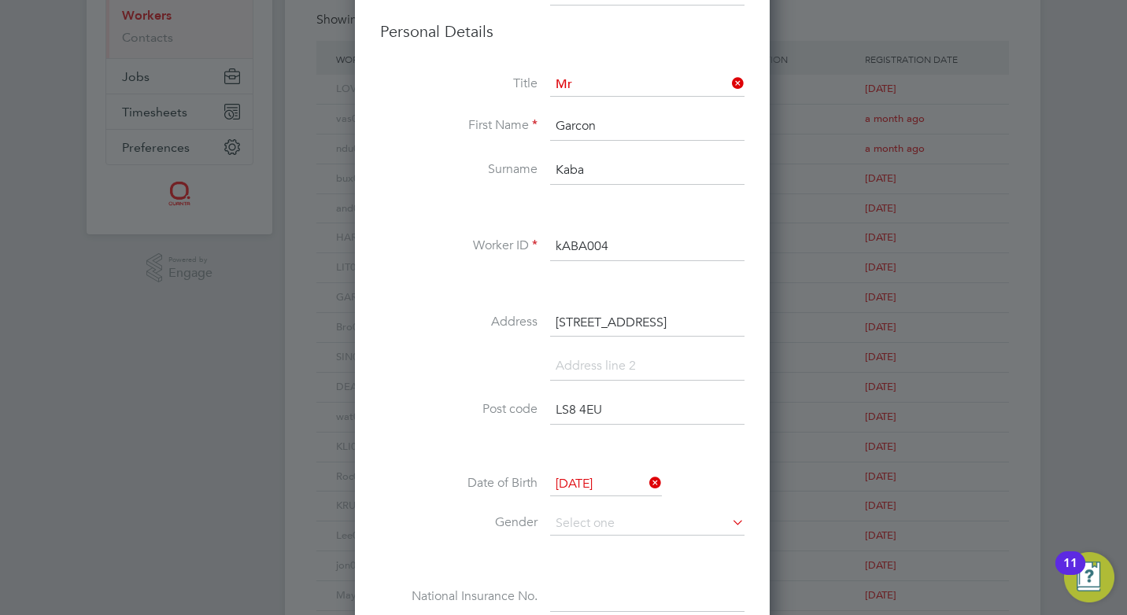
scroll to position [315, 0]
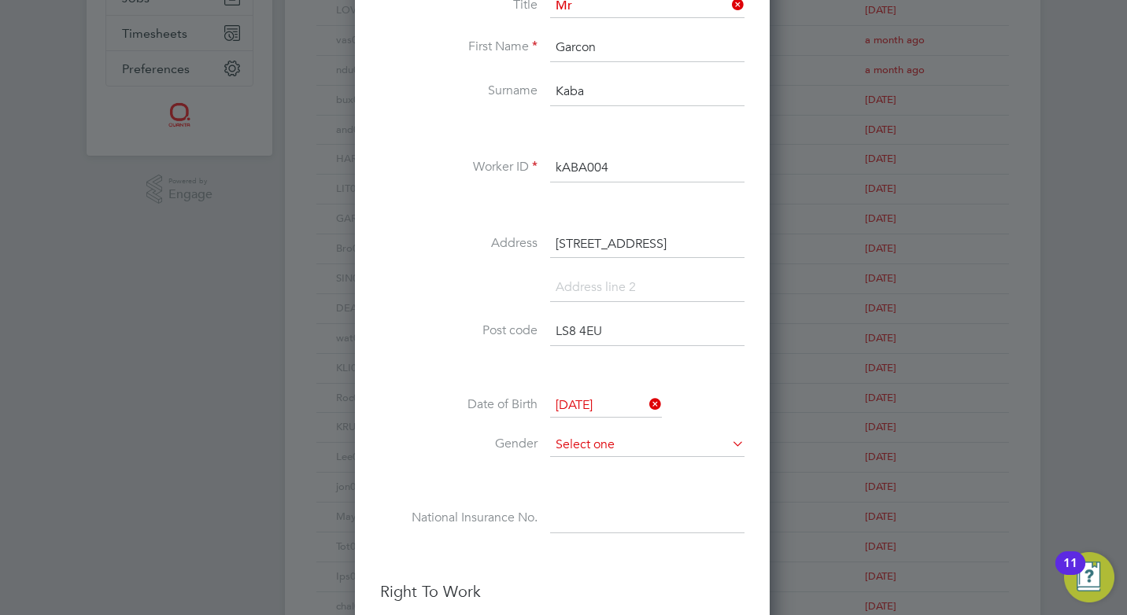
click at [618, 447] on input at bounding box center [647, 446] width 194 height 24
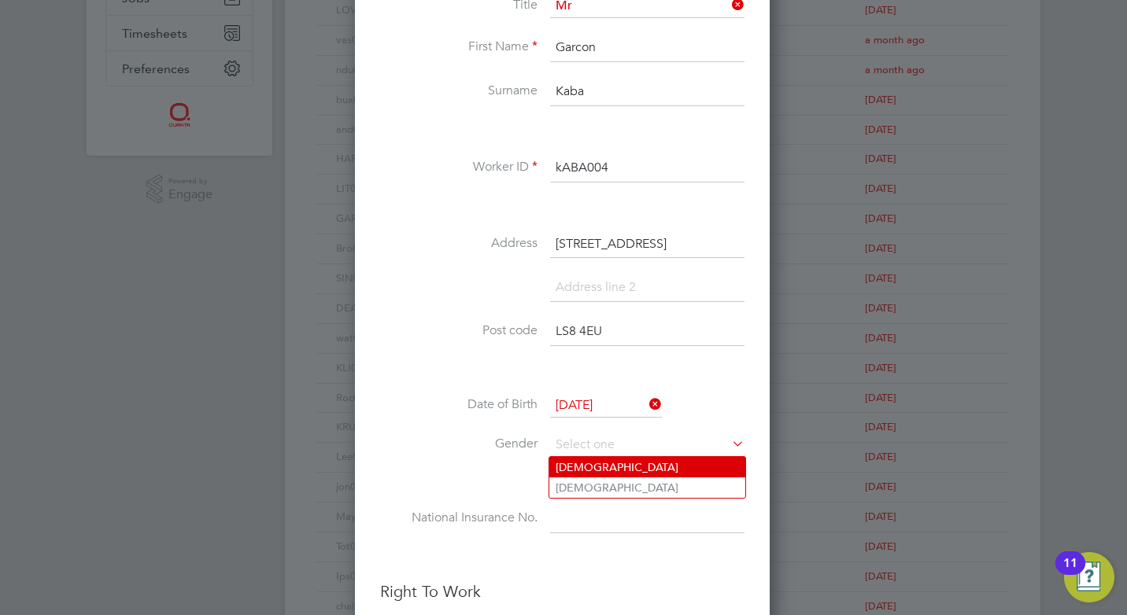
click at [612, 467] on li "Male" at bounding box center [647, 467] width 196 height 20
type input "Male"
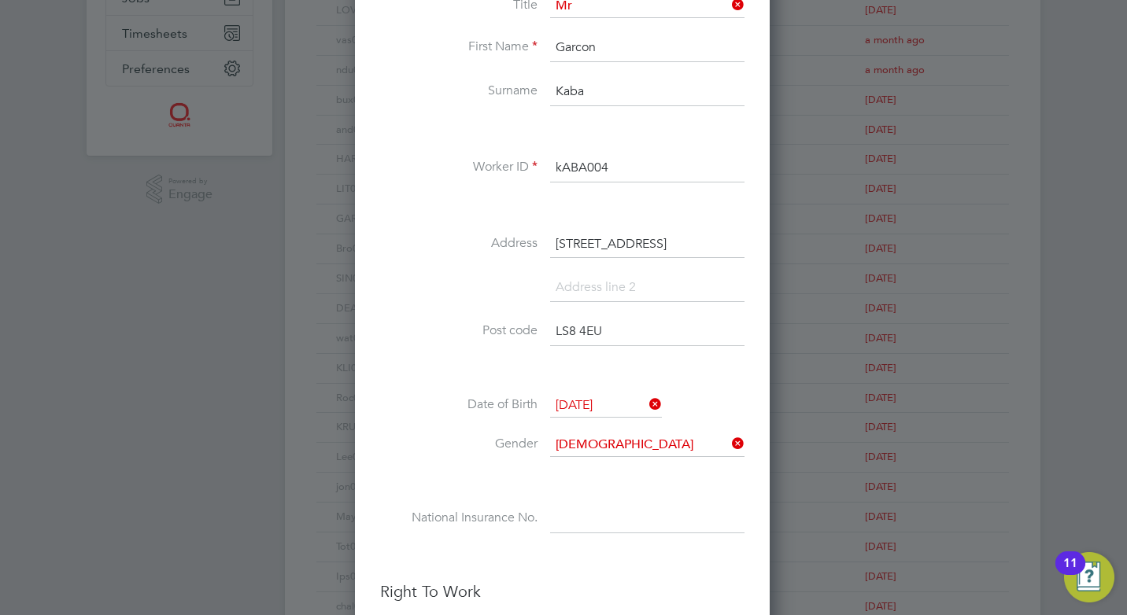
scroll to position [551, 0]
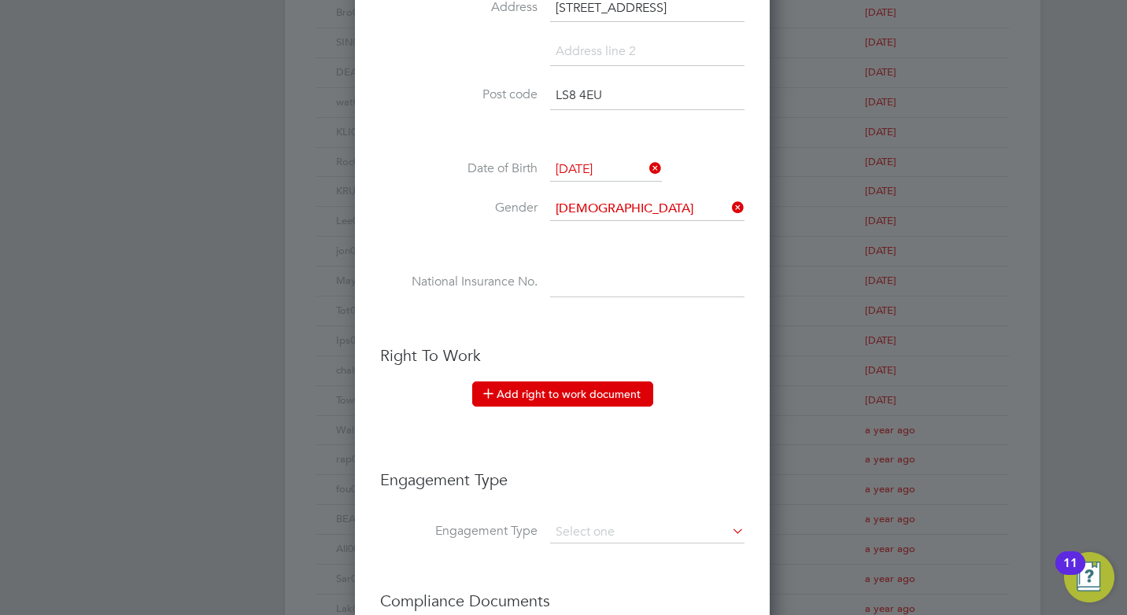
click at [555, 398] on button "Add right to work document" at bounding box center [562, 394] width 181 height 25
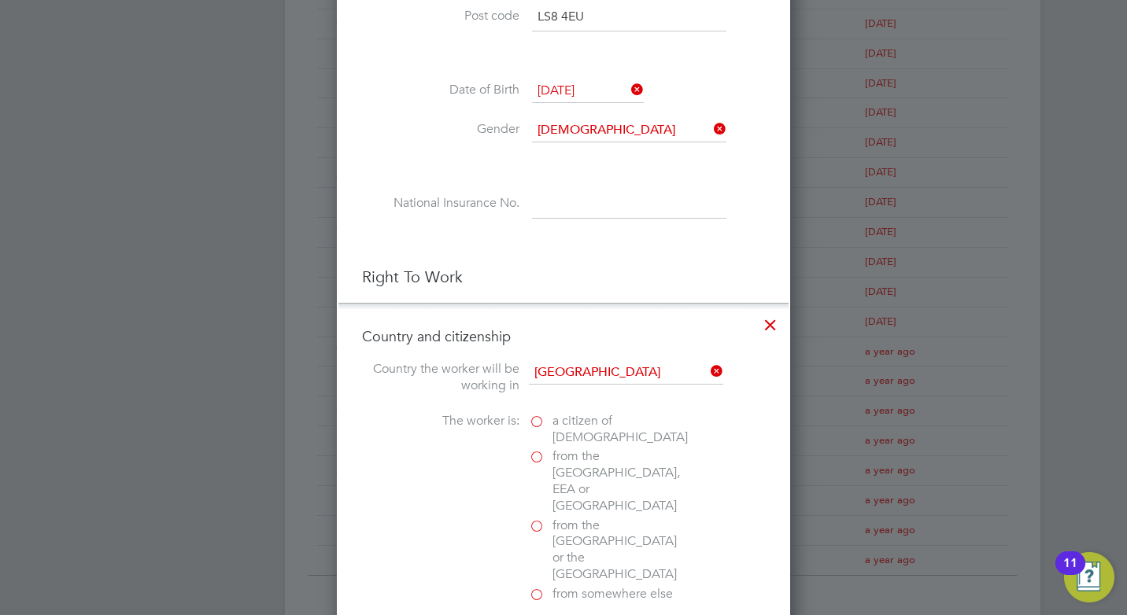
scroll to position [708, 0]
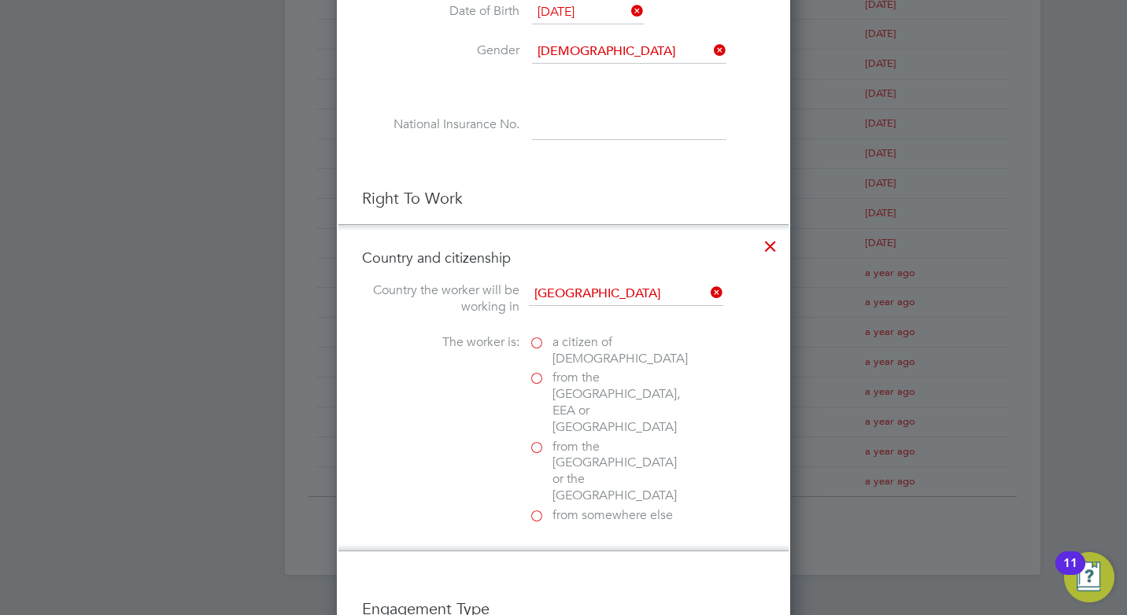
click at [535, 508] on label "from somewhere else" at bounding box center [607, 516] width 157 height 17
click at [0, 0] on input "from somewhere else" at bounding box center [0, 0] width 0 height 0
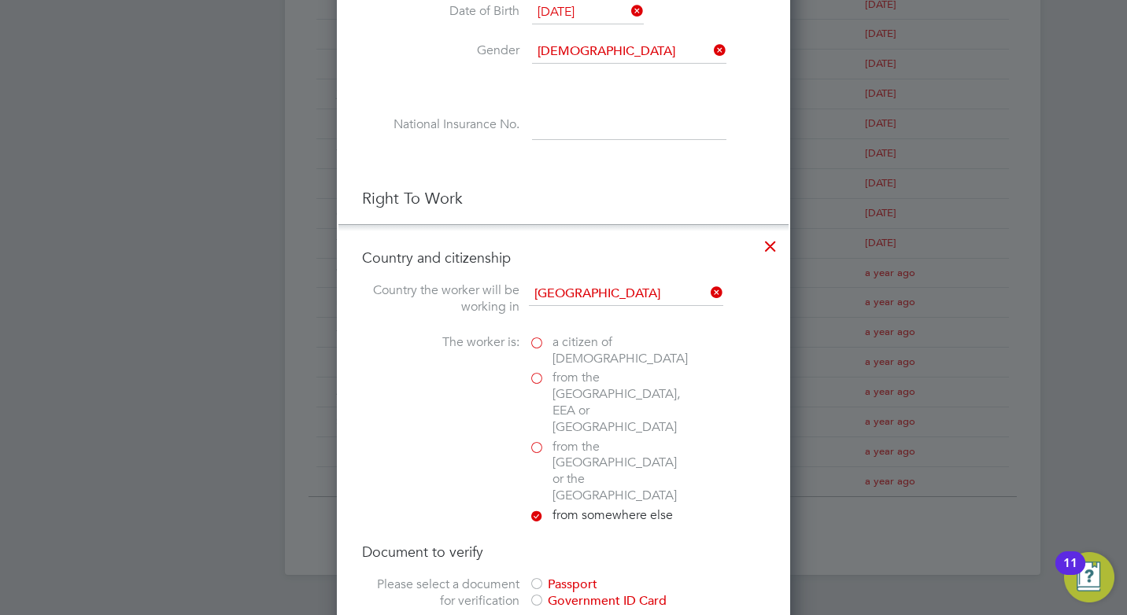
scroll to position [787, 0]
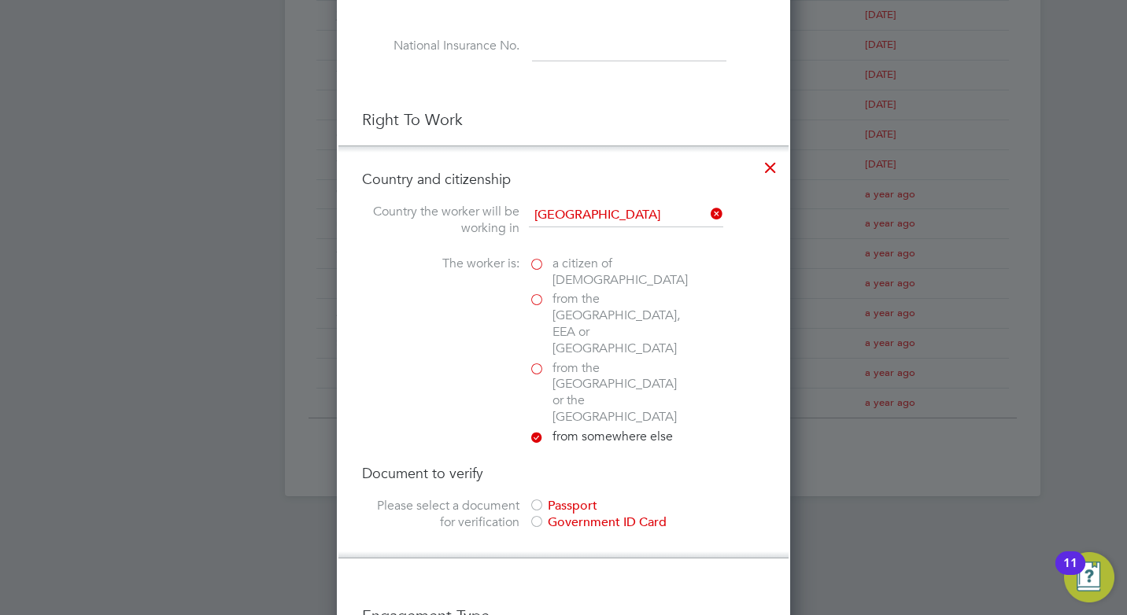
click at [544, 499] on div at bounding box center [537, 507] width 16 height 16
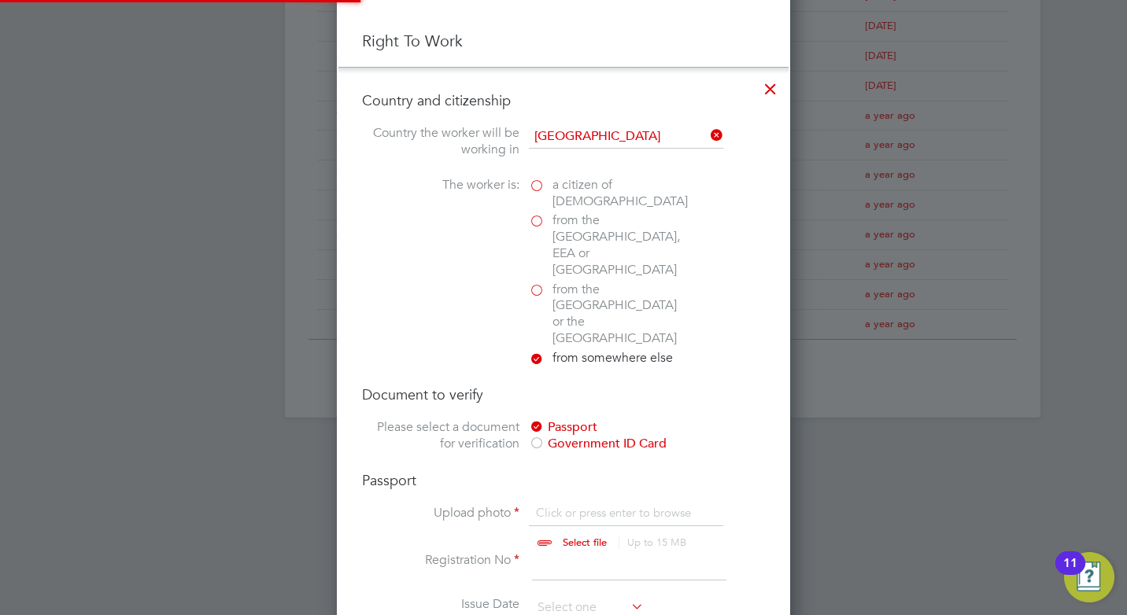
scroll to position [944, 0]
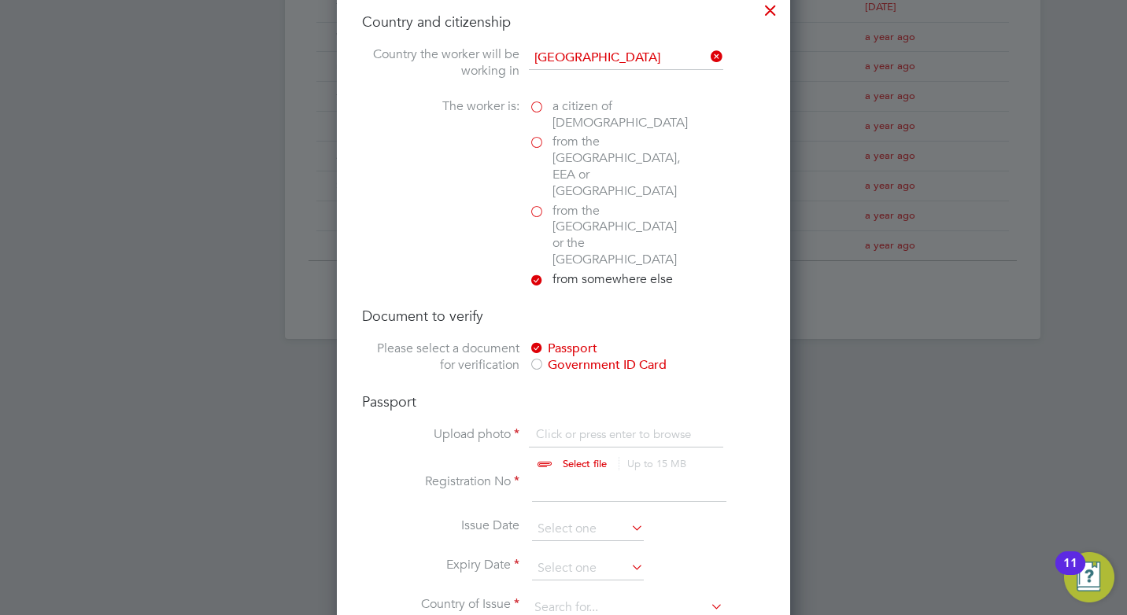
click at [575, 427] on input "file" at bounding box center [599, 450] width 247 height 47
type input "C:\fakepath\Garcon Passport.jpg"
click at [577, 474] on input at bounding box center [629, 488] width 194 height 28
type input "640767091"
click at [608, 518] on input at bounding box center [588, 530] width 112 height 24
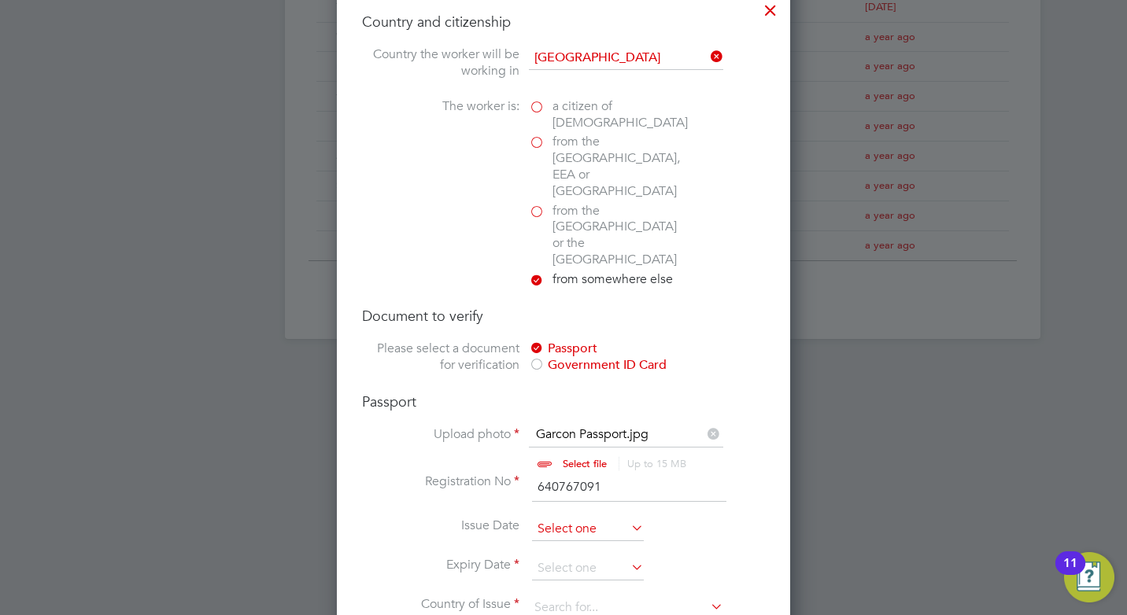
scroll to position [579, 0]
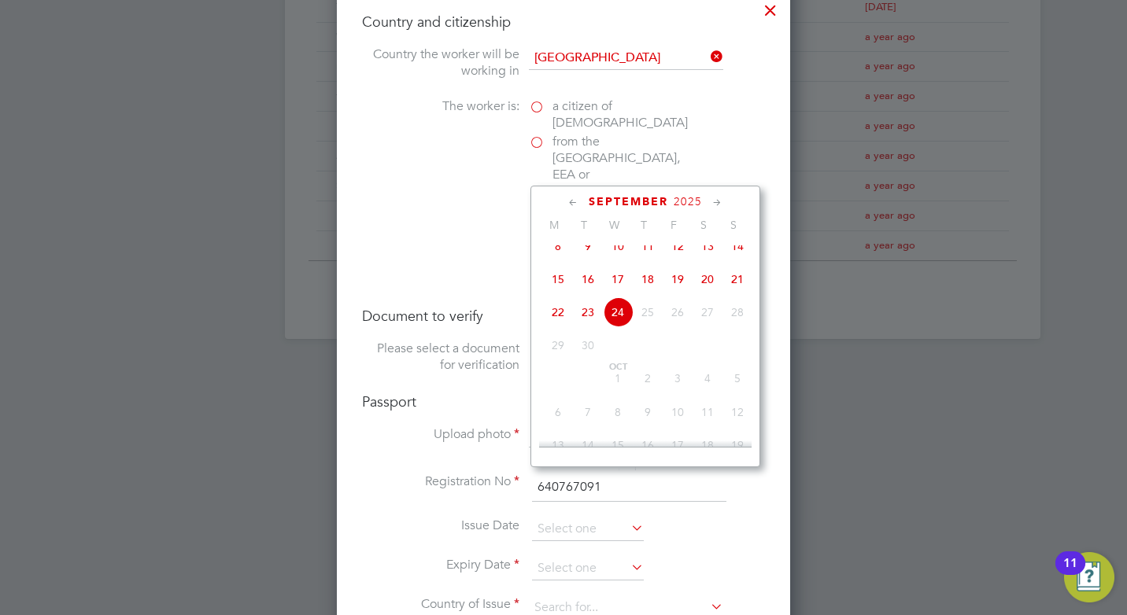
click at [571, 199] on icon at bounding box center [573, 202] width 15 height 17
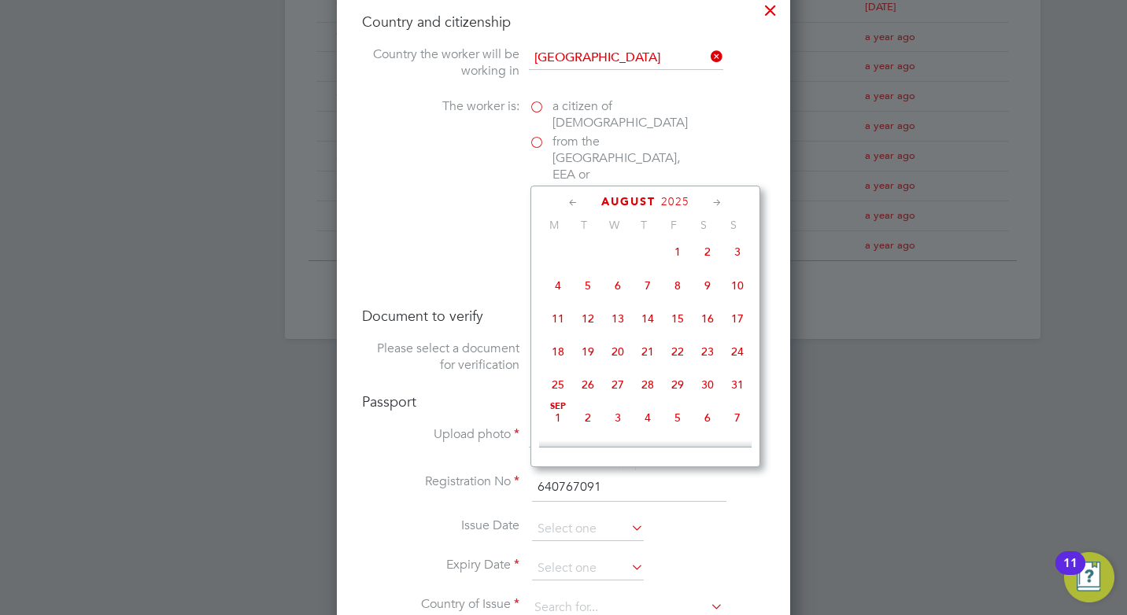
click at [571, 199] on icon at bounding box center [573, 202] width 15 height 17
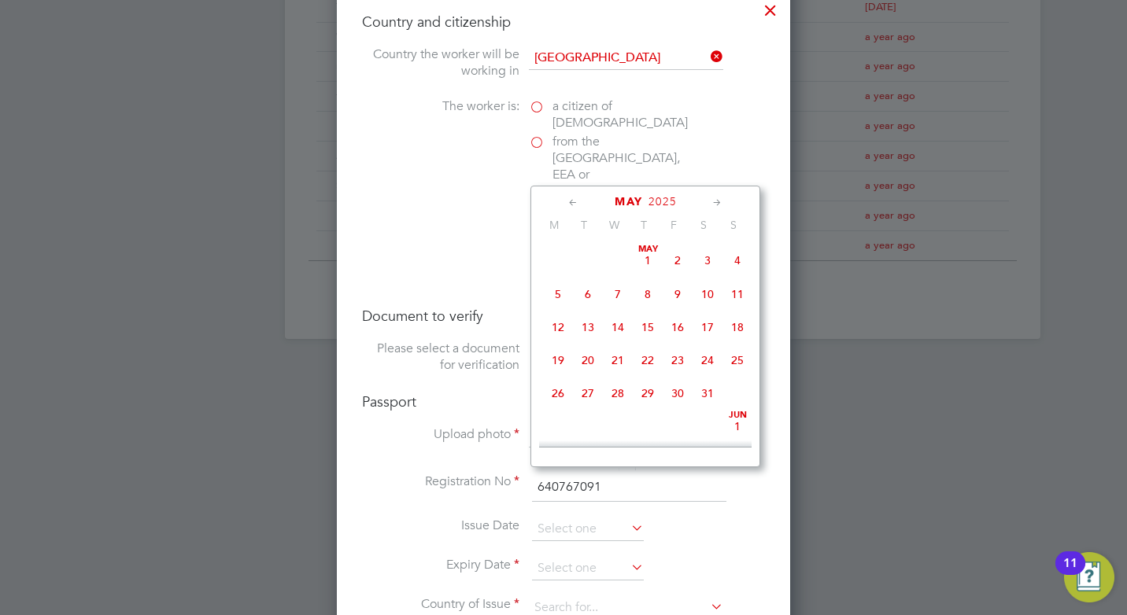
click at [571, 199] on icon at bounding box center [573, 202] width 15 height 17
click at [721, 200] on icon at bounding box center [717, 202] width 15 height 17
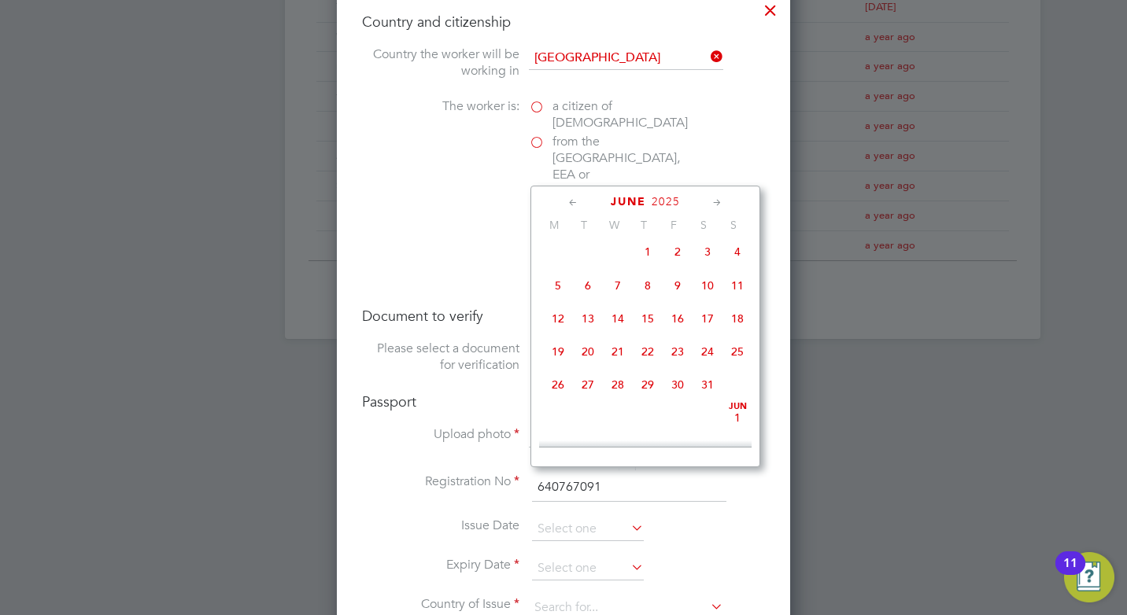
scroll to position [544, 0]
click at [741, 262] on span "Jun 1" at bounding box center [737, 248] width 30 height 30
type input "01 Jun 2025"
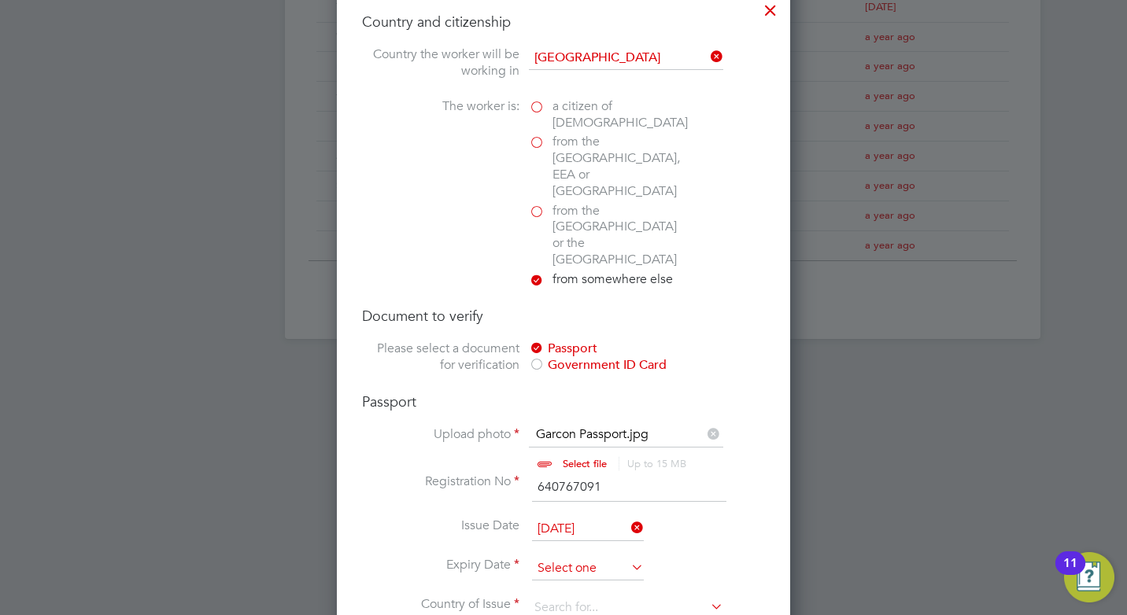
click at [585, 557] on input at bounding box center [588, 569] width 112 height 24
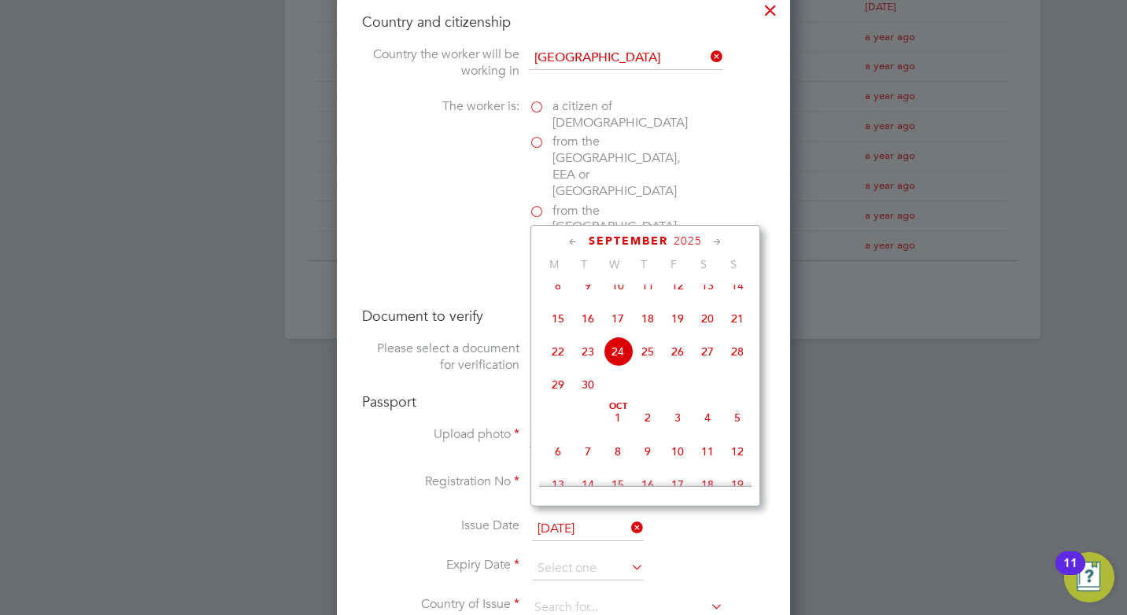
click at [714, 236] on icon at bounding box center [717, 242] width 15 height 17
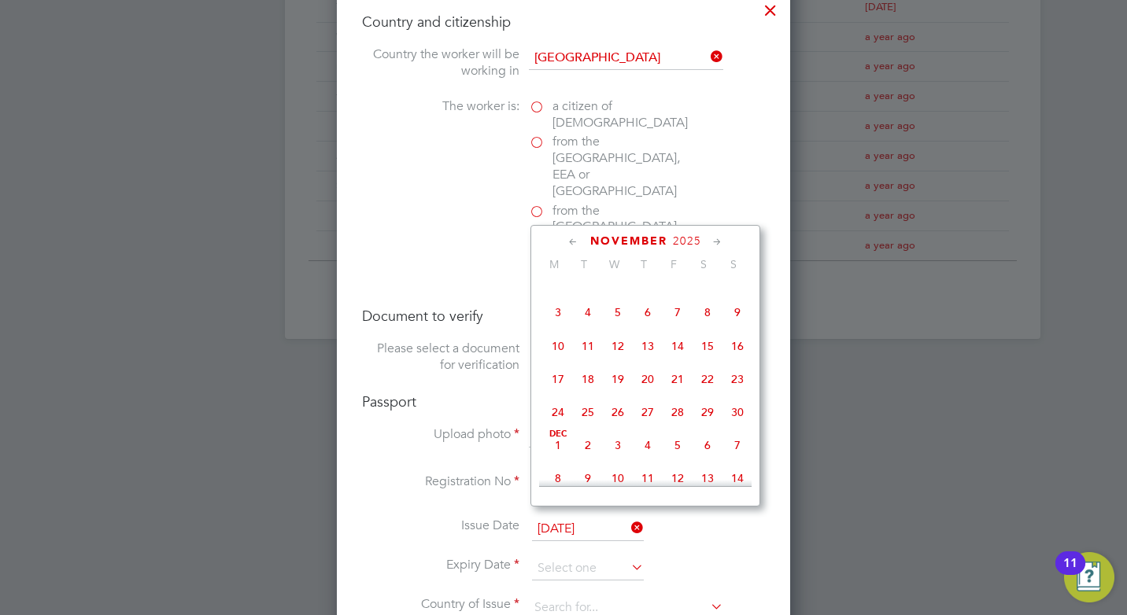
click at [714, 236] on icon at bounding box center [717, 242] width 15 height 17
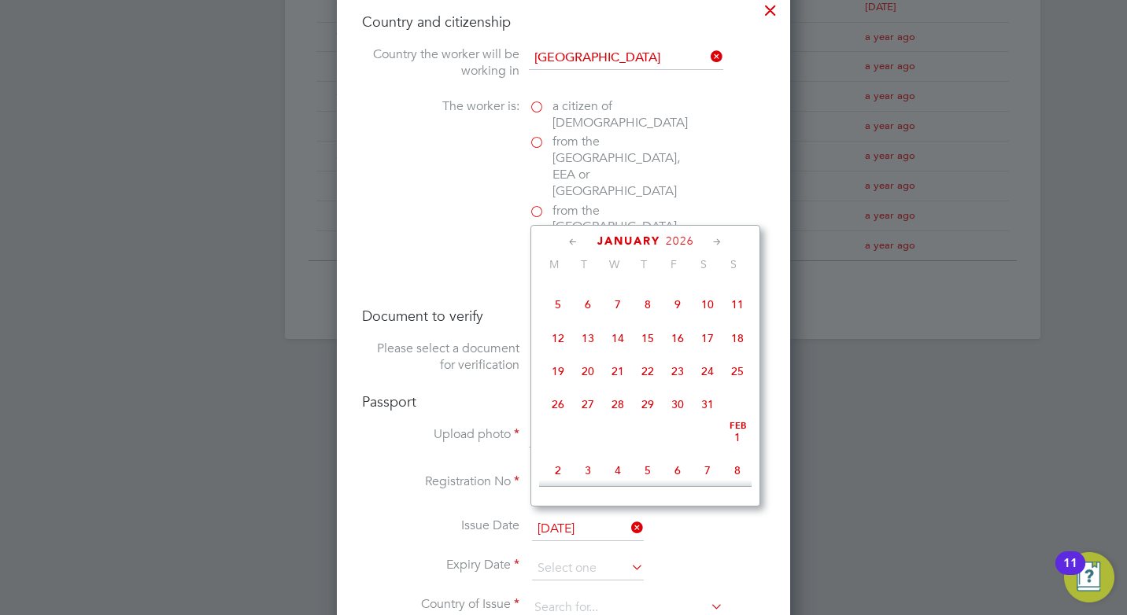
click at [714, 236] on icon at bounding box center [717, 242] width 15 height 17
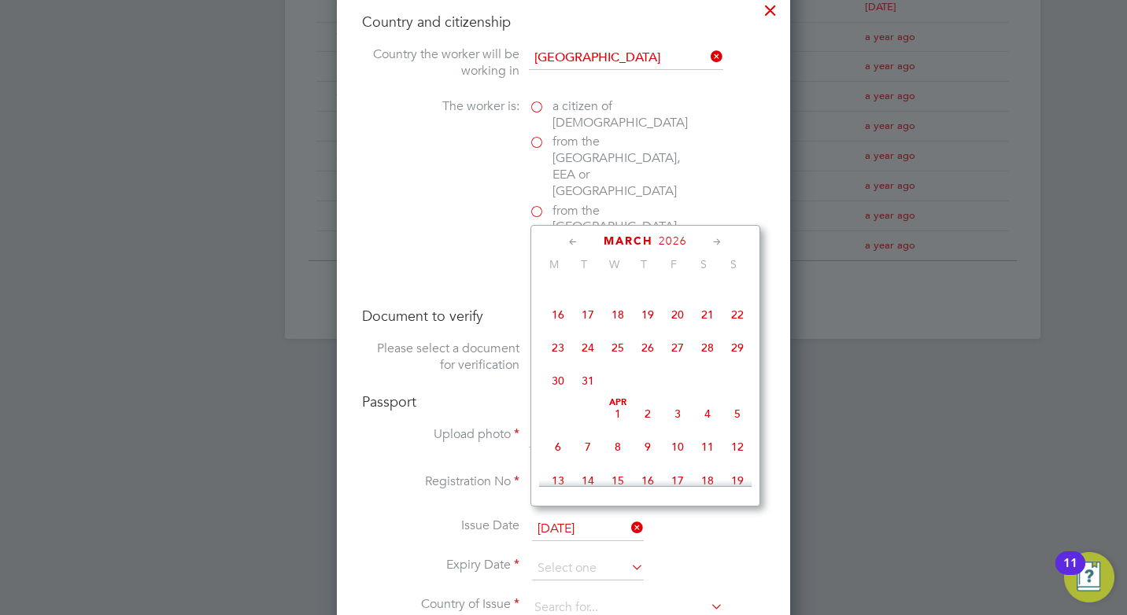
click at [714, 236] on icon at bounding box center [717, 242] width 15 height 17
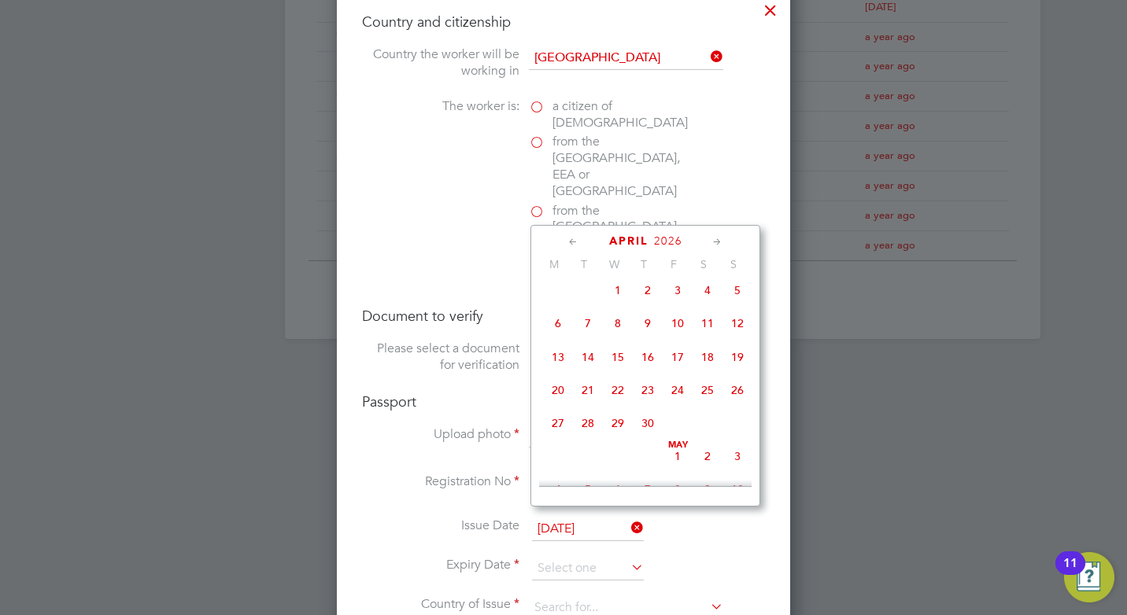
click at [714, 236] on icon at bounding box center [717, 242] width 15 height 17
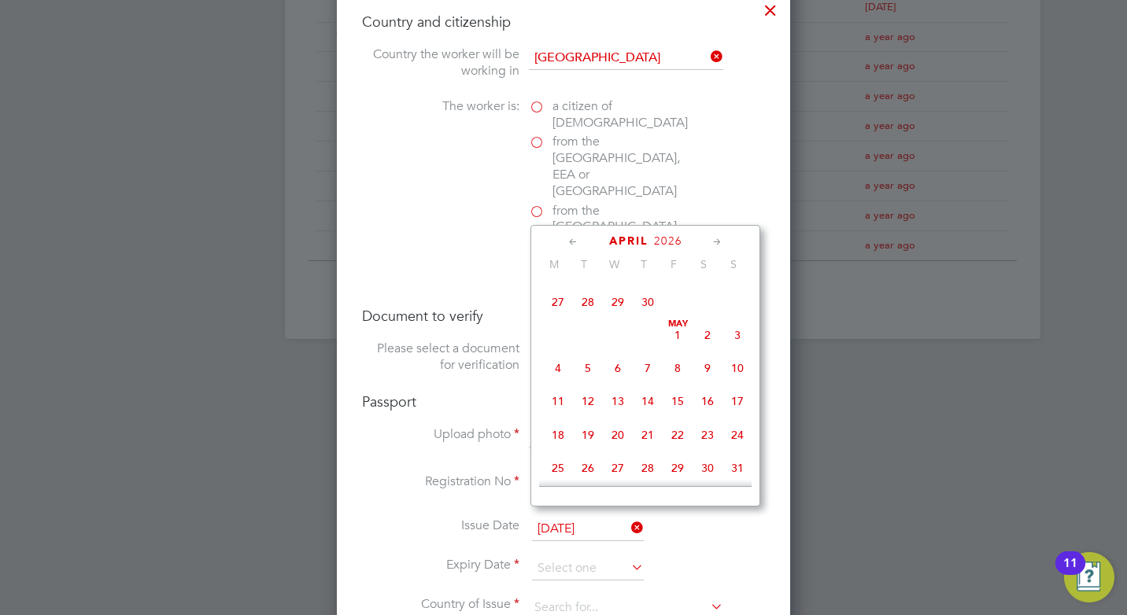
click at [714, 236] on icon at bounding box center [717, 242] width 15 height 17
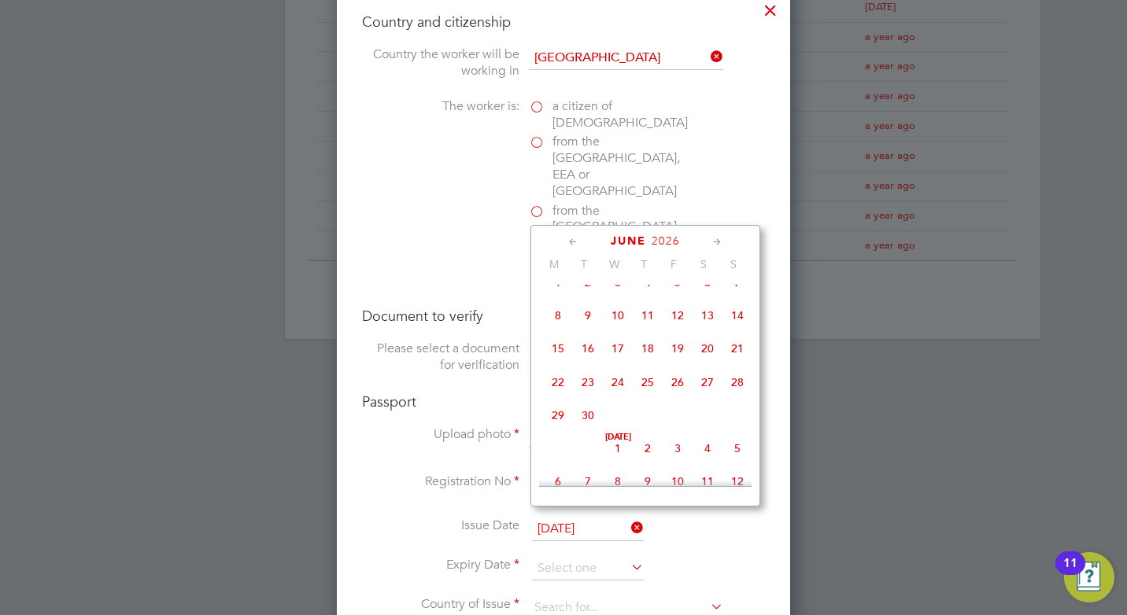
click at [714, 236] on icon at bounding box center [717, 242] width 15 height 17
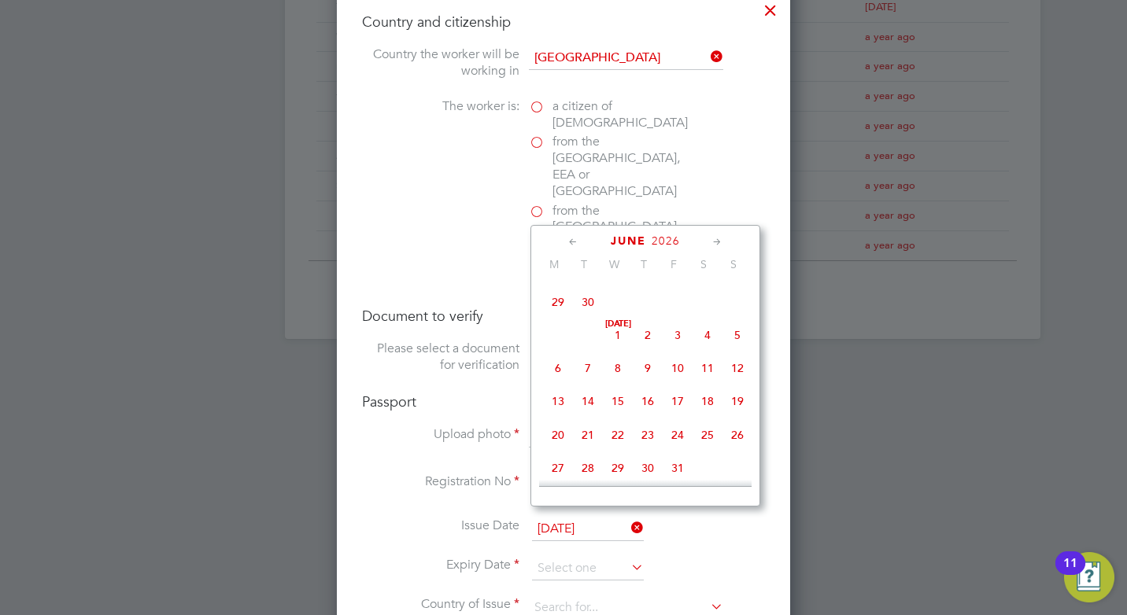
click at [714, 236] on icon at bounding box center [717, 242] width 15 height 17
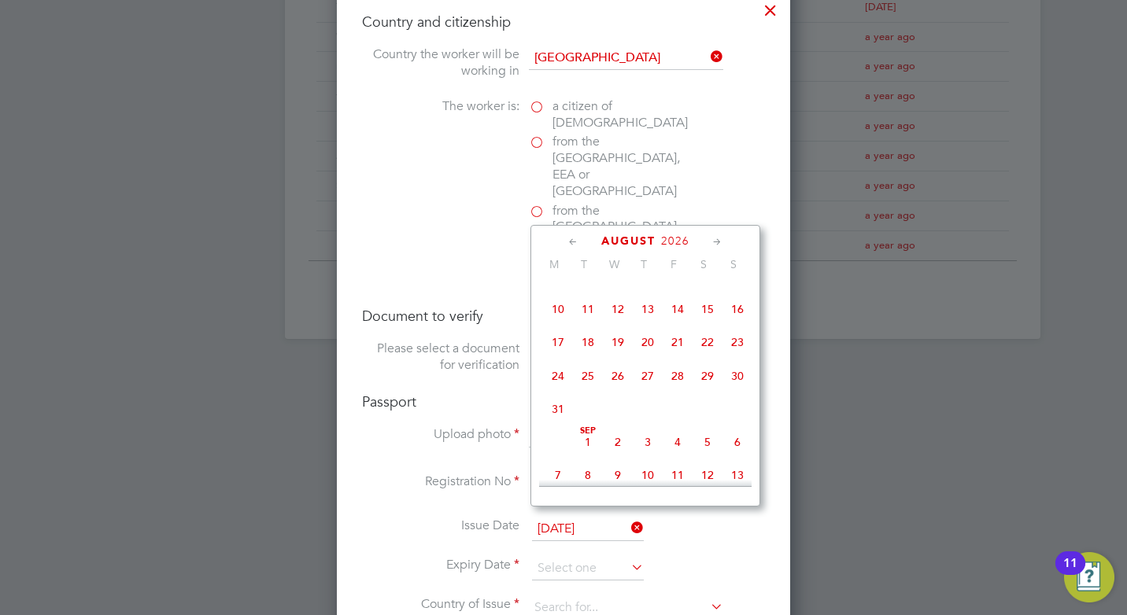
click at [714, 236] on icon at bounding box center [717, 242] width 15 height 17
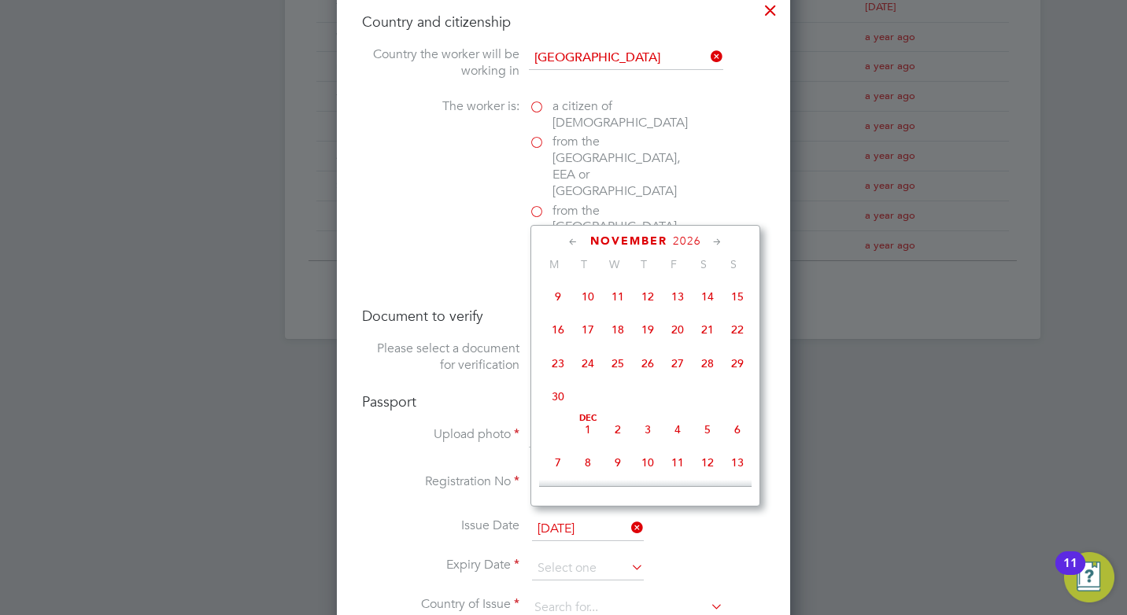
click at [714, 236] on icon at bounding box center [717, 242] width 15 height 17
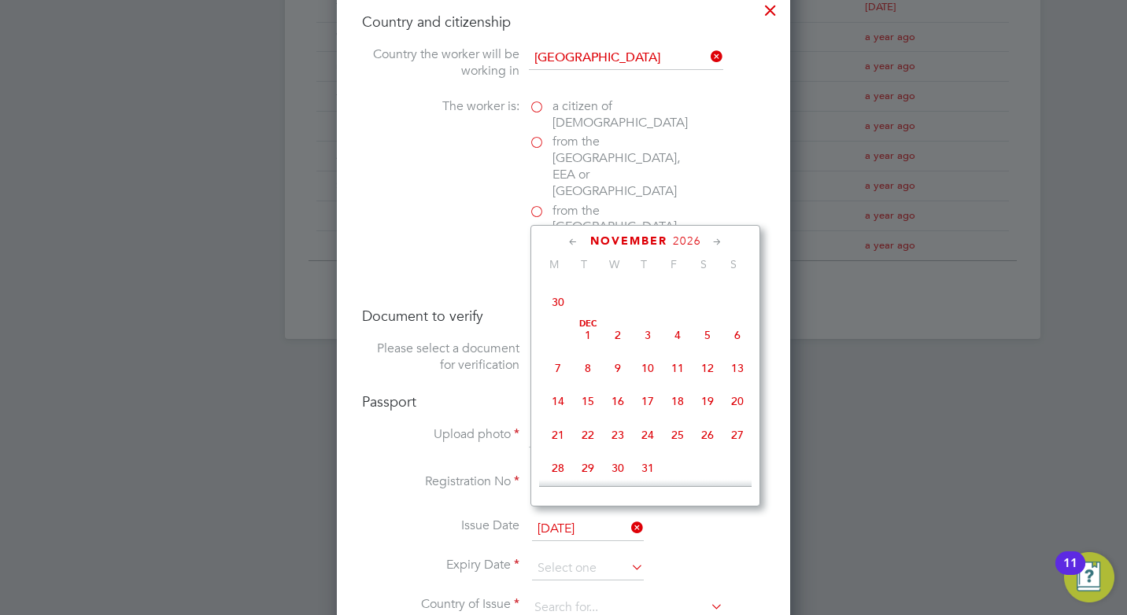
click at [714, 236] on icon at bounding box center [717, 242] width 15 height 17
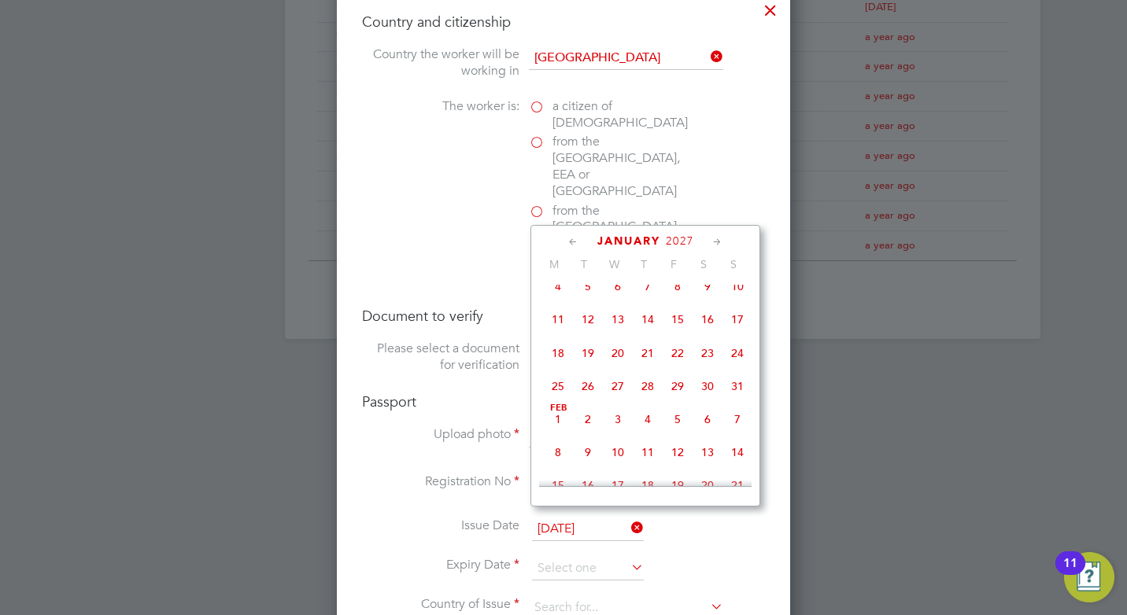
click at [714, 236] on icon at bounding box center [717, 242] width 15 height 17
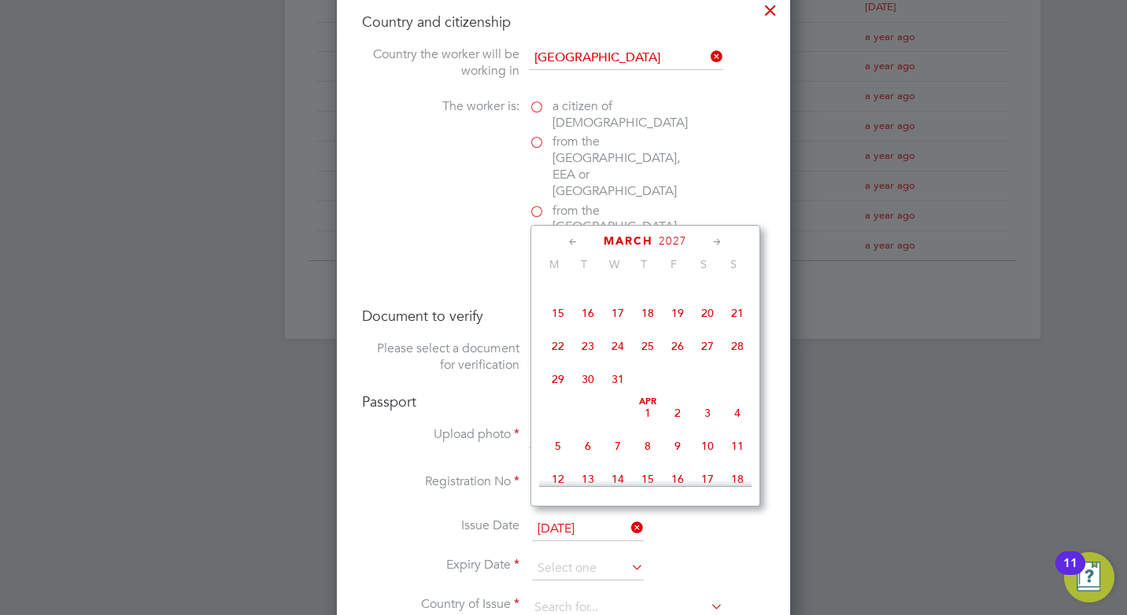
click at [714, 236] on icon at bounding box center [717, 242] width 15 height 17
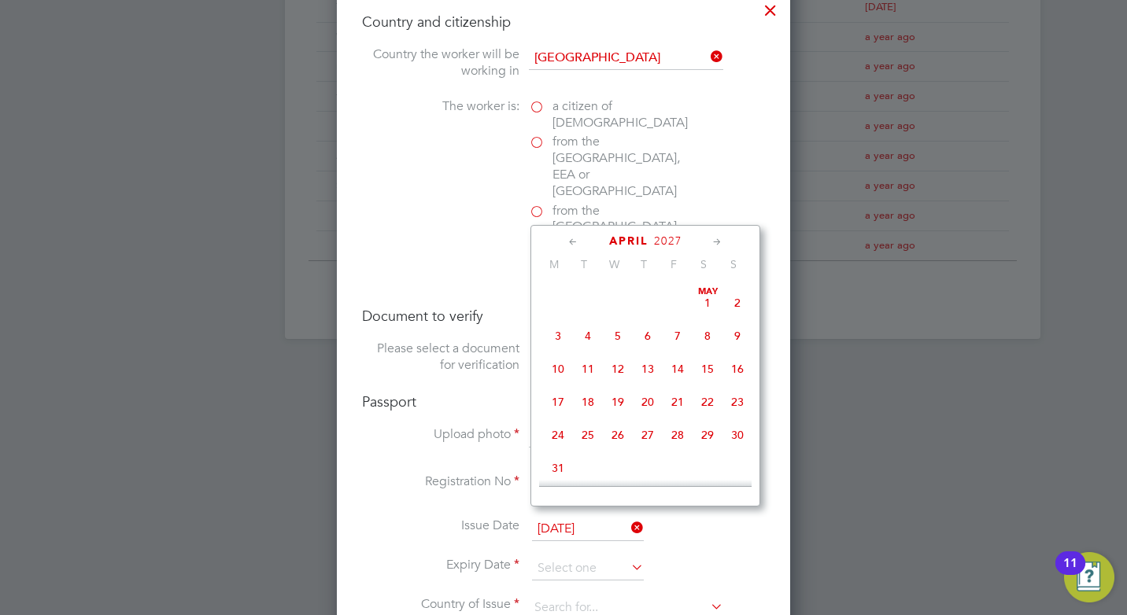
click at [714, 236] on icon at bounding box center [717, 242] width 15 height 17
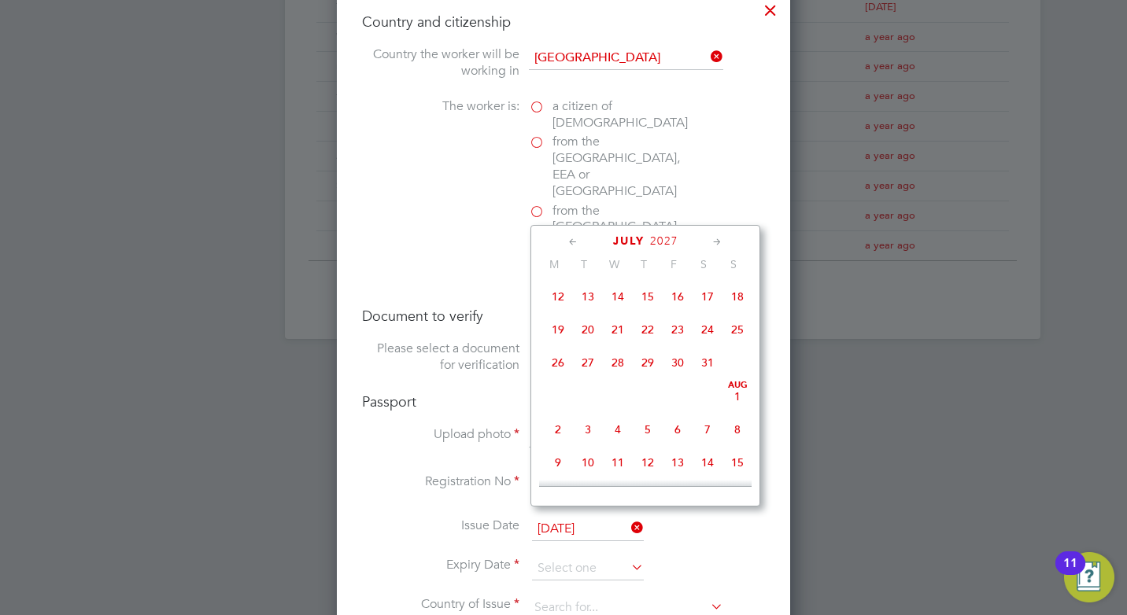
click at [714, 236] on icon at bounding box center [717, 242] width 15 height 17
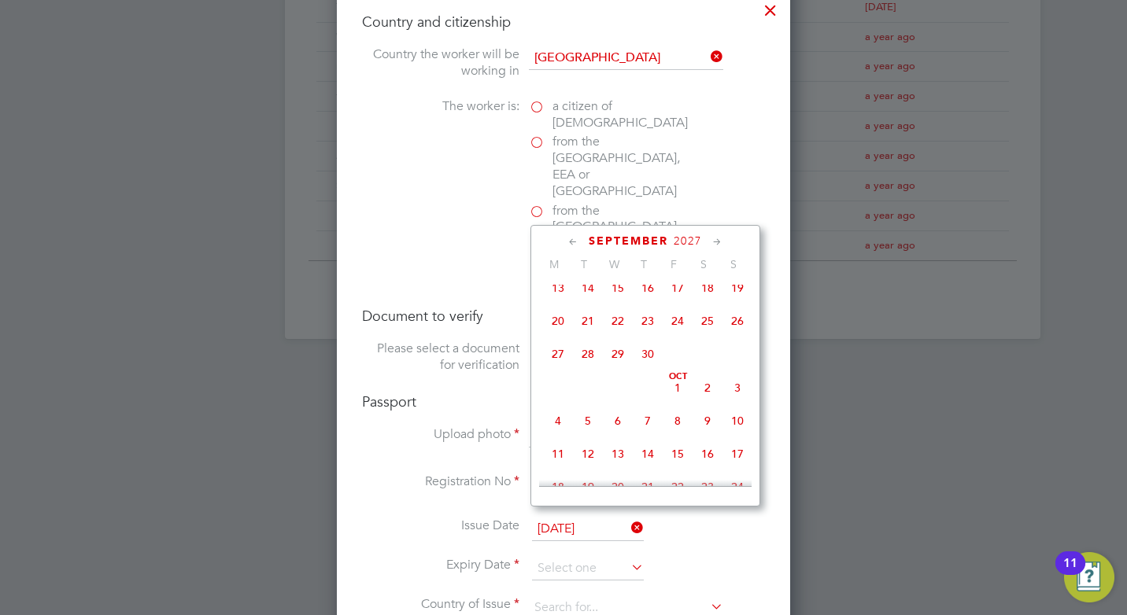
click at [714, 236] on icon at bounding box center [717, 242] width 15 height 17
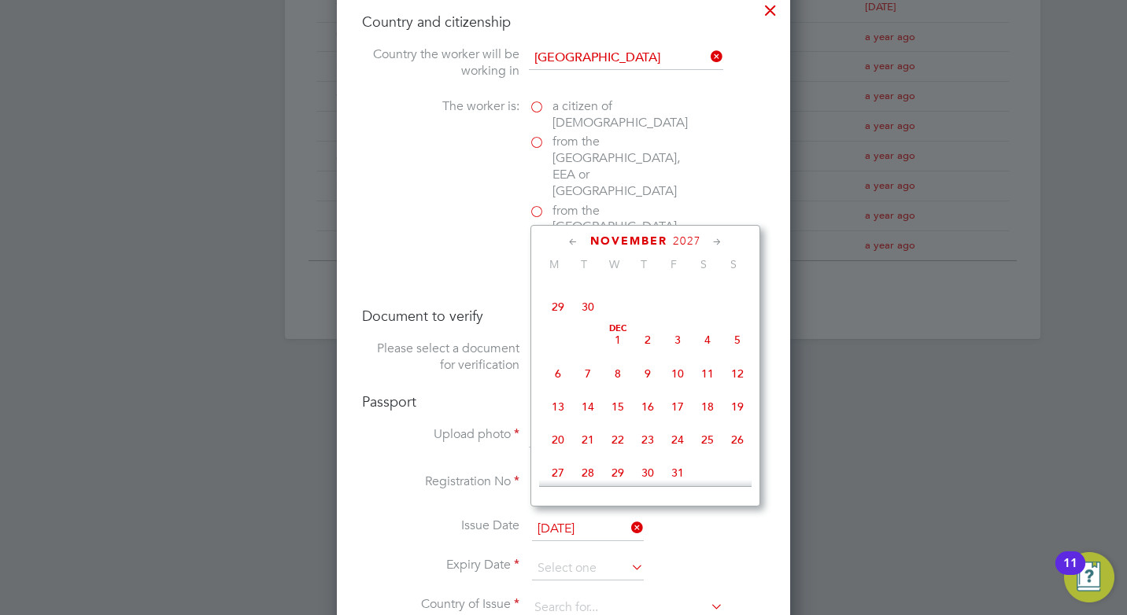
click at [714, 236] on icon at bounding box center [717, 242] width 15 height 17
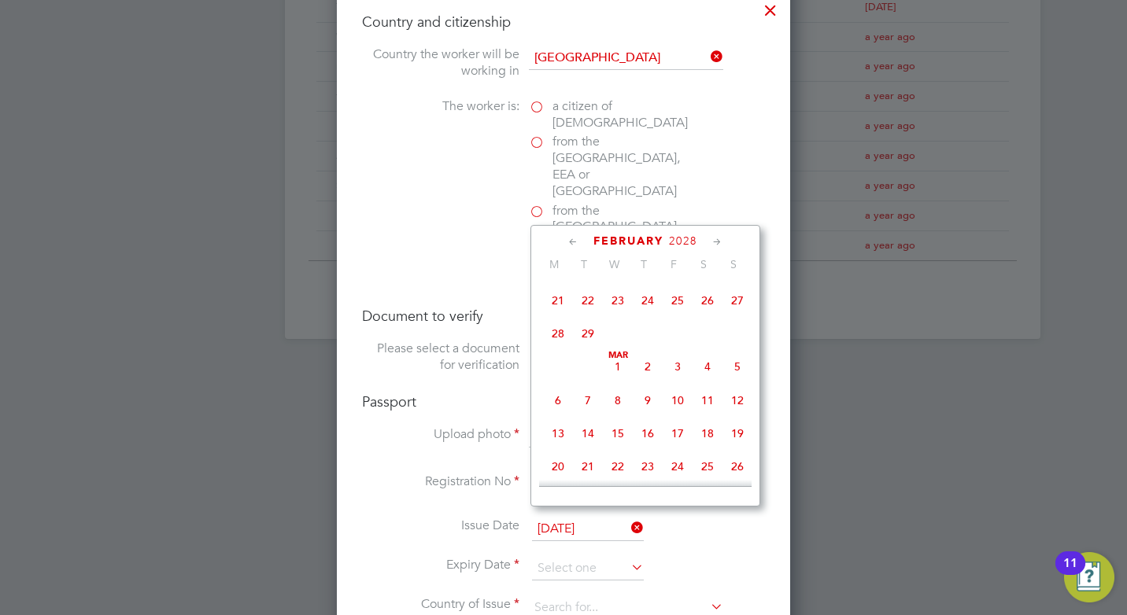
click at [714, 236] on icon at bounding box center [717, 242] width 15 height 17
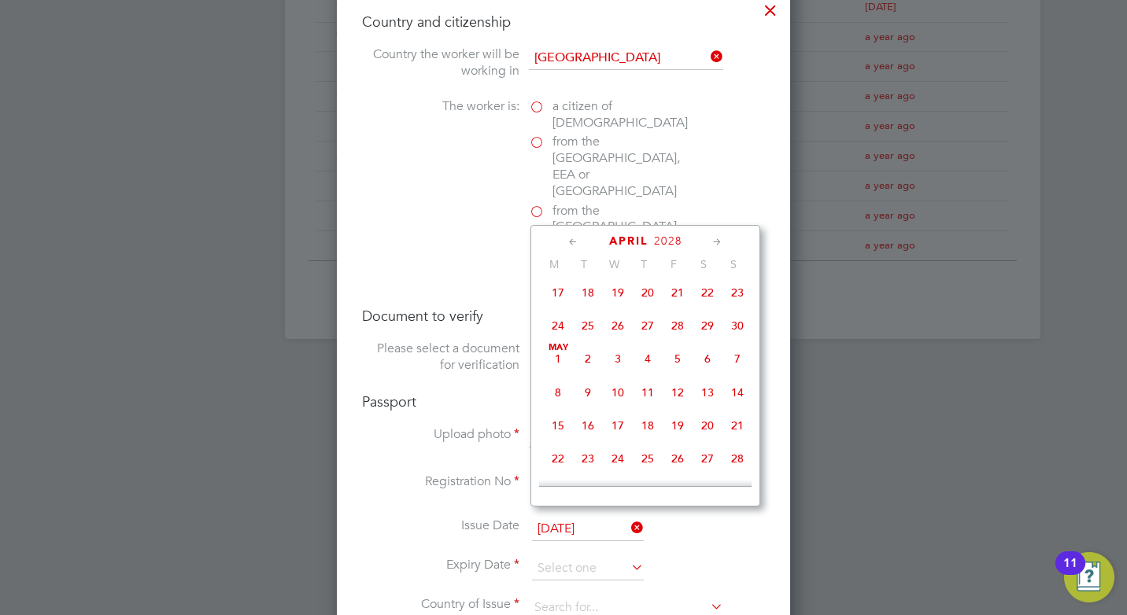
click at [714, 236] on icon at bounding box center [717, 242] width 15 height 17
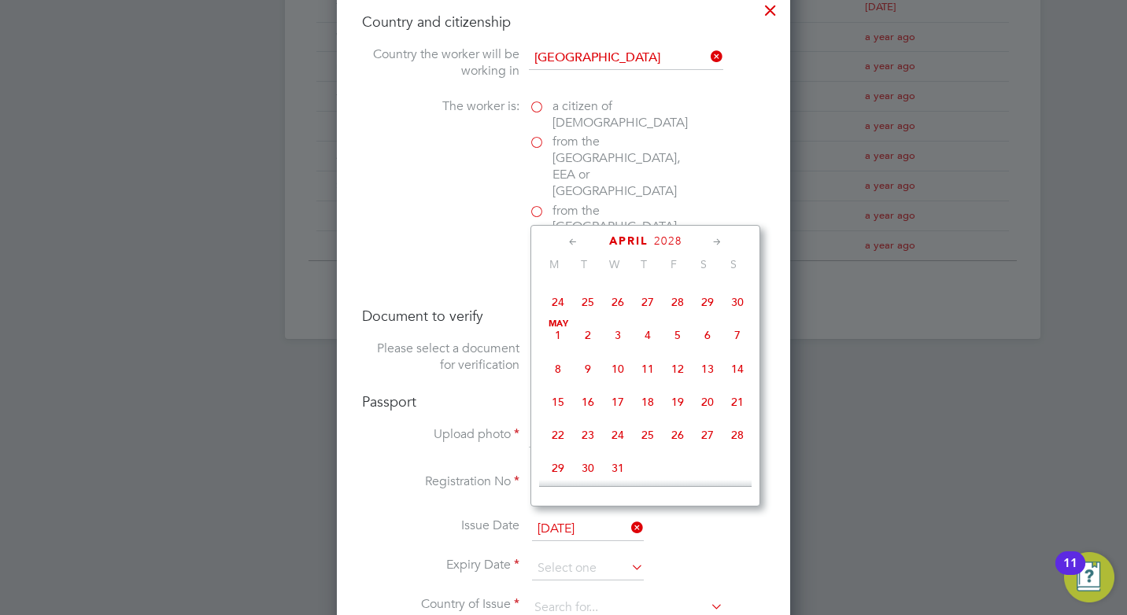
click at [714, 236] on icon at bounding box center [717, 242] width 15 height 17
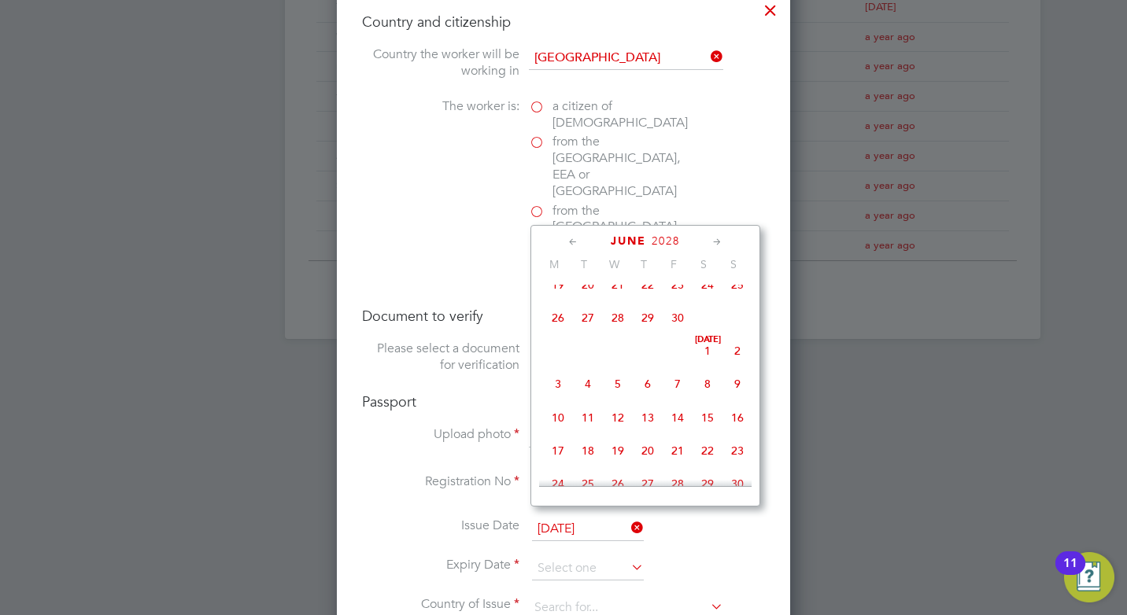
click at [714, 236] on icon at bounding box center [717, 242] width 15 height 17
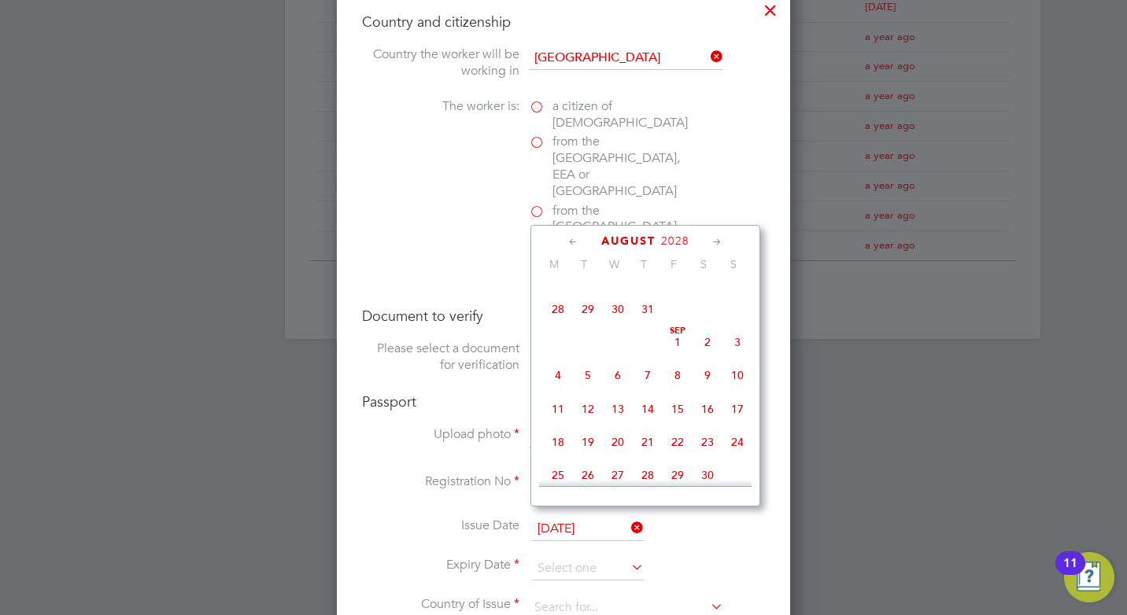
click at [714, 236] on icon at bounding box center [717, 242] width 15 height 17
click at [648, 287] on span "21" at bounding box center [648, 272] width 30 height 30
type input "21 Sep 2028"
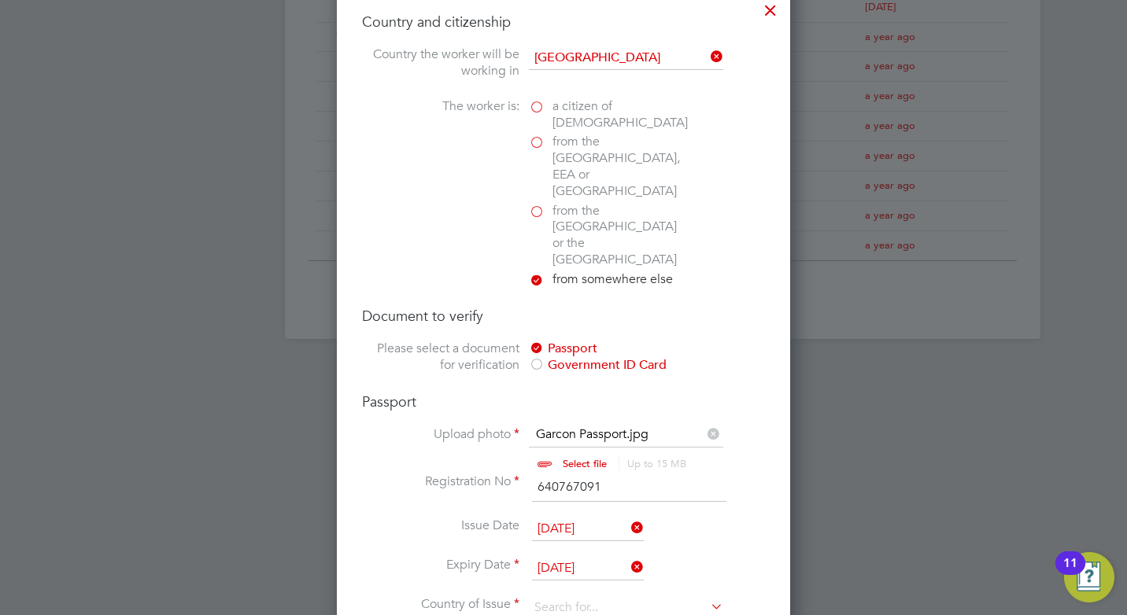
scroll to position [1102, 0]
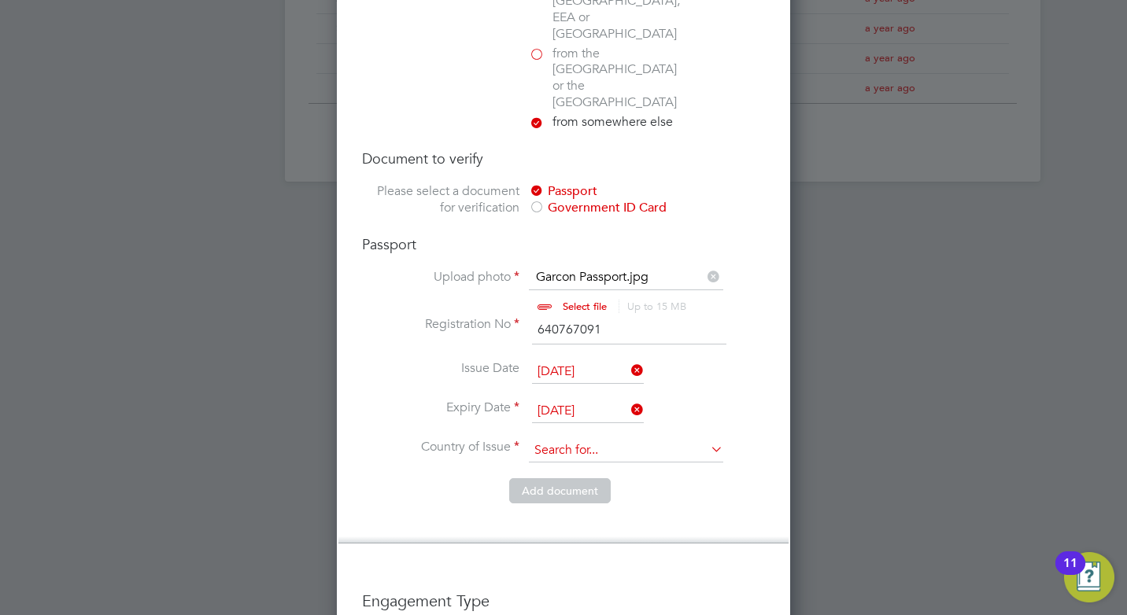
click at [663, 439] on input at bounding box center [626, 451] width 194 height 24
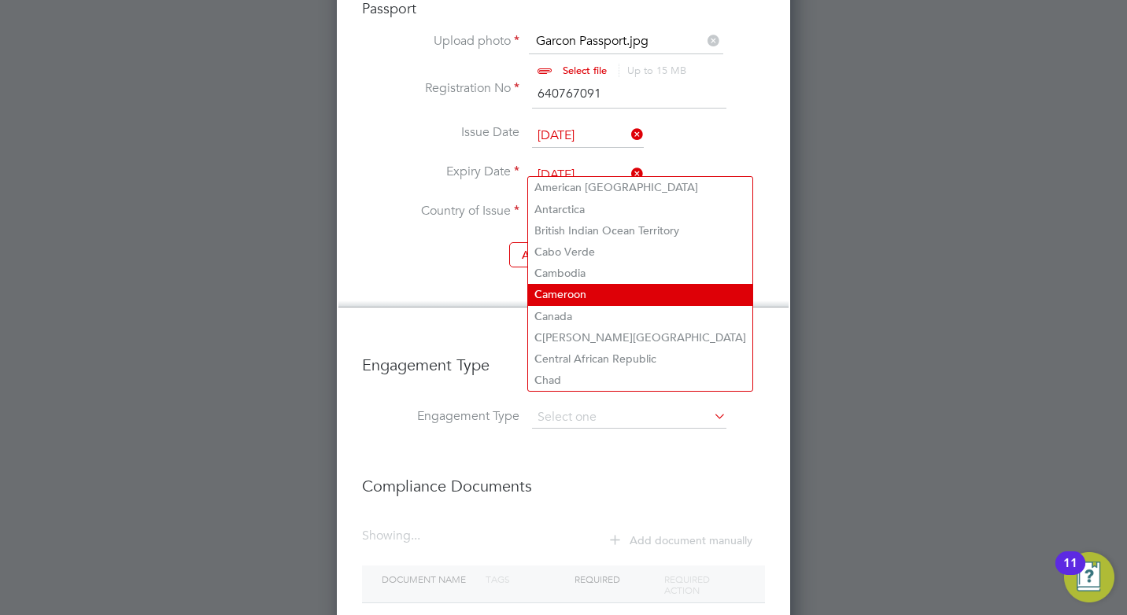
scroll to position [1398, 0]
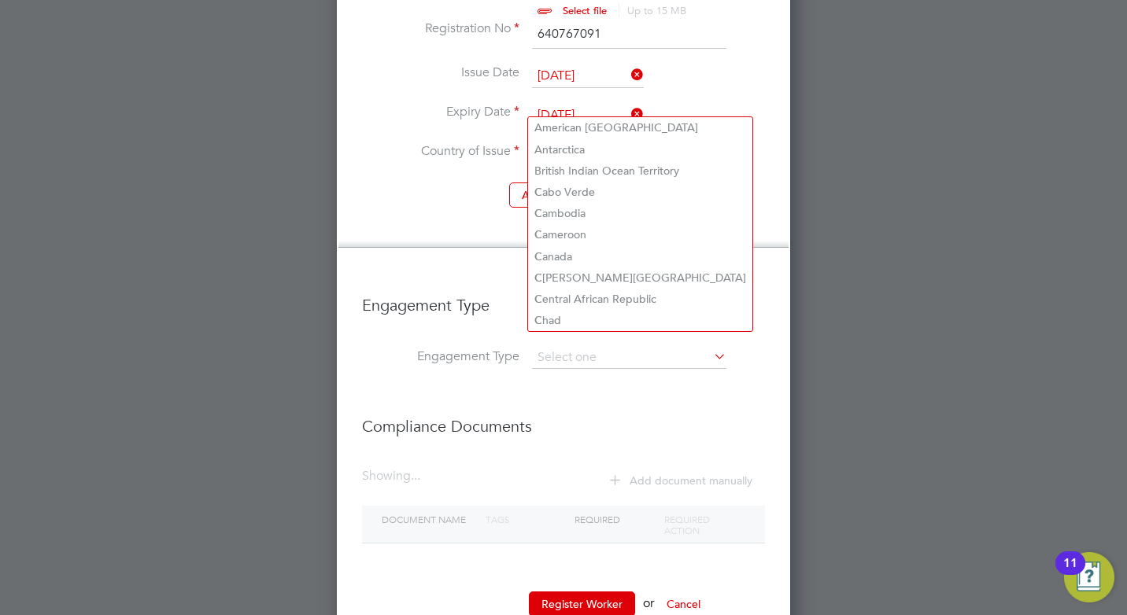
type input "c"
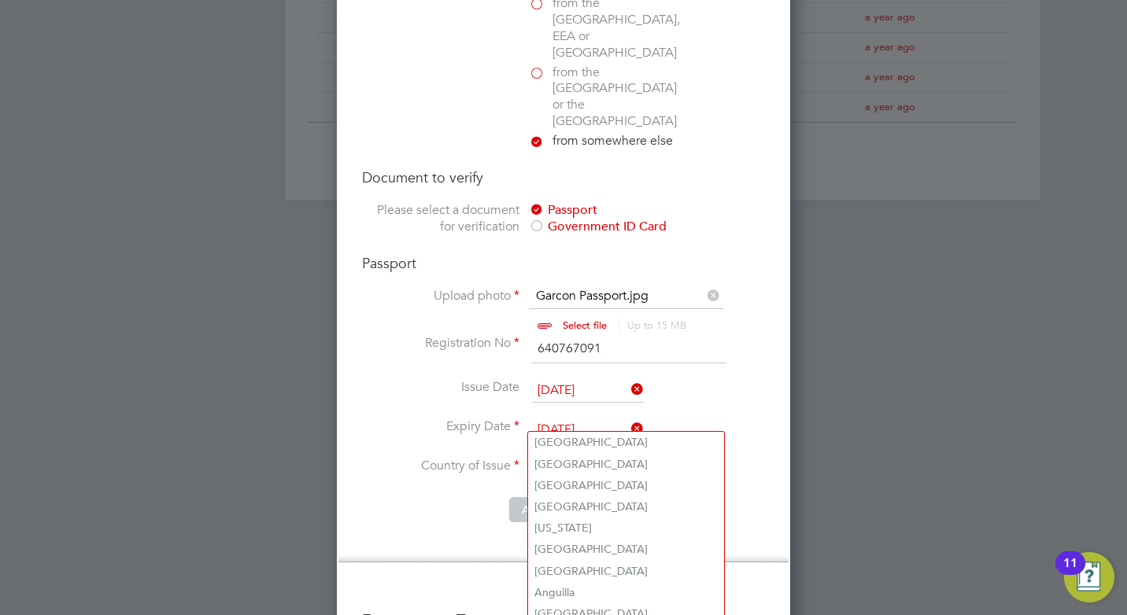
scroll to position [1162, 0]
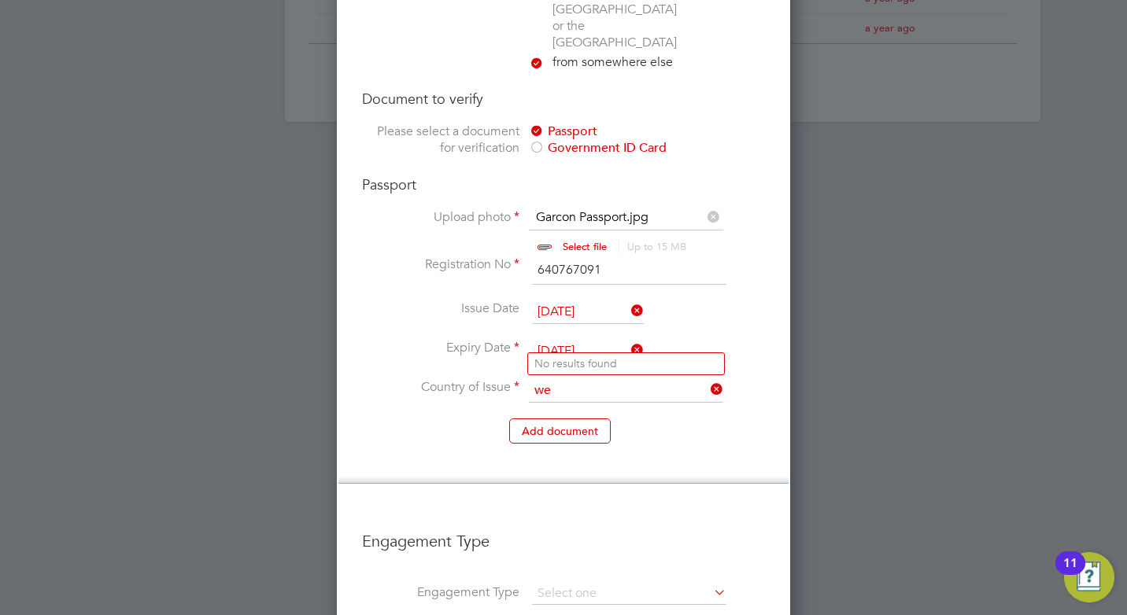
type input "w"
type input "c"
type input "Afri"
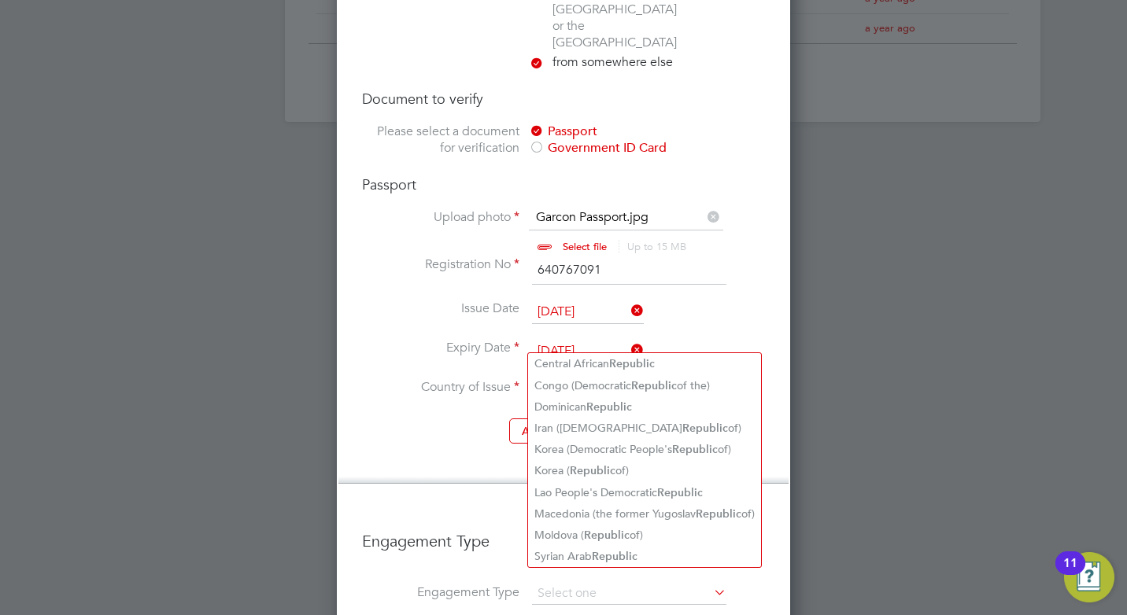
type input "republic"
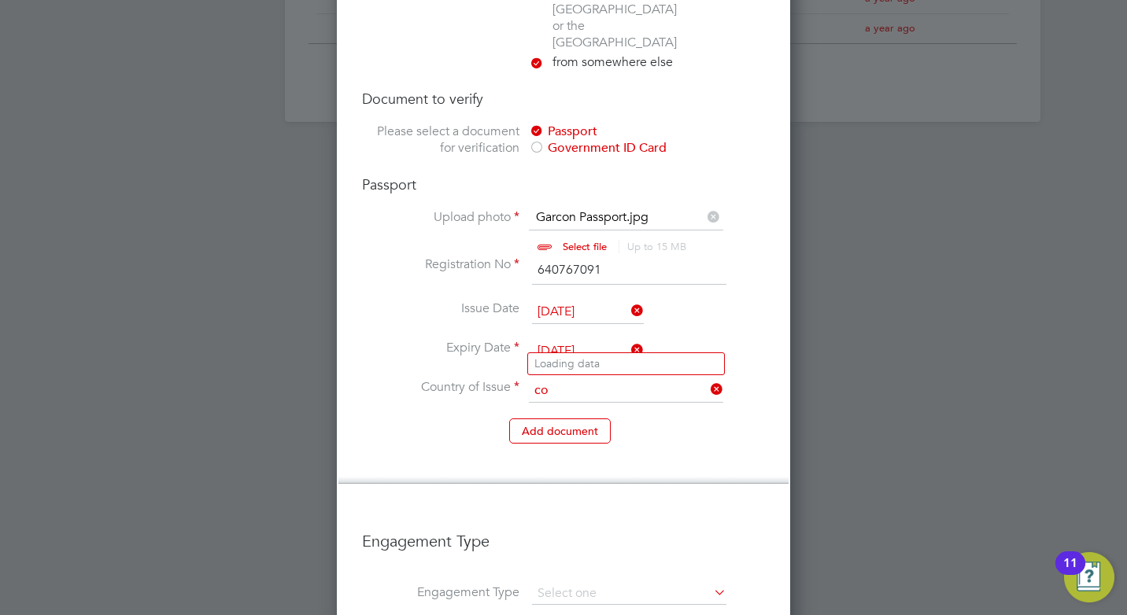
type input "c"
type input "d"
type input "r"
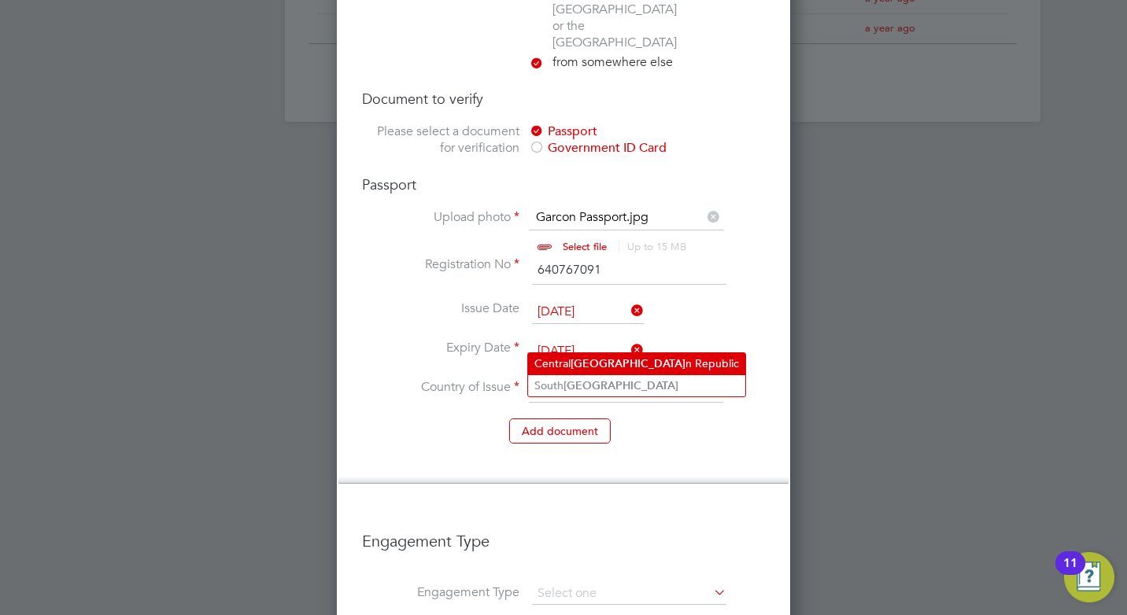
click at [681, 364] on li "Central Africa n Republic" at bounding box center [636, 363] width 217 height 21
type input "Central African Republic"
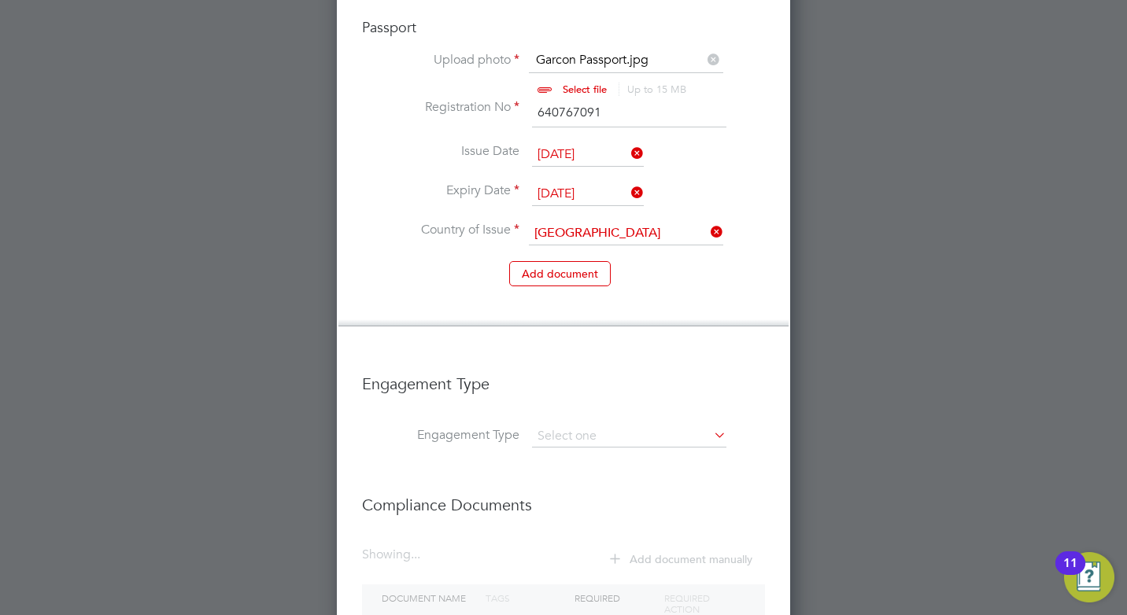
scroll to position [1083, 0]
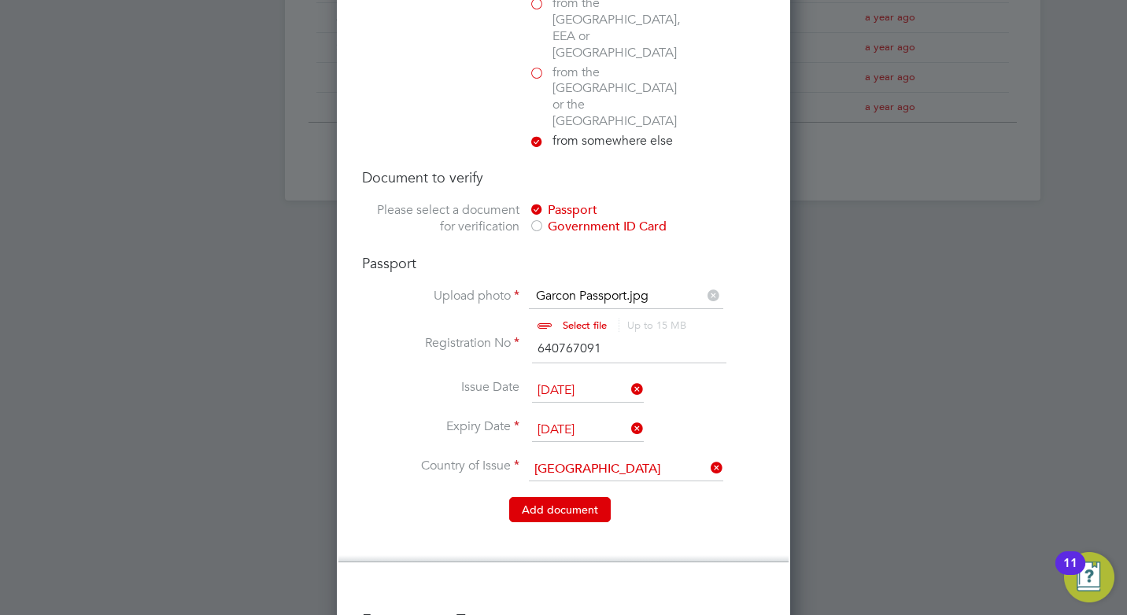
click at [556, 497] on button "Add document" at bounding box center [560, 509] width 102 height 25
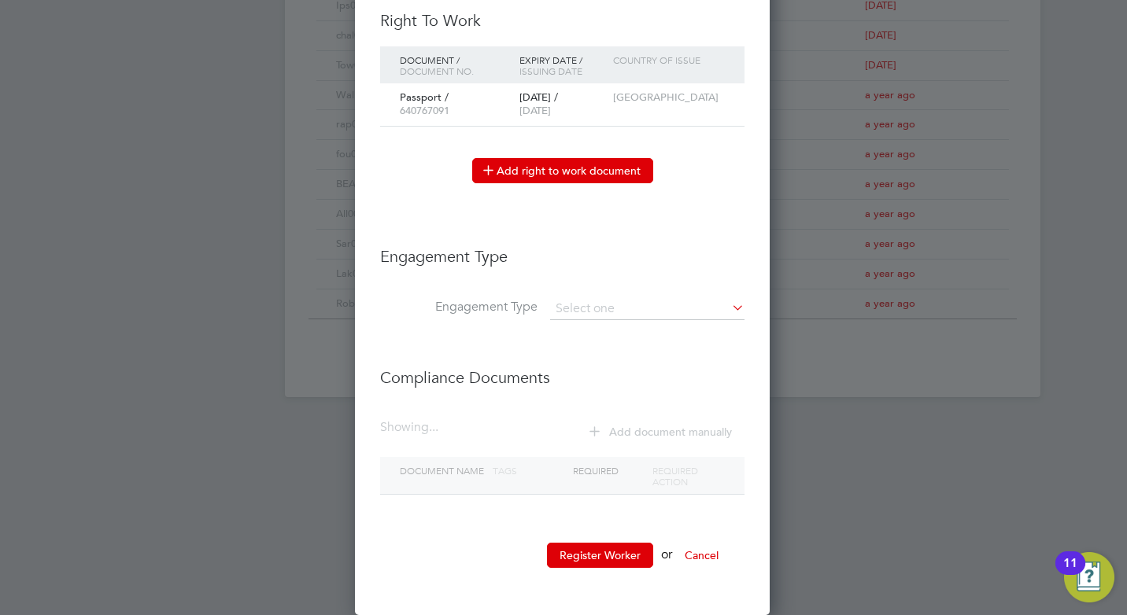
scroll to position [650, 0]
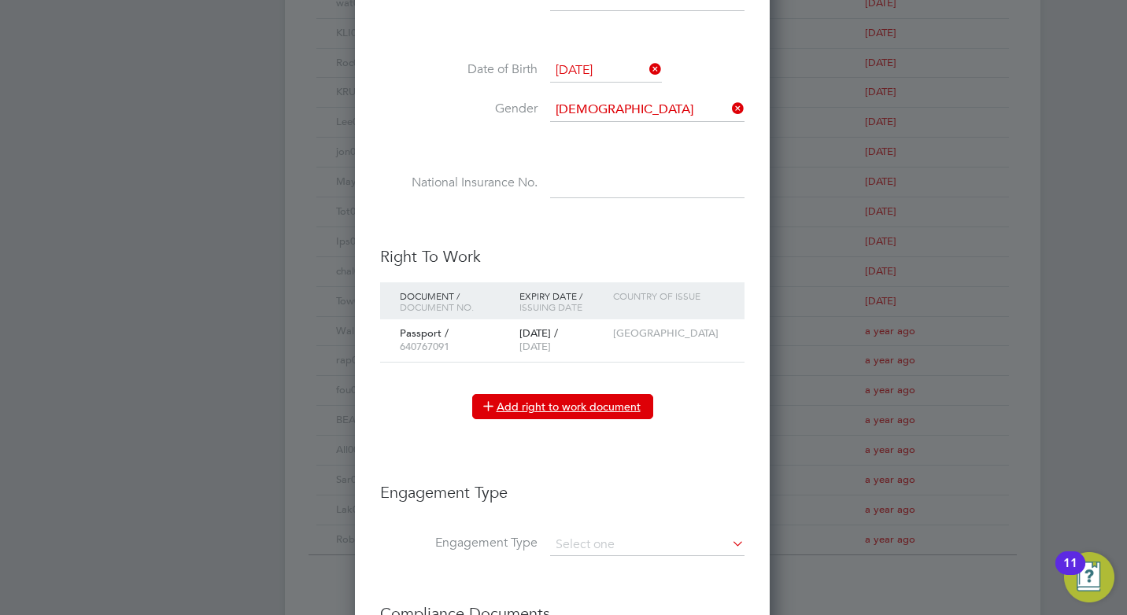
click at [545, 401] on button "Add right to work document" at bounding box center [562, 406] width 181 height 25
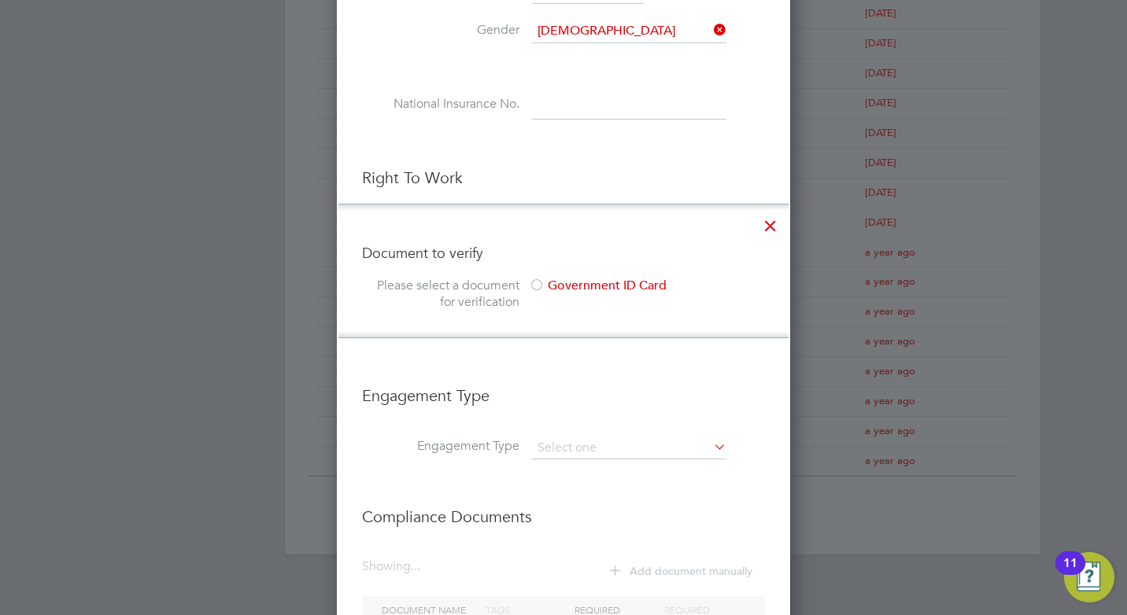
scroll to position [807, 0]
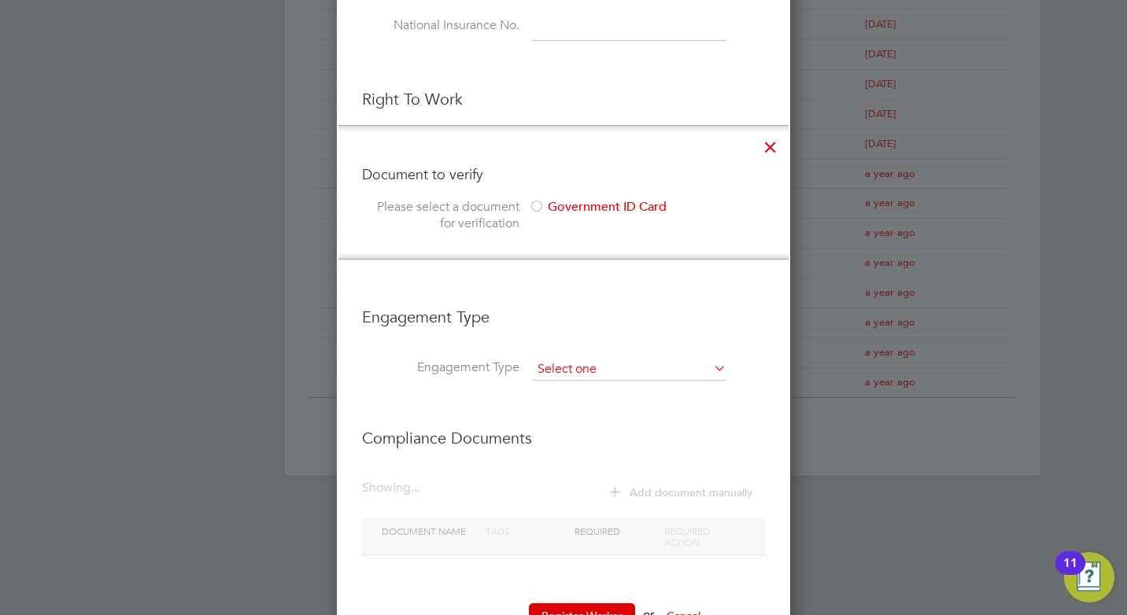
click at [633, 374] on input at bounding box center [629, 370] width 194 height 22
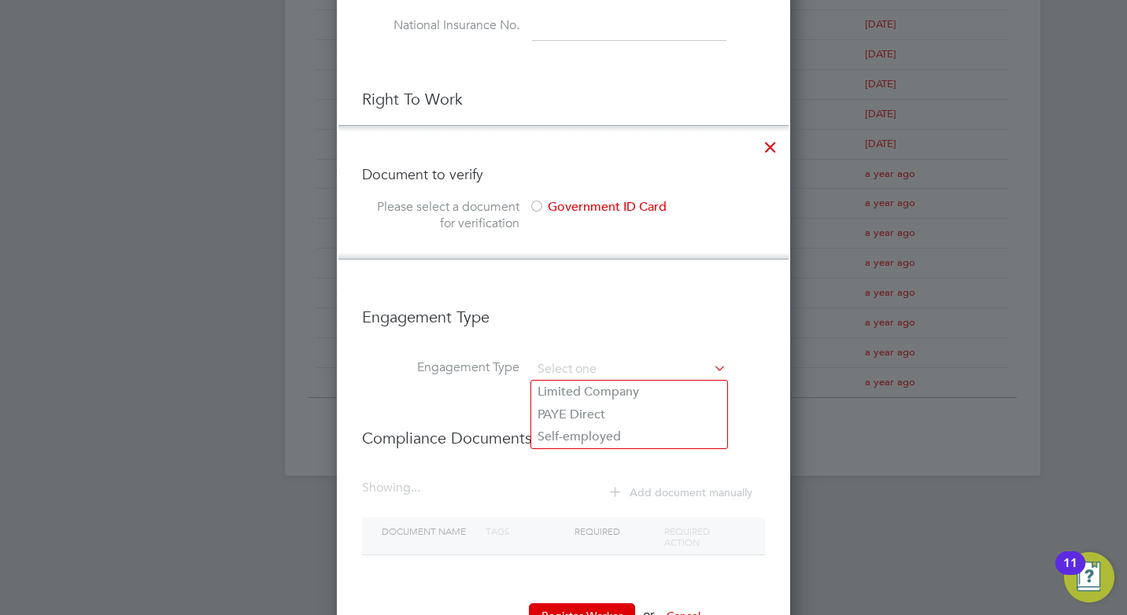
scroll to position [868, 0]
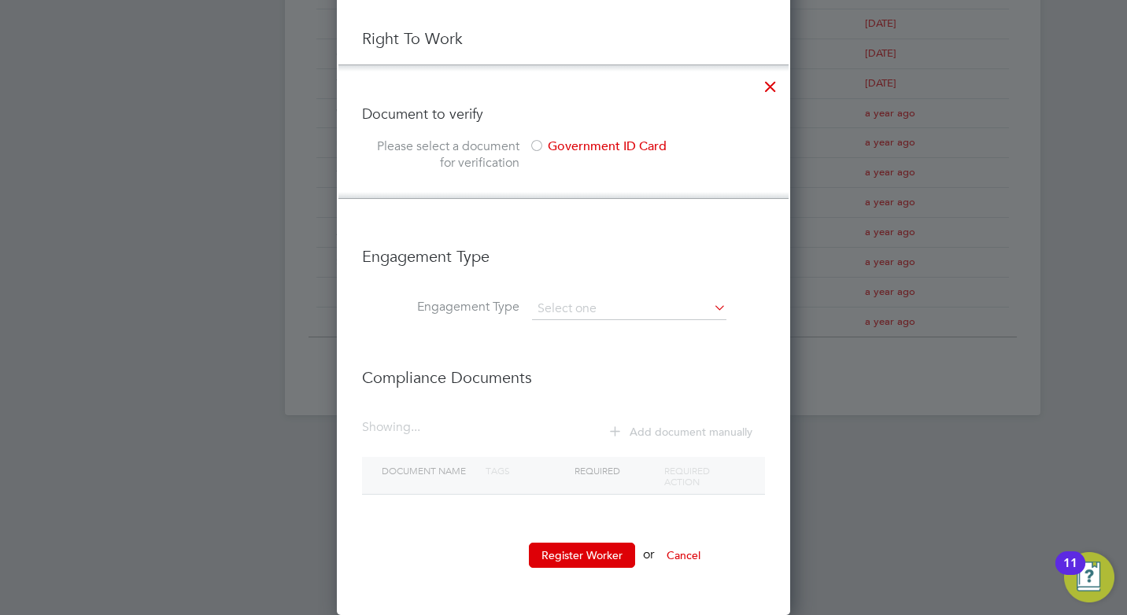
click at [617, 350] on li "PAYE Direct" at bounding box center [629, 354] width 196 height 23
type input "PAYE Direct"
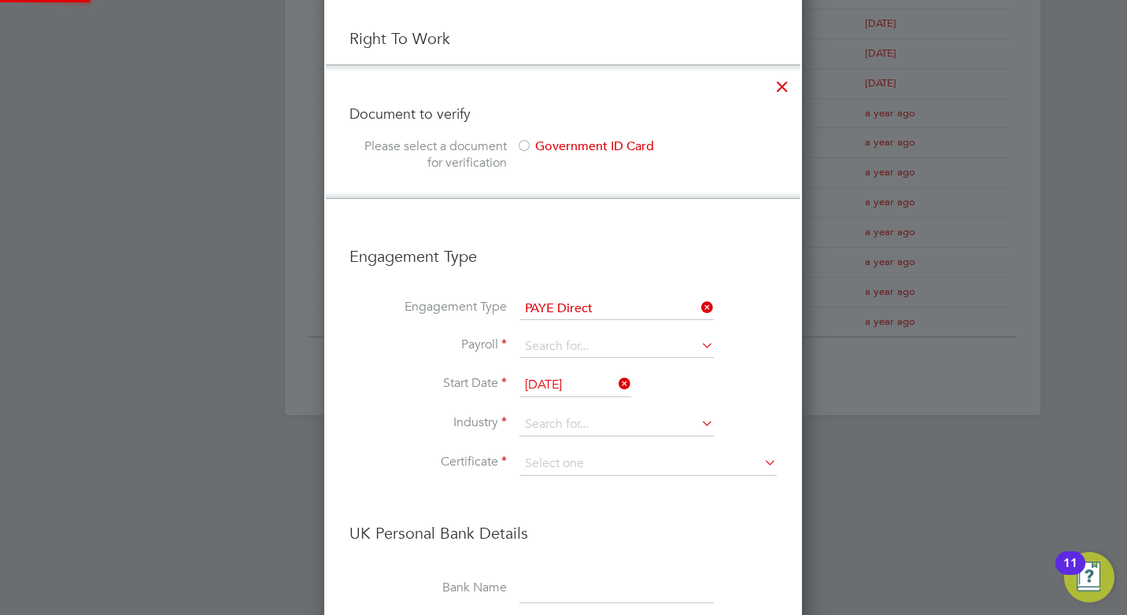
scroll to position [1883, 479]
click at [662, 425] on input at bounding box center [616, 425] width 194 height 24
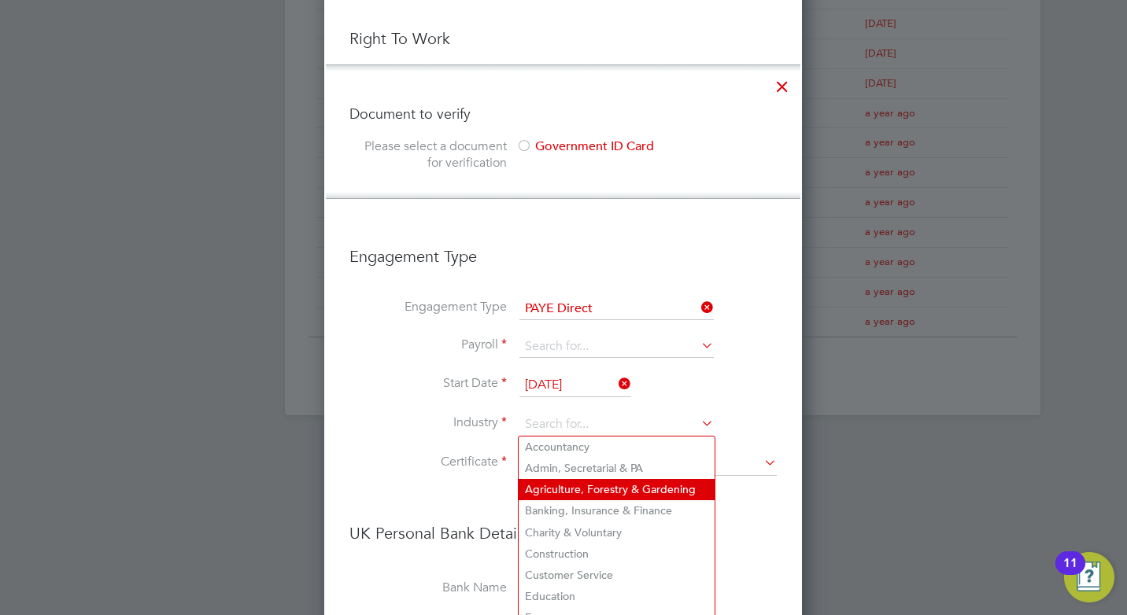
scroll to position [947, 0]
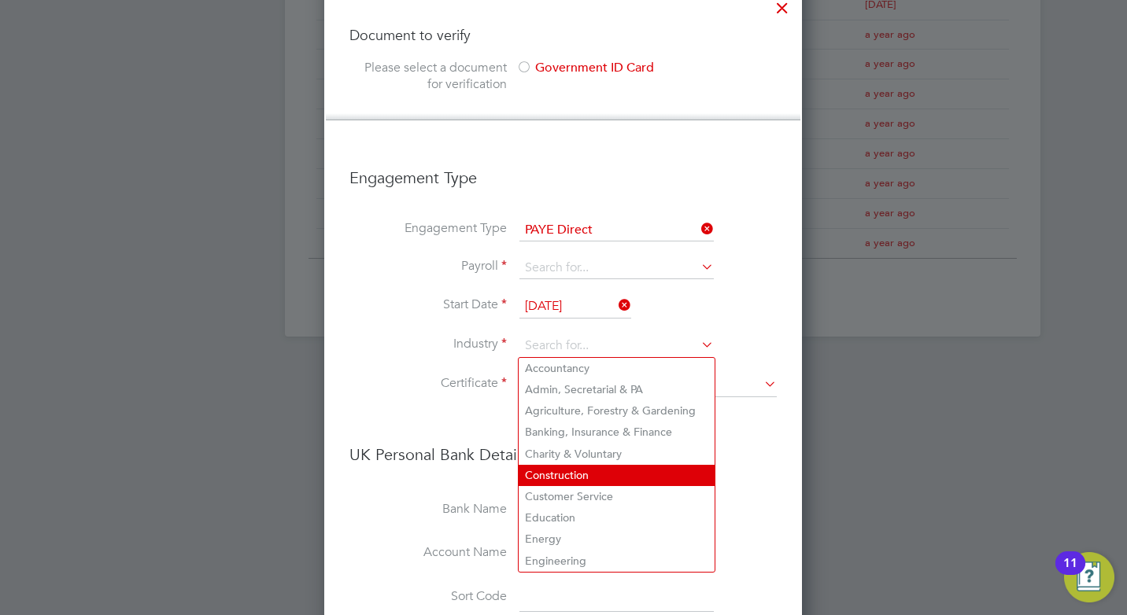
click at [645, 465] on li "Construction" at bounding box center [617, 475] width 196 height 21
type input "Construction"
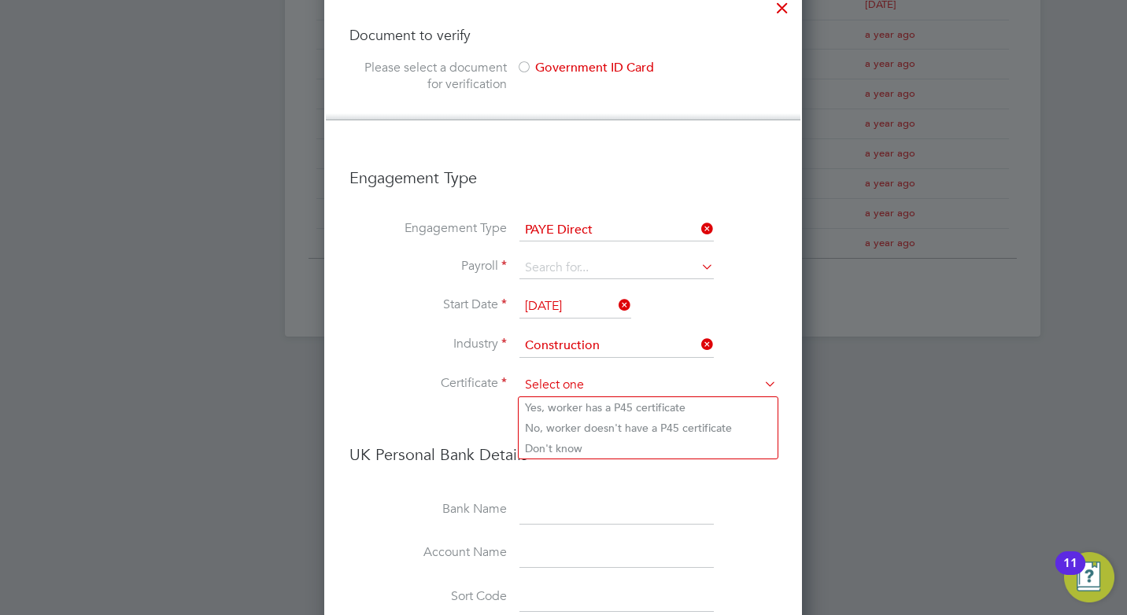
click at [671, 387] on input at bounding box center [647, 386] width 257 height 24
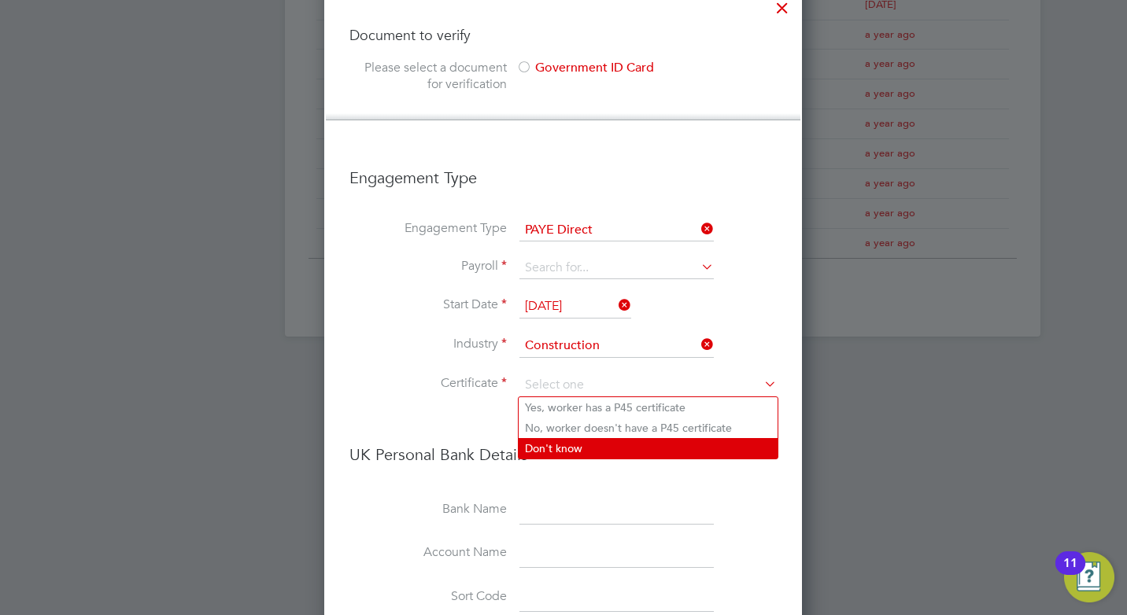
click at [672, 456] on li "Don't know" at bounding box center [648, 448] width 259 height 20
type input "Don't know"
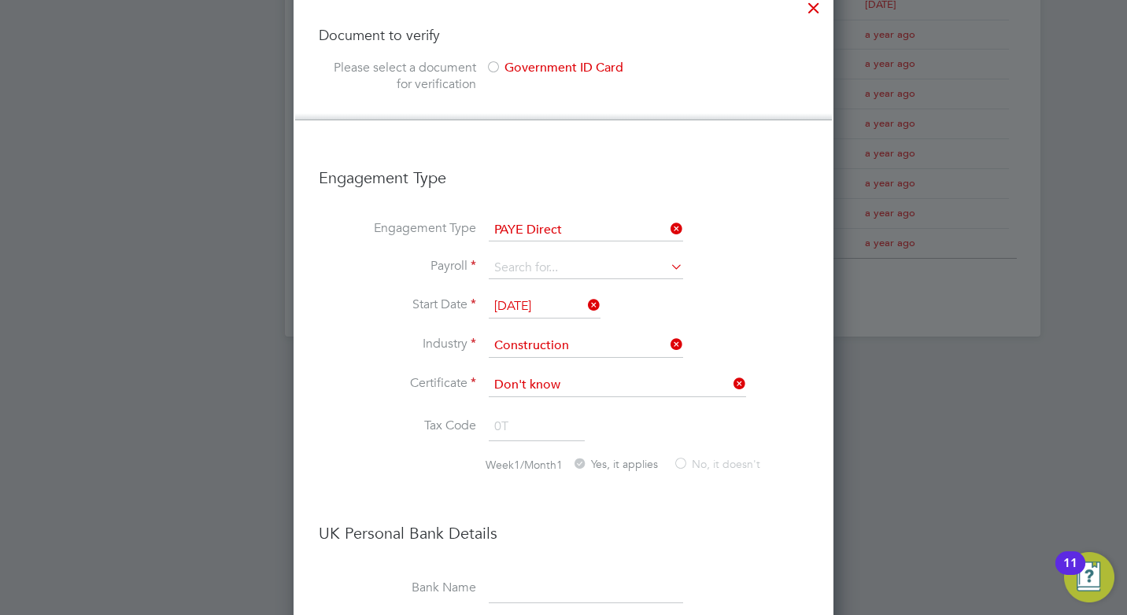
scroll to position [1025, 0]
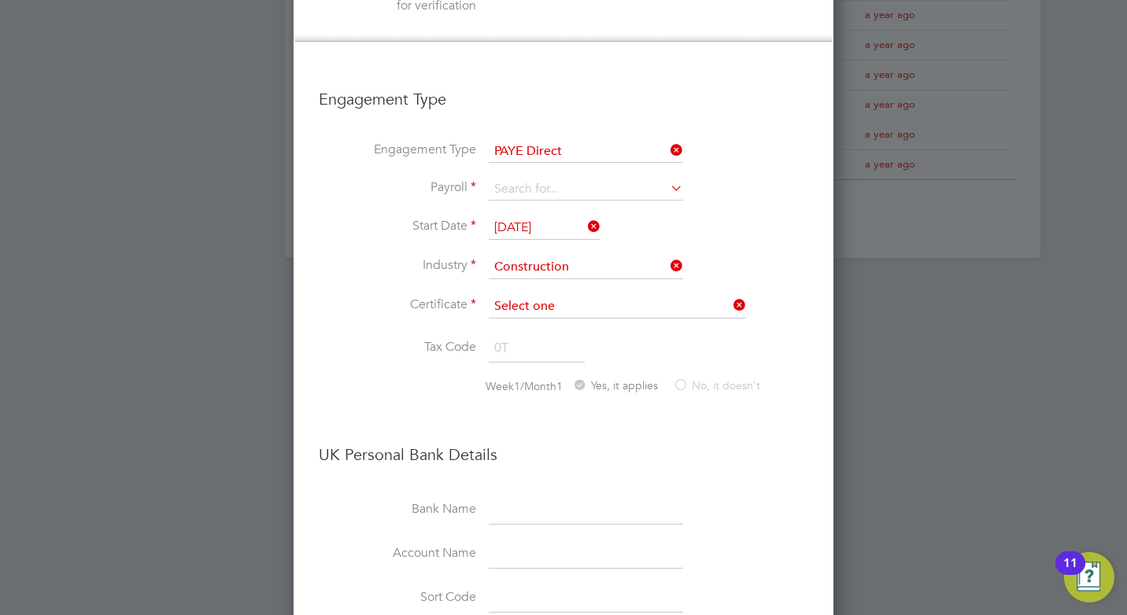
click at [651, 297] on input at bounding box center [617, 307] width 257 height 24
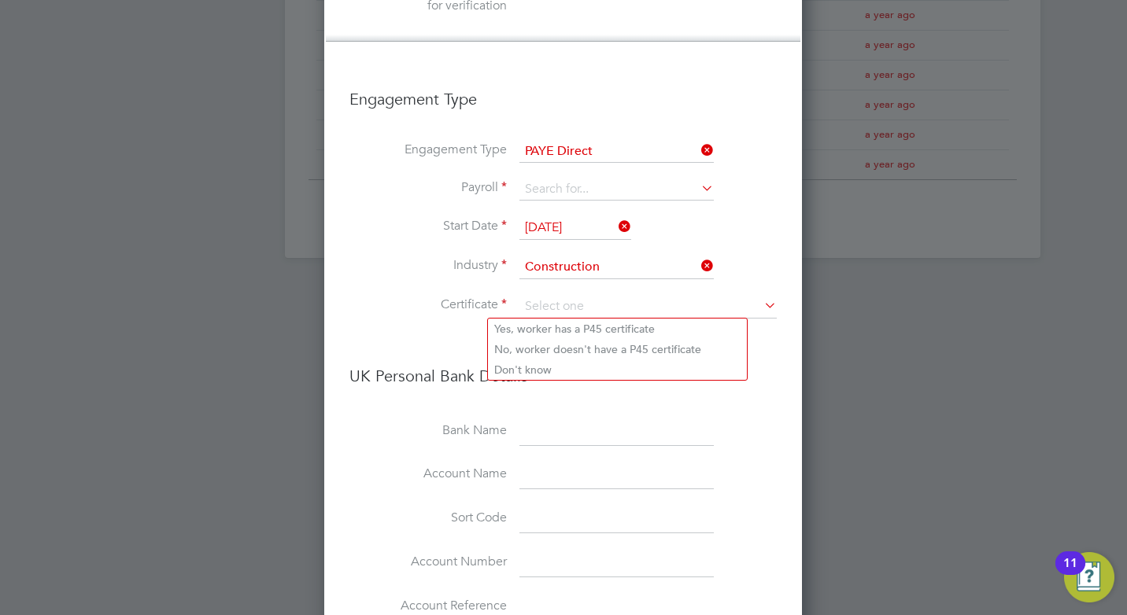
click at [660, 471] on input at bounding box center [616, 476] width 194 height 28
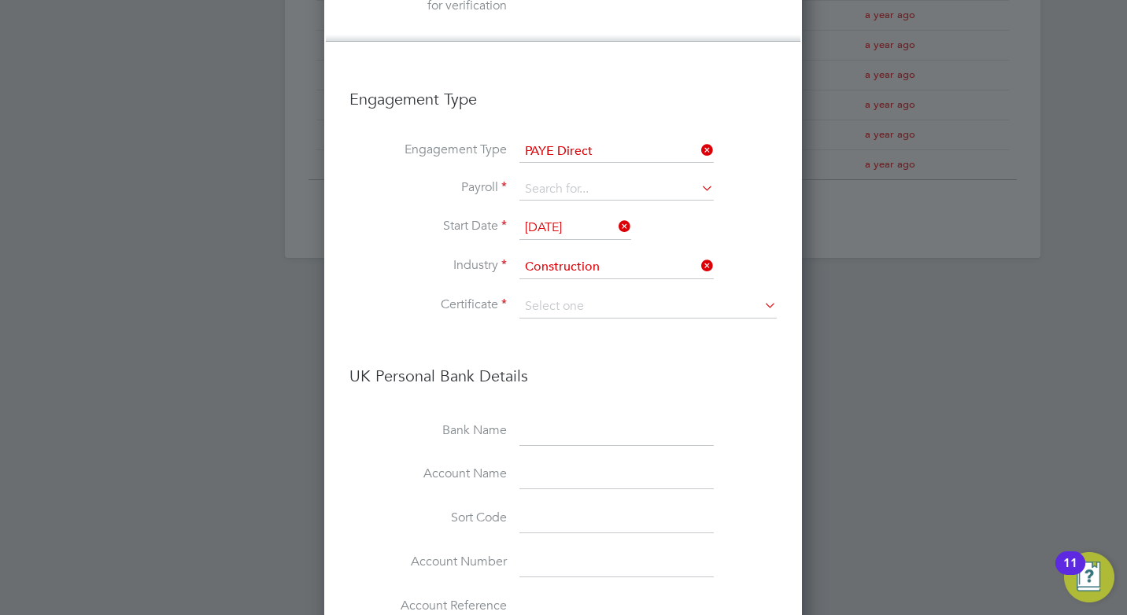
click at [698, 143] on icon at bounding box center [698, 150] width 0 height 22
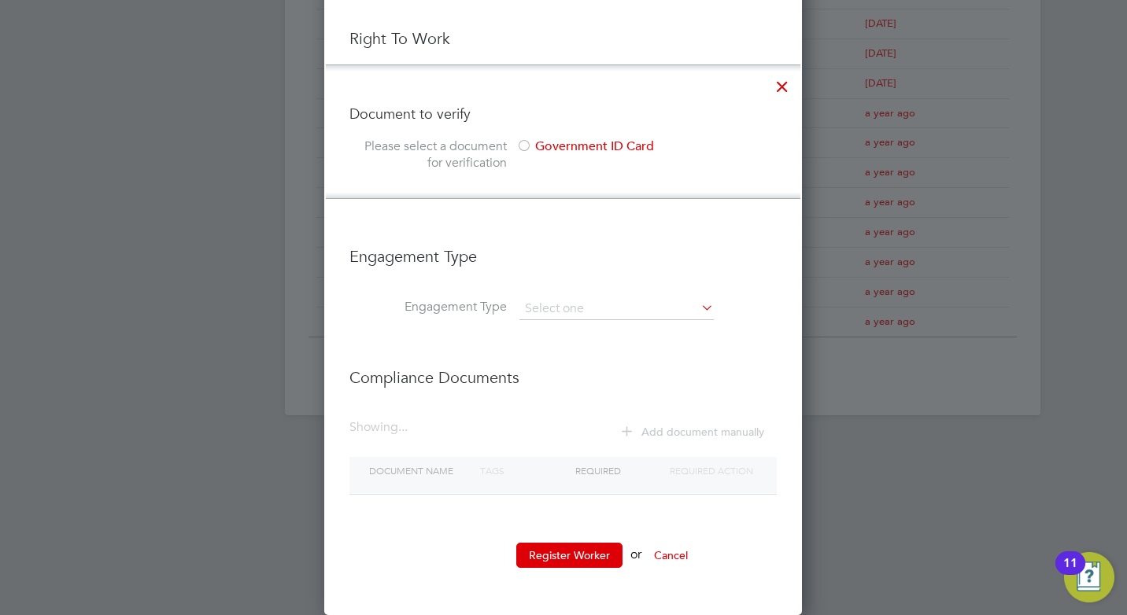
scroll to position [1424, 454]
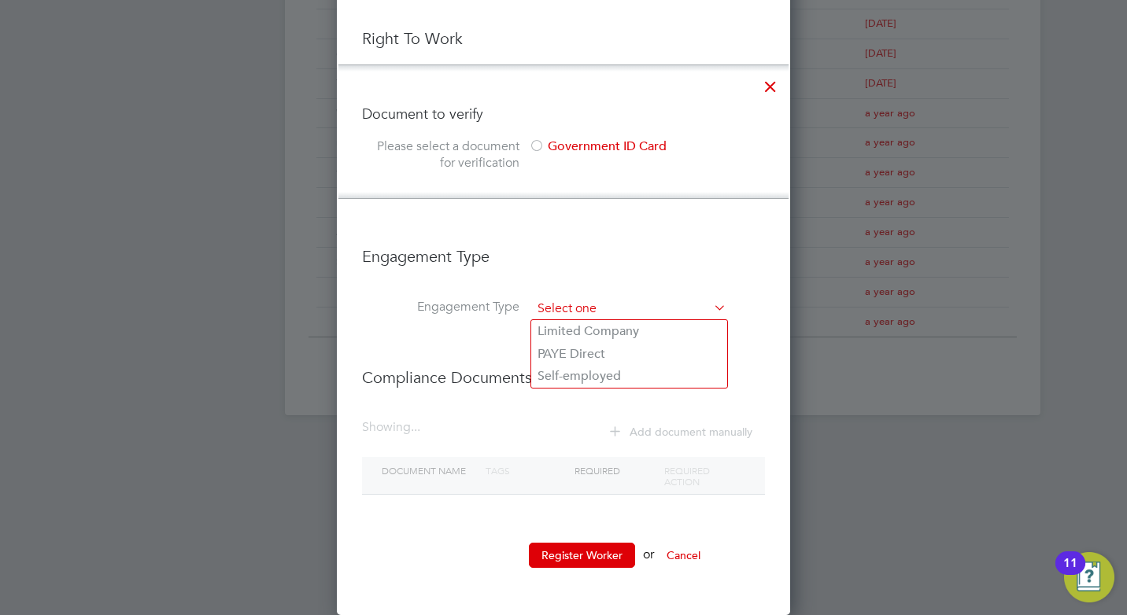
click at [623, 310] on input at bounding box center [629, 309] width 194 height 22
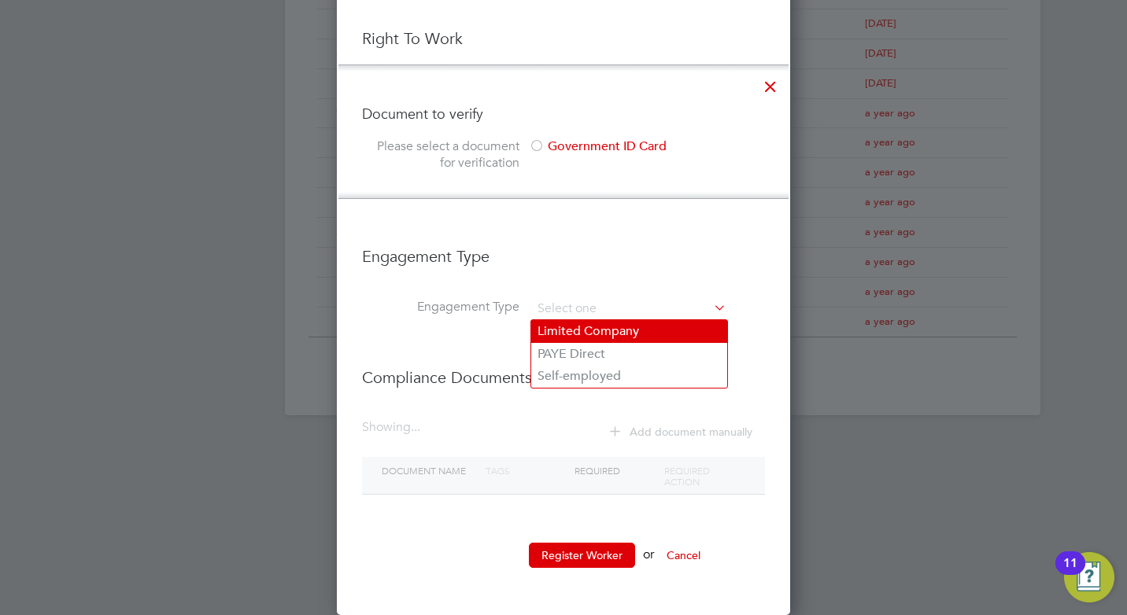
click at [616, 329] on li "Limited Company" at bounding box center [629, 331] width 196 height 23
type input "Limited Company"
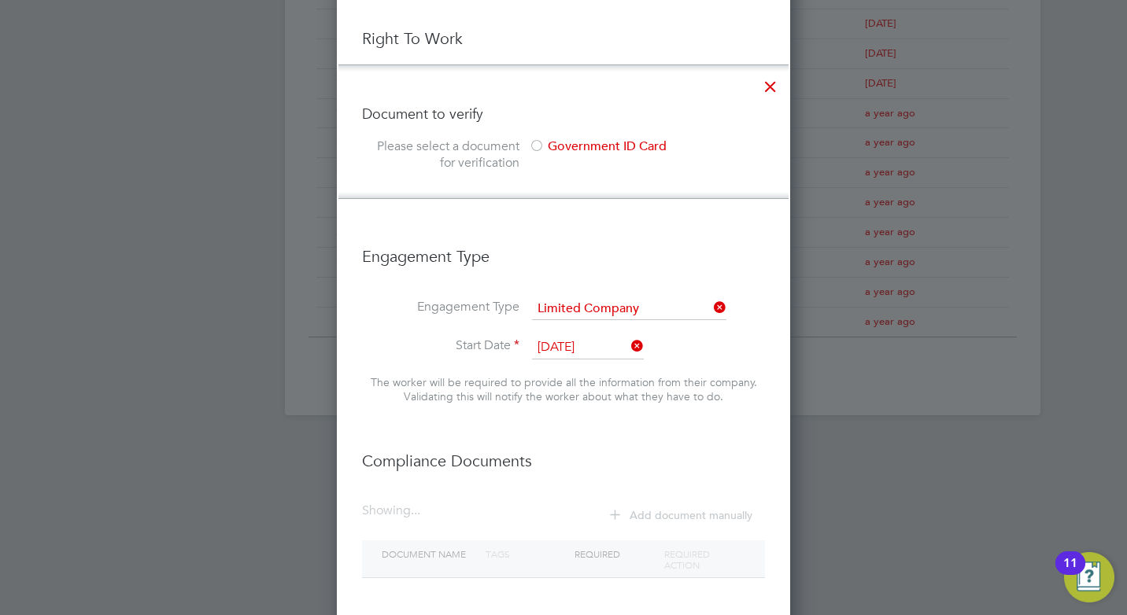
scroll to position [0, 0]
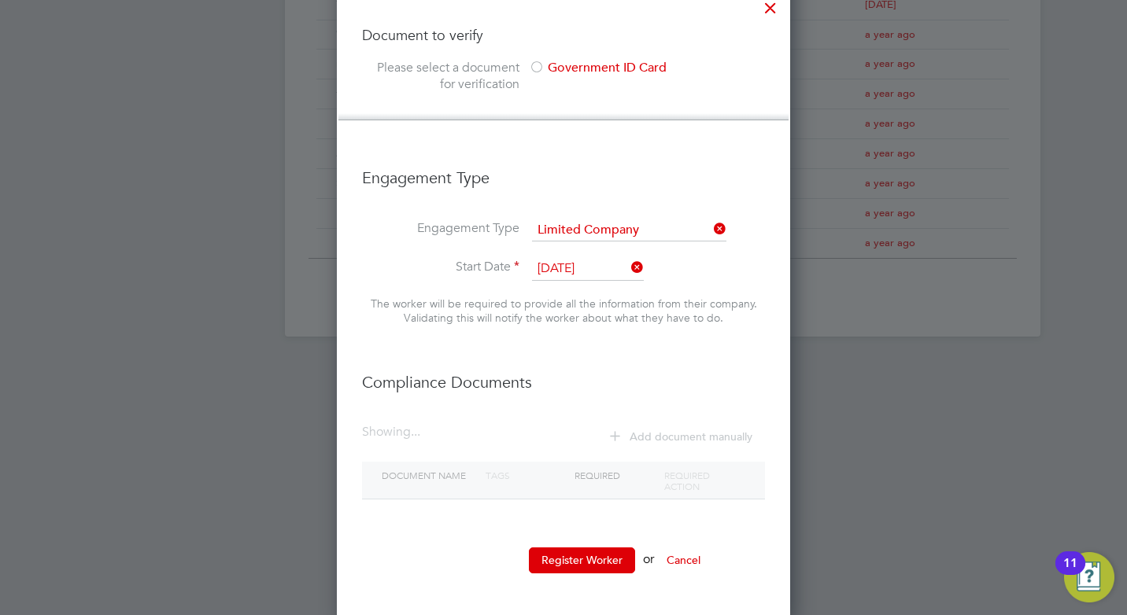
click at [606, 267] on input "24 Sep 2025" at bounding box center [588, 269] width 112 height 24
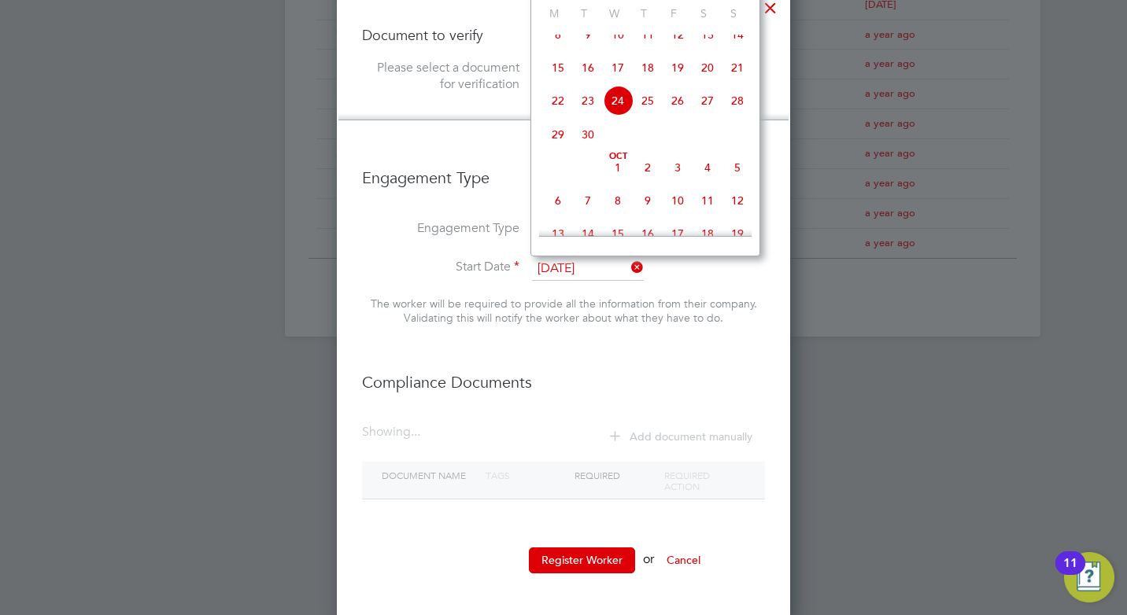
click at [593, 109] on span "23" at bounding box center [588, 101] width 30 height 30
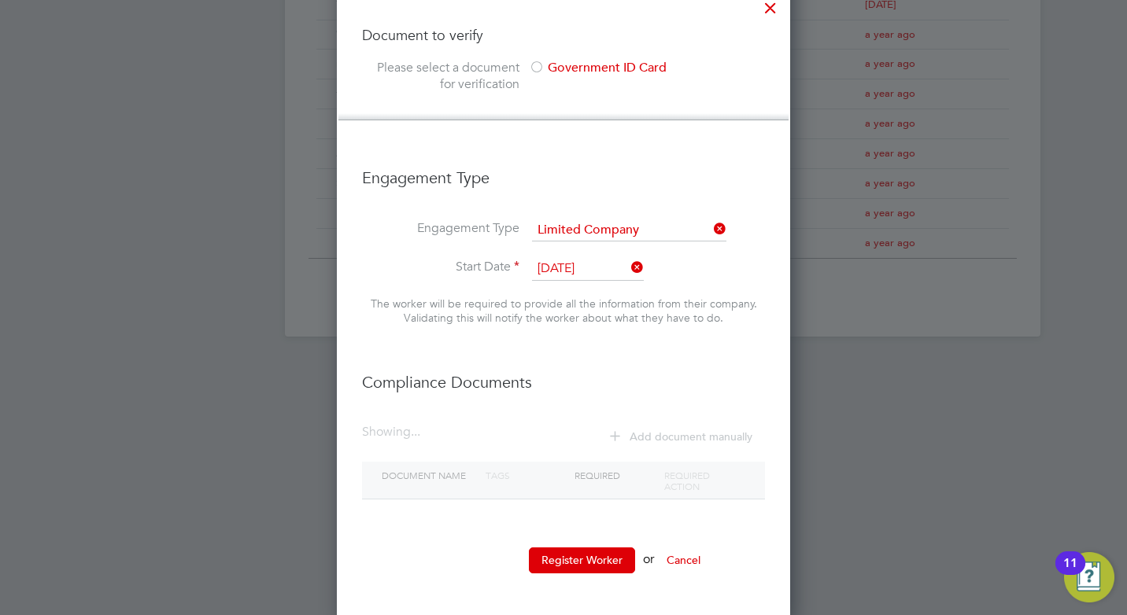
click at [619, 268] on input "23 Sep 2025" at bounding box center [588, 269] width 112 height 24
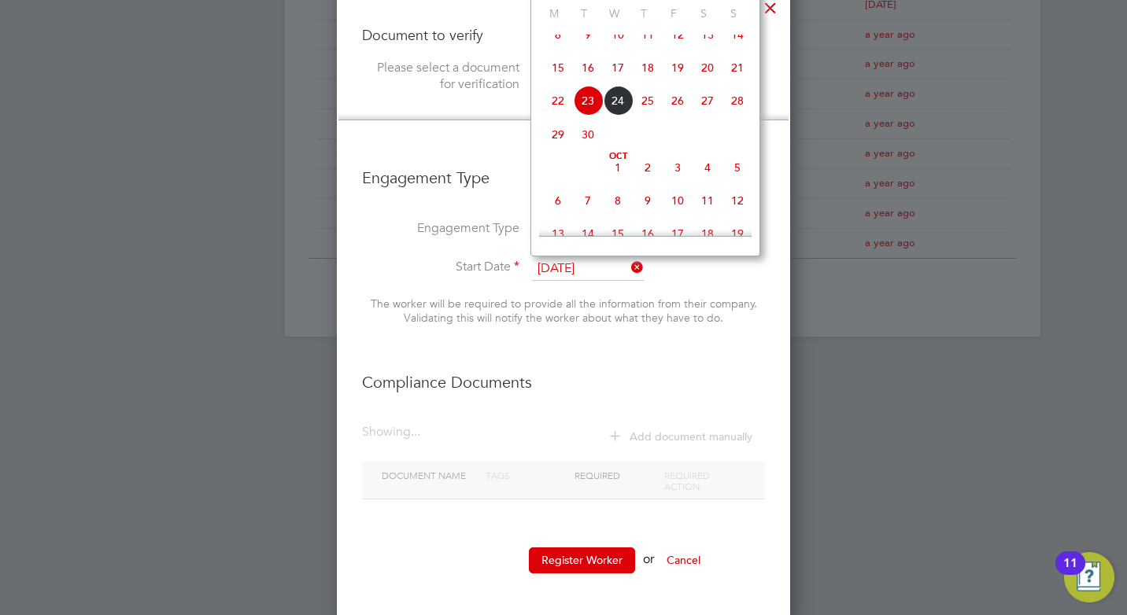
click at [618, 113] on span "24" at bounding box center [618, 101] width 30 height 30
type input "24 Sep 2025"
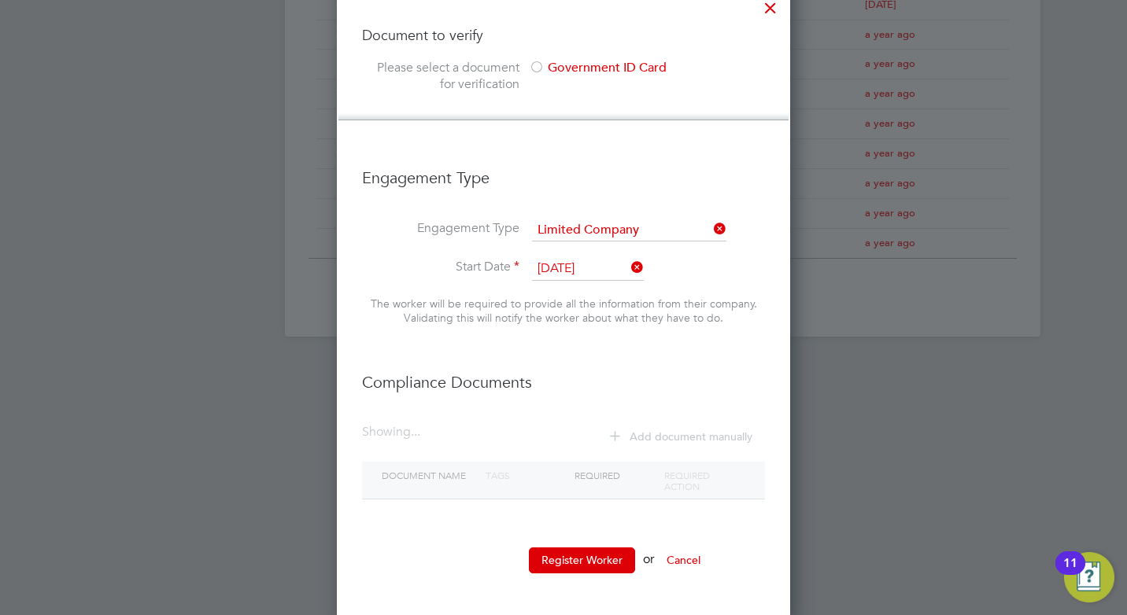
click at [645, 367] on h3 "Compliance Documents" at bounding box center [563, 375] width 403 height 36
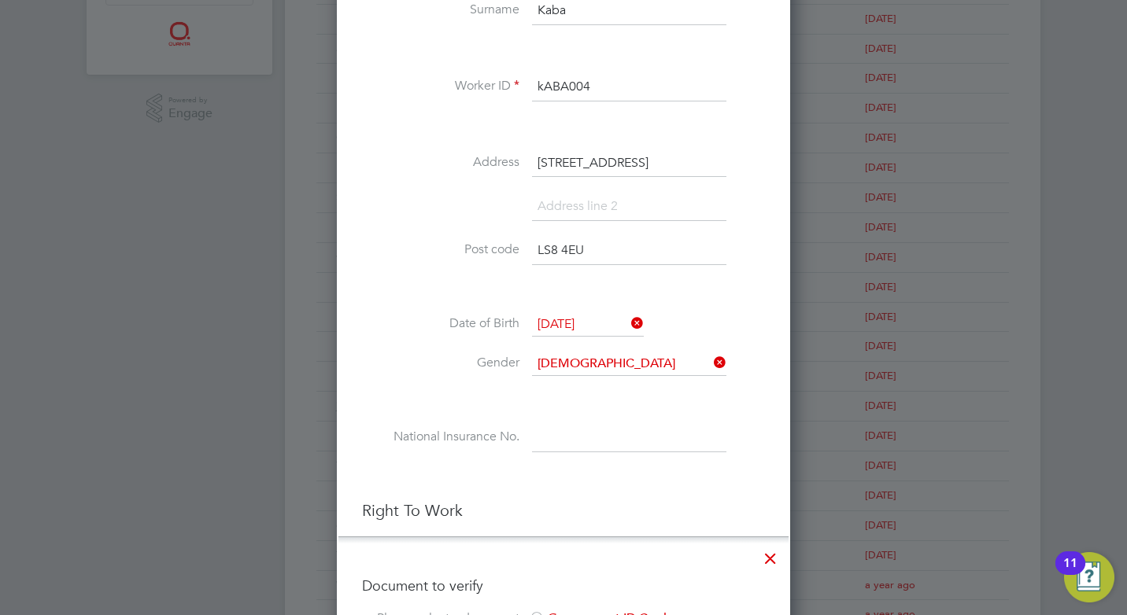
click at [521, 501] on h3 "Right To Work" at bounding box center [563, 511] width 403 height 20
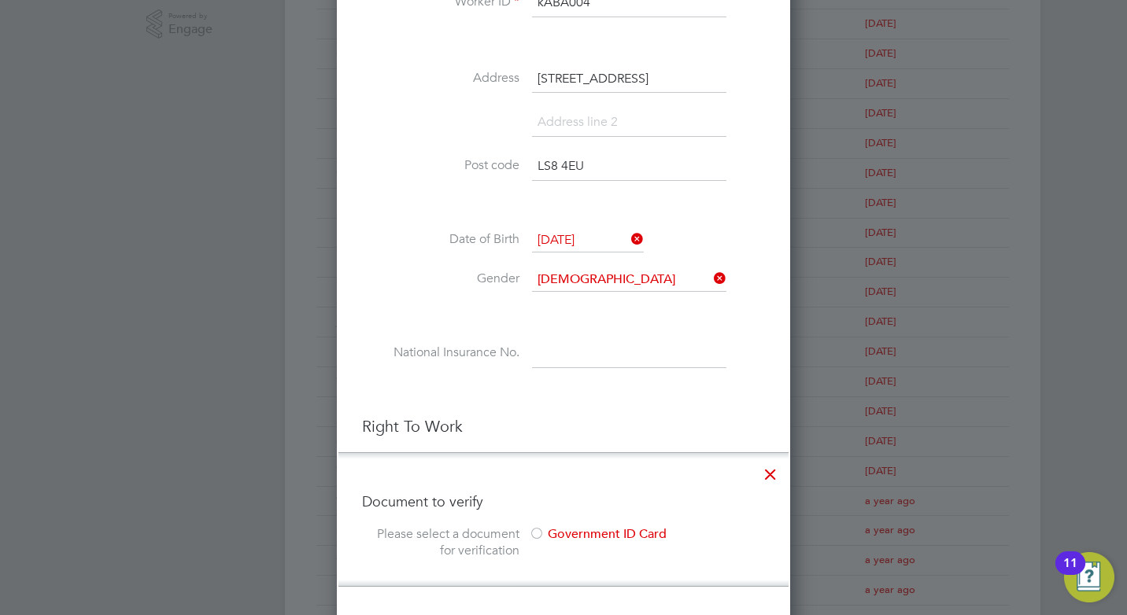
click at [528, 433] on h3 "Right To Work" at bounding box center [563, 426] width 403 height 20
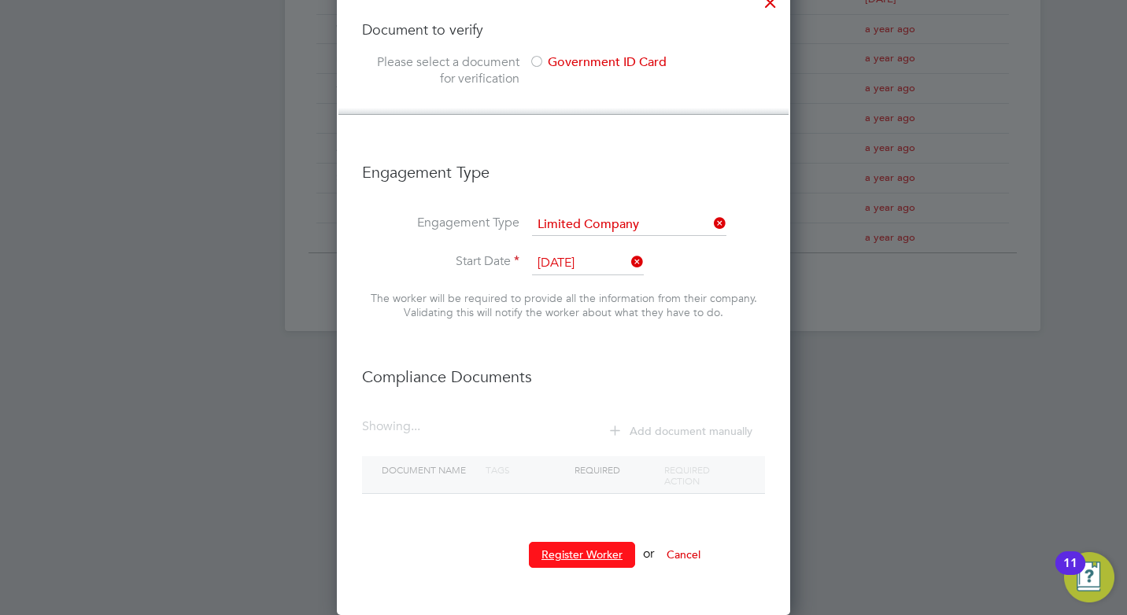
click at [570, 549] on button "Register Worker" at bounding box center [582, 554] width 106 height 25
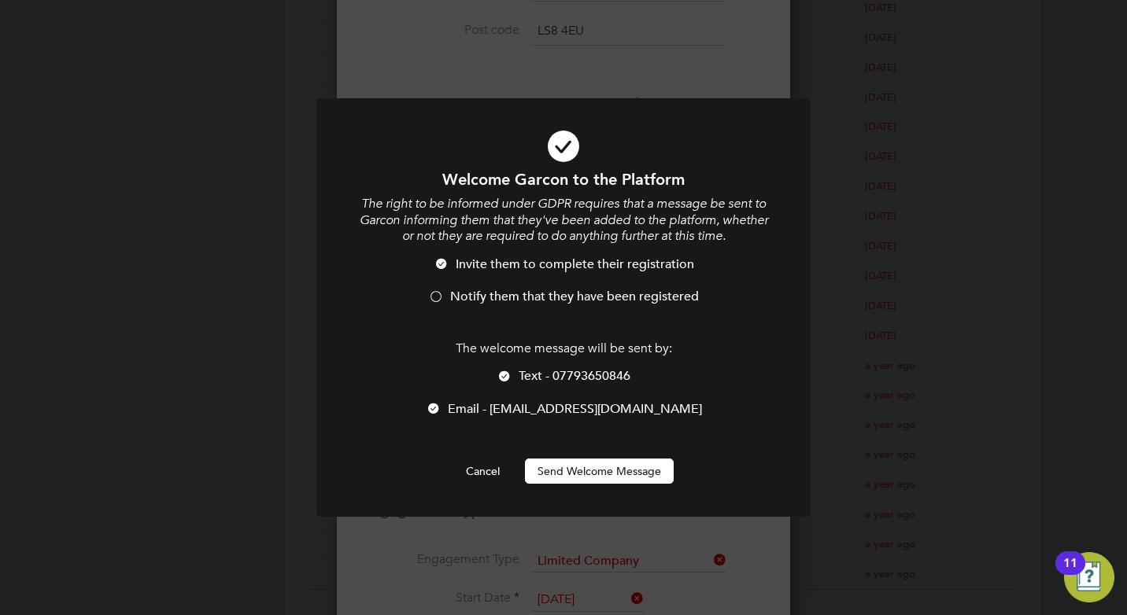
click at [442, 408] on div at bounding box center [434, 410] width 16 height 16
click at [434, 294] on div at bounding box center [436, 298] width 16 height 16
click at [575, 472] on button "Send Welcome Message" at bounding box center [599, 471] width 149 height 25
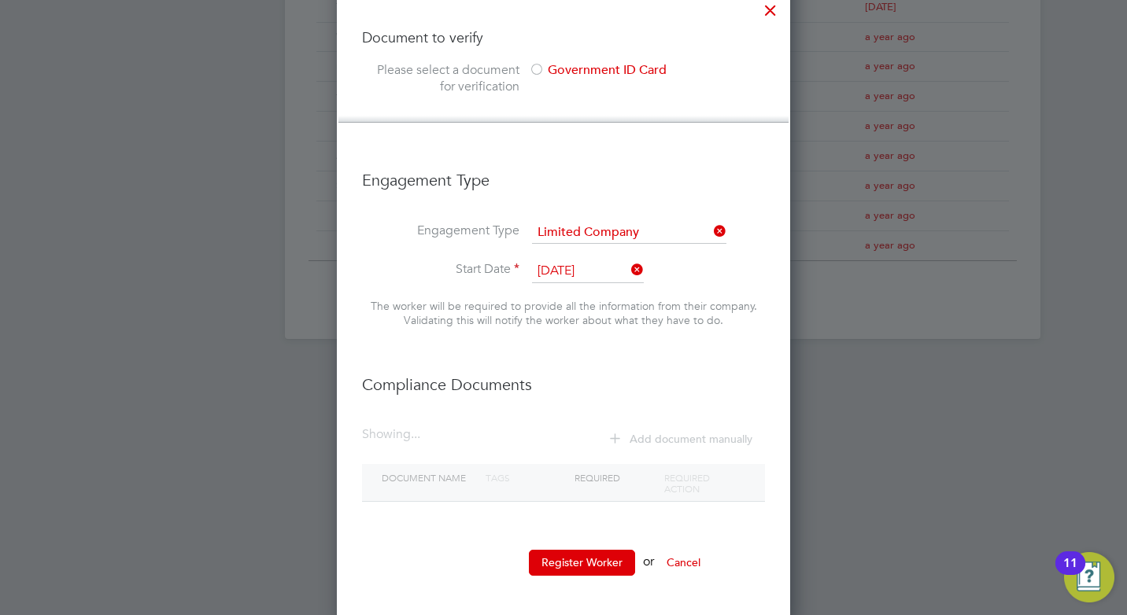
scroll to position [952, 0]
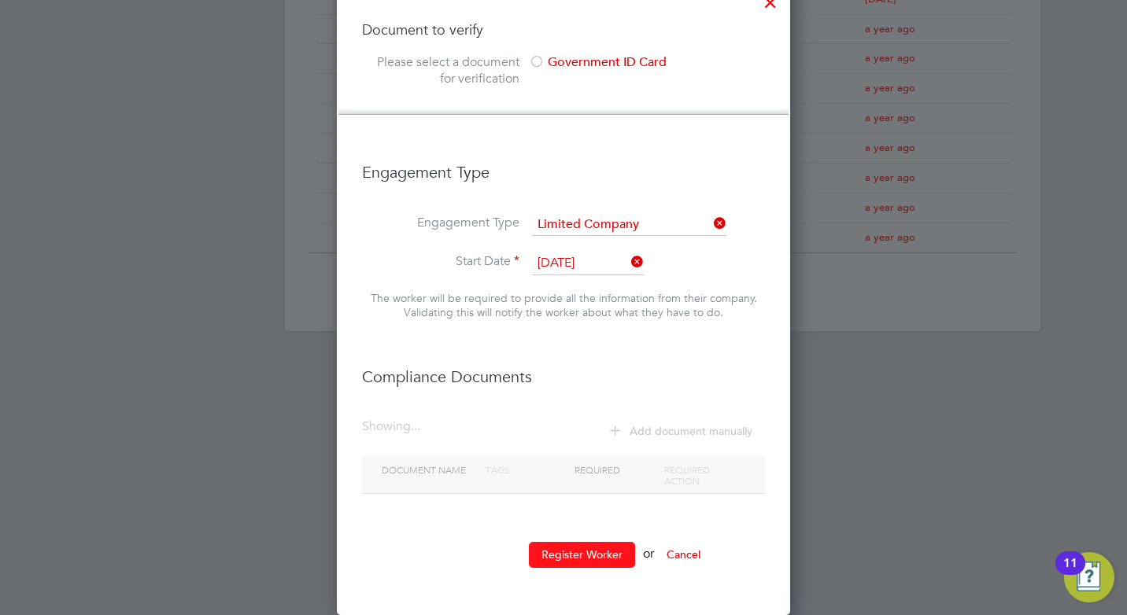
click at [590, 558] on button "Register Worker" at bounding box center [582, 554] width 106 height 25
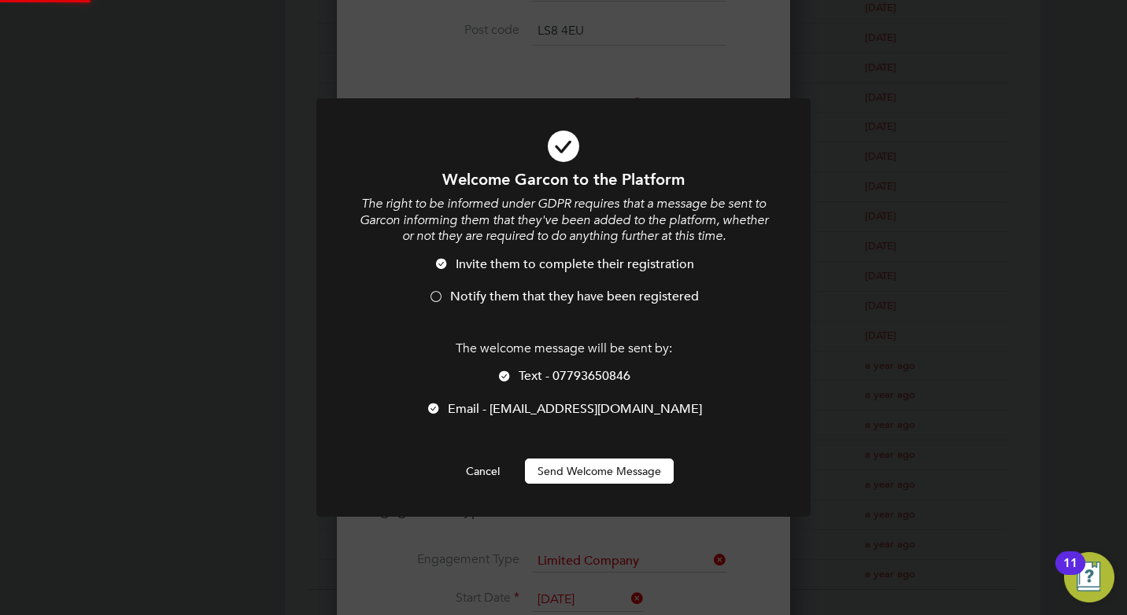
scroll to position [0, 0]
click at [430, 295] on div at bounding box center [436, 298] width 16 height 16
click at [442, 406] on div at bounding box center [434, 410] width 16 height 16
click at [587, 473] on button "Send Welcome Message" at bounding box center [599, 471] width 149 height 25
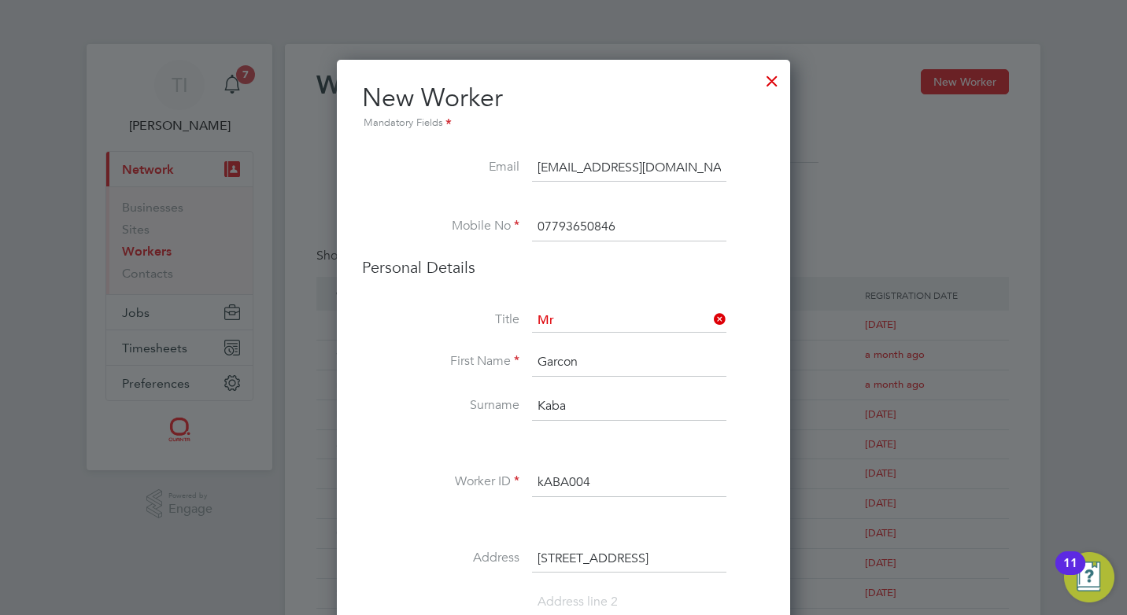
click at [705, 172] on input "[EMAIL_ADDRESS][DOMAIN_NAME]" at bounding box center [629, 168] width 194 height 28
drag, startPoint x: 701, startPoint y: 162, endPoint x: 530, endPoint y: 152, distance: 171.1
click at [582, 167] on input at bounding box center [629, 168] width 194 height 28
paste input "Garconkaba374@gmail.com"
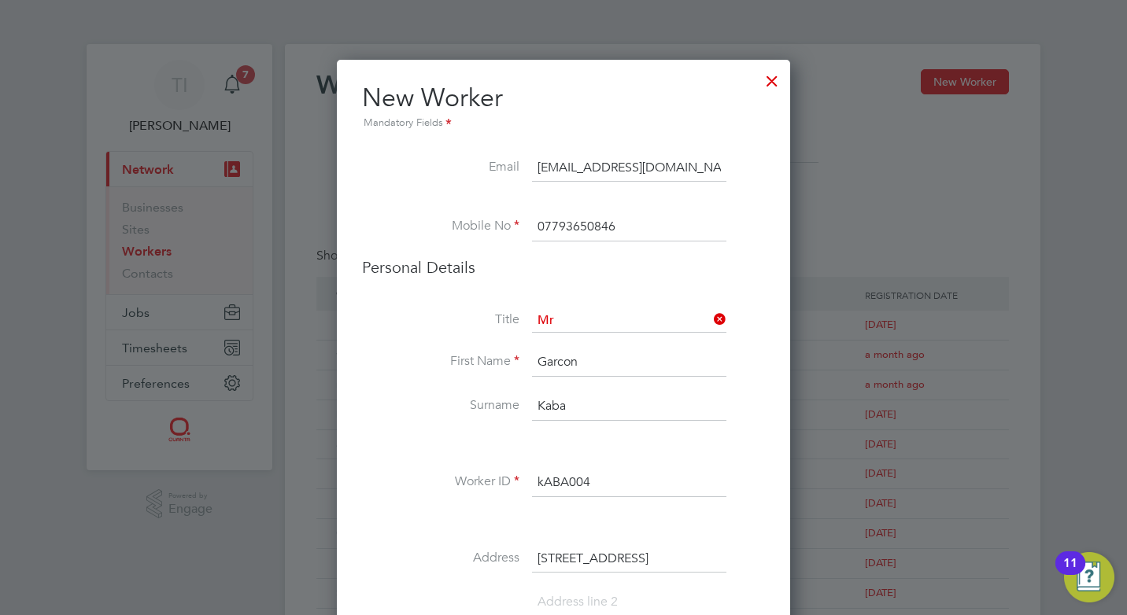
type input "Garconkaba374@gmail.com"
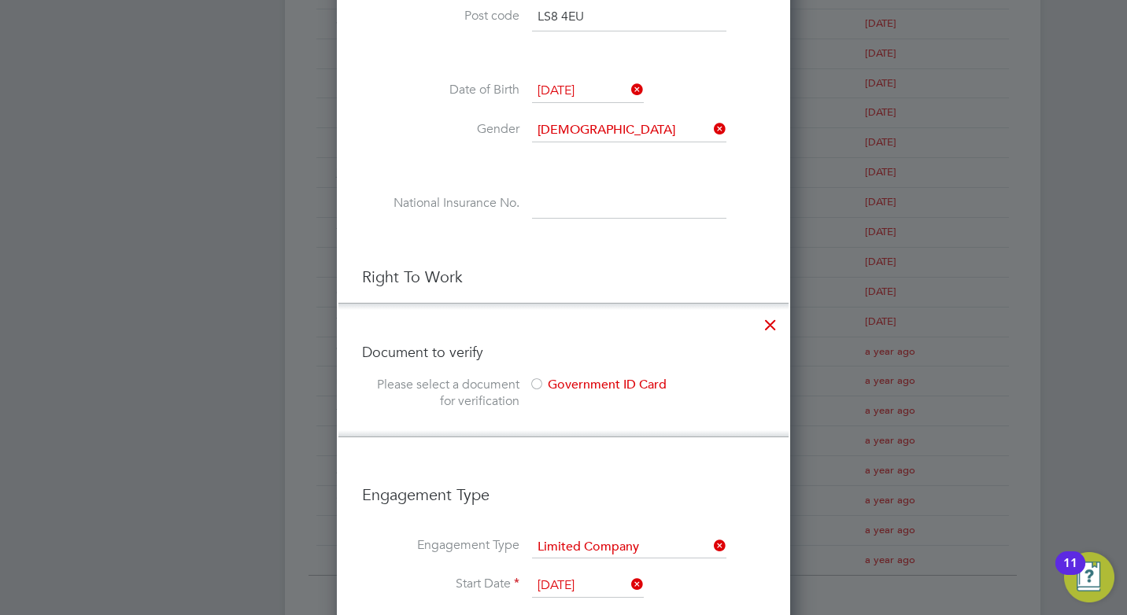
scroll to position [952, 0]
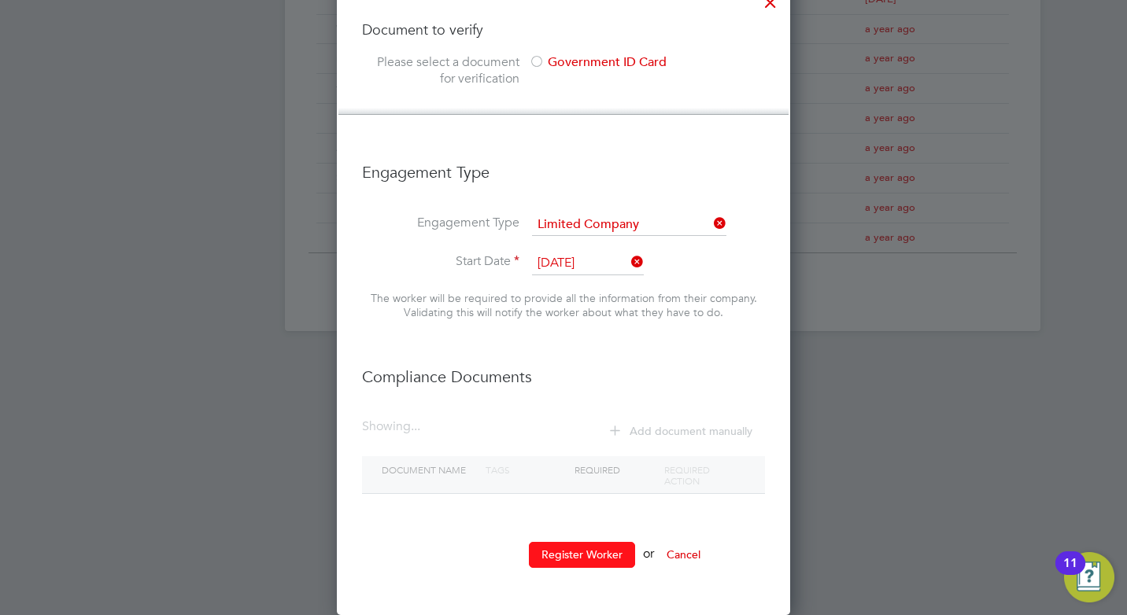
click at [567, 552] on button "Register Worker" at bounding box center [582, 554] width 106 height 25
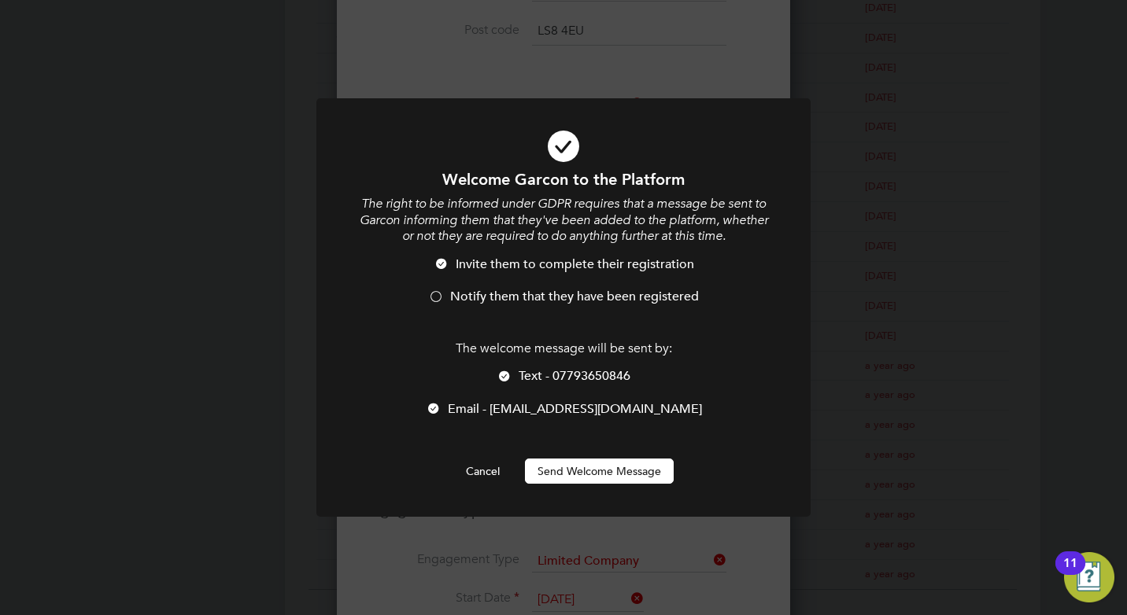
click at [441, 294] on div at bounding box center [436, 298] width 16 height 16
click at [442, 408] on div at bounding box center [434, 410] width 16 height 16
click at [564, 473] on button "Send Welcome Message" at bounding box center [599, 471] width 149 height 25
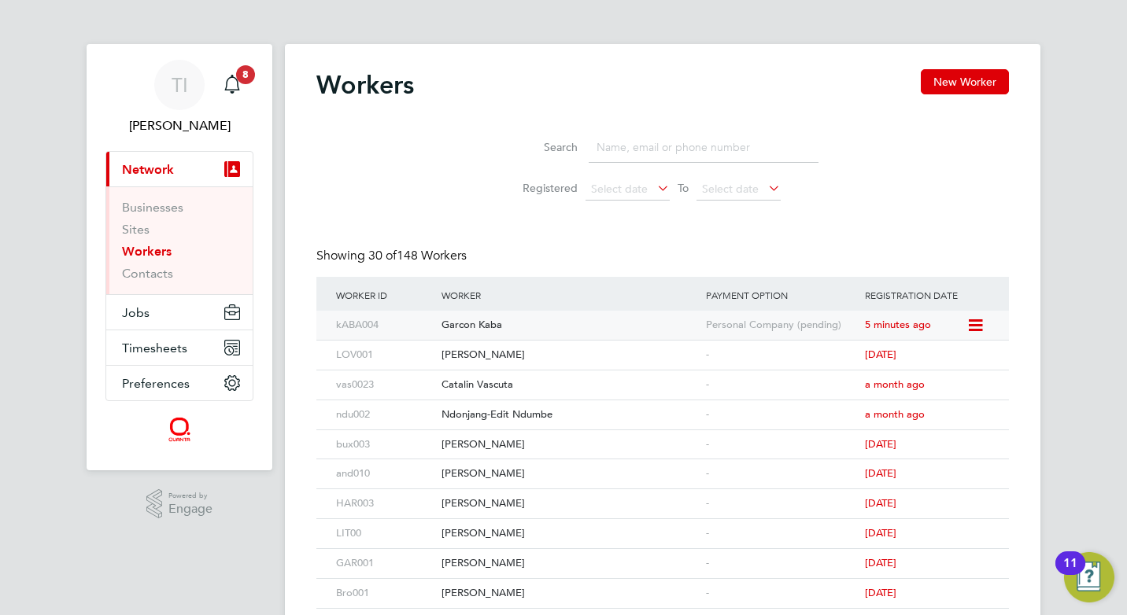
click at [482, 326] on div "Garcon Kaba" at bounding box center [570, 325] width 264 height 29
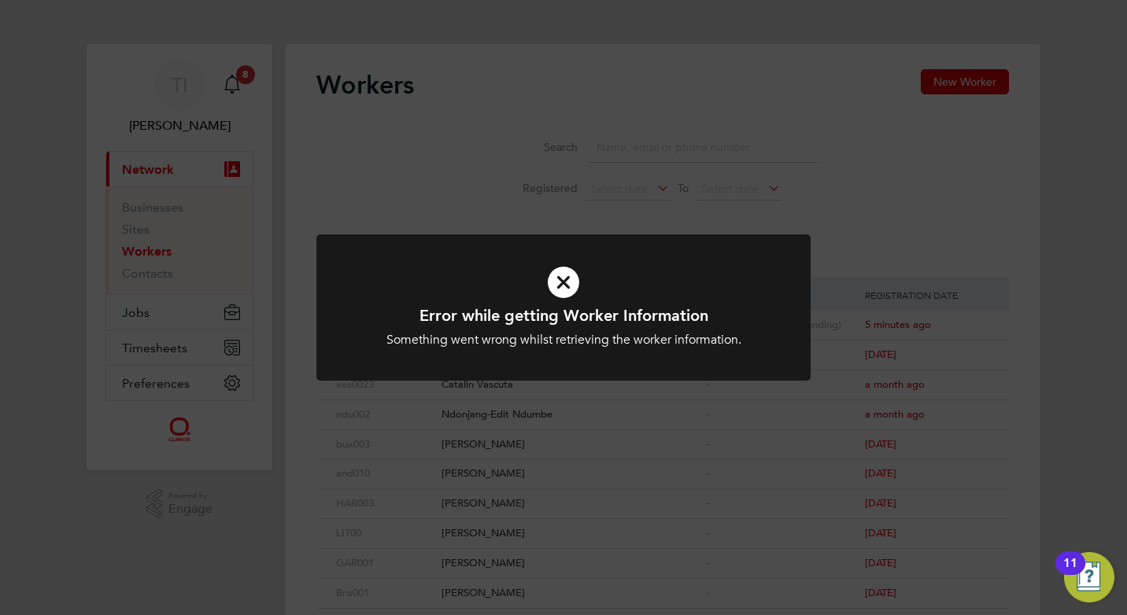
click at [698, 465] on div "Error while getting Worker Information Something went wrong whilst retrieving t…" at bounding box center [563, 307] width 1127 height 615
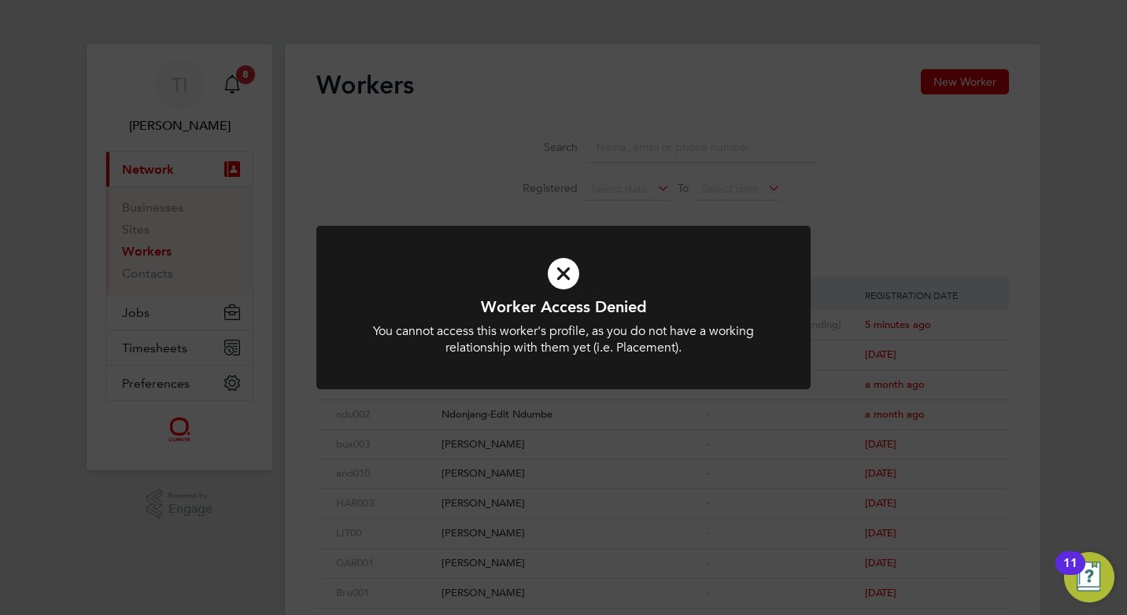
click at [556, 272] on icon at bounding box center [563, 273] width 409 height 61
